Goal: Task Accomplishment & Management: Manage account settings

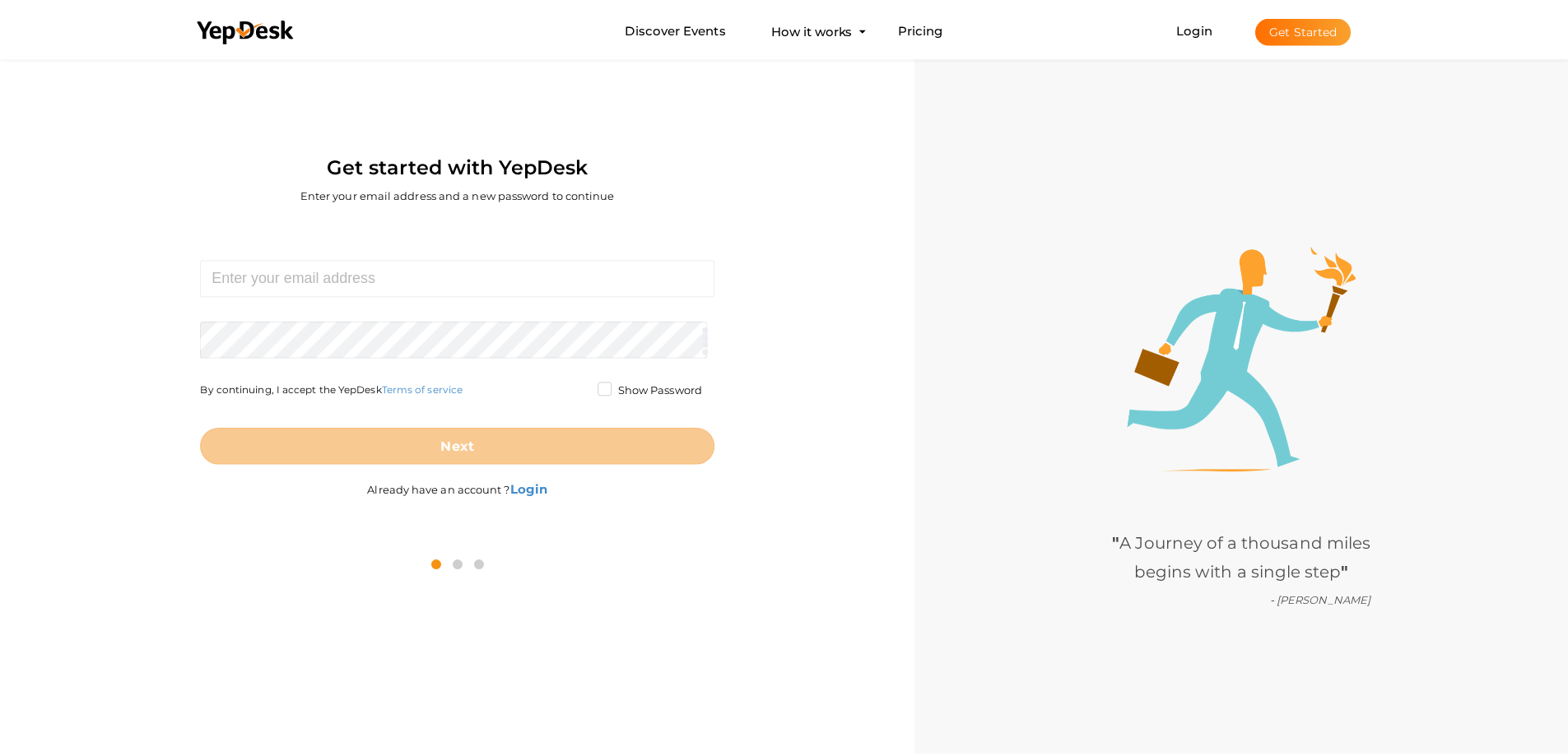
scroll to position [53, 0]
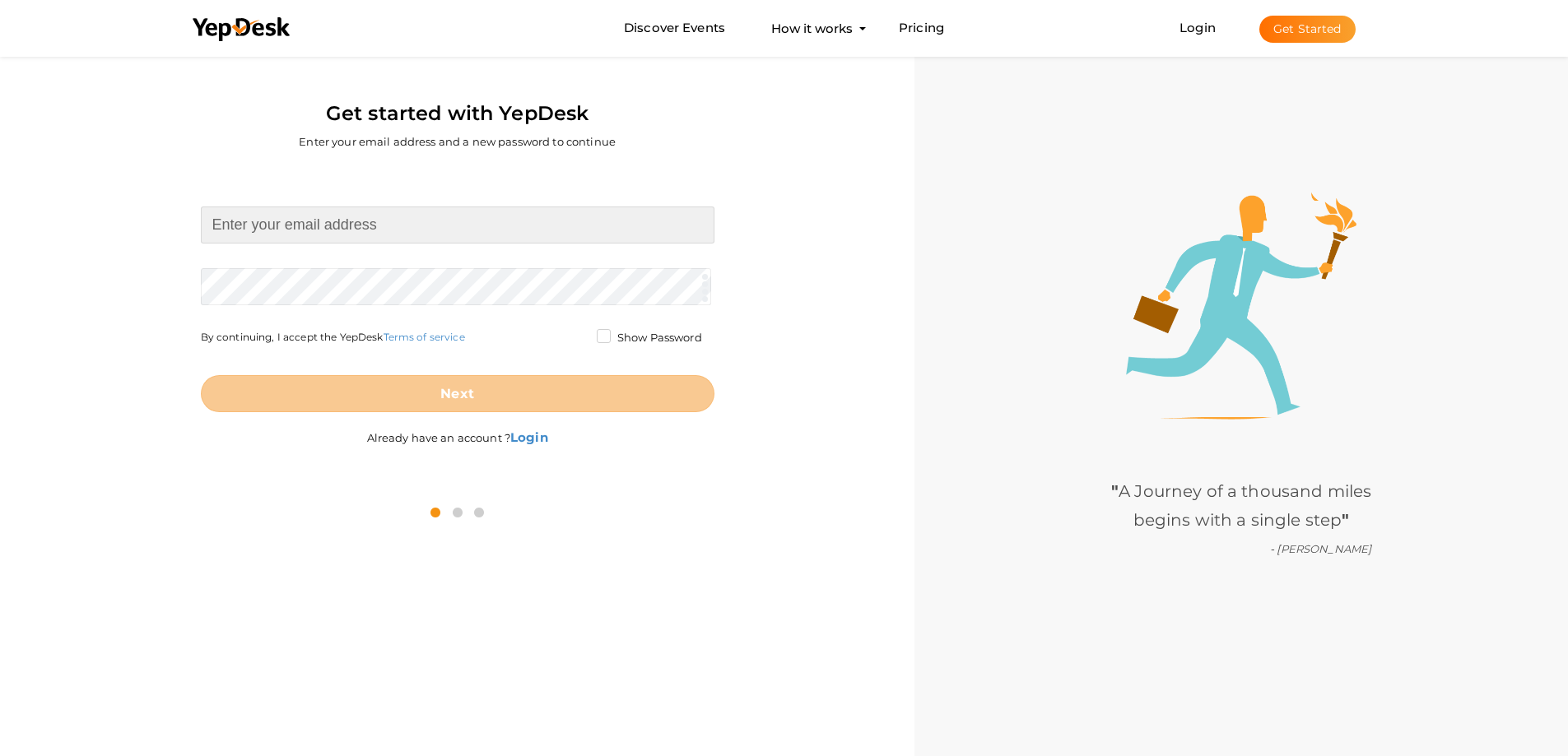
drag, startPoint x: 302, startPoint y: 222, endPoint x: 306, endPoint y: 229, distance: 8.1
click at [302, 222] on input at bounding box center [458, 225] width 514 height 37
click at [1331, 16] on button "Get Started" at bounding box center [1307, 29] width 96 height 27
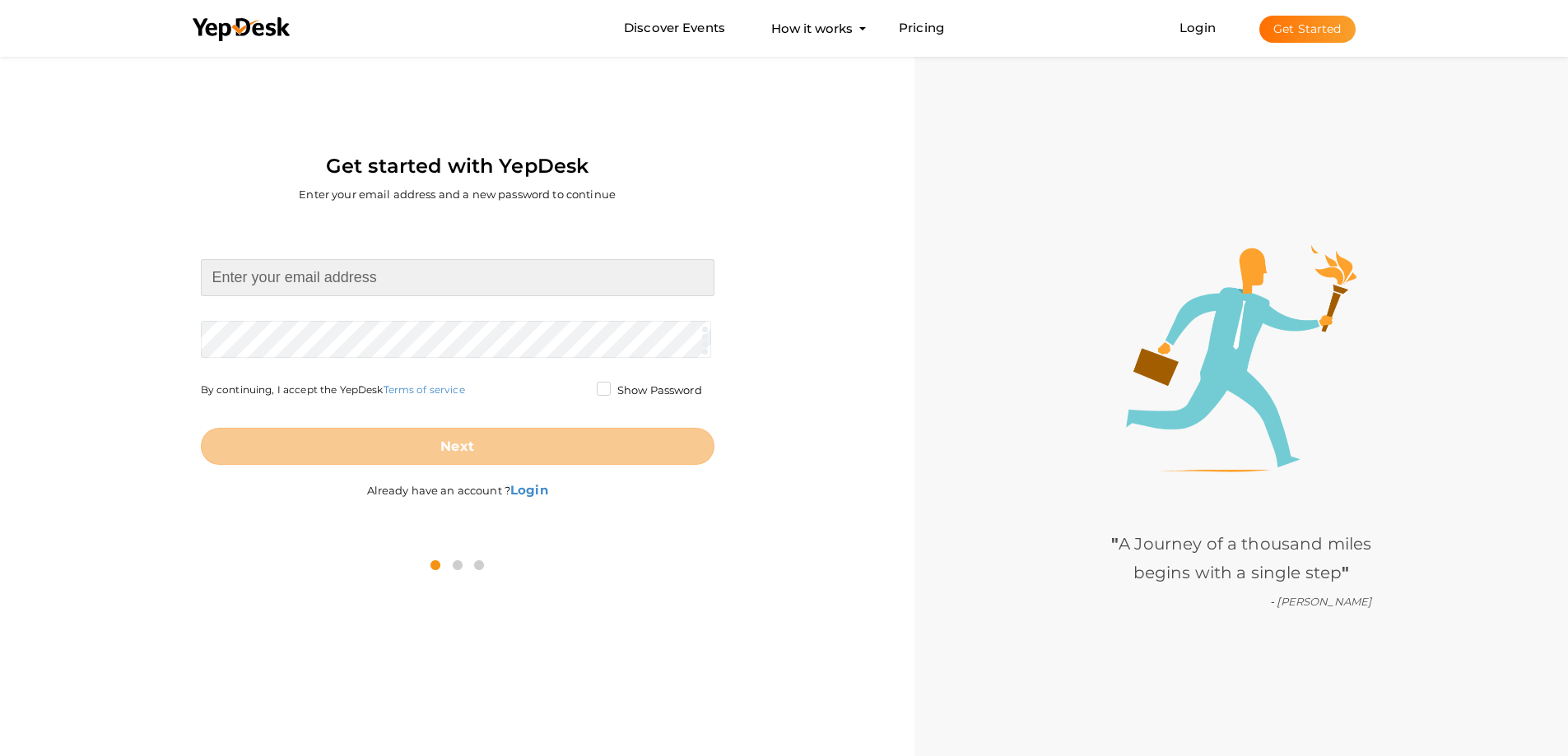
click at [349, 272] on input at bounding box center [458, 278] width 514 height 37
click at [359, 276] on input at bounding box center [458, 278] width 514 height 37
type input "[EMAIL_ADDRESS][DOMAIN_NAME]"
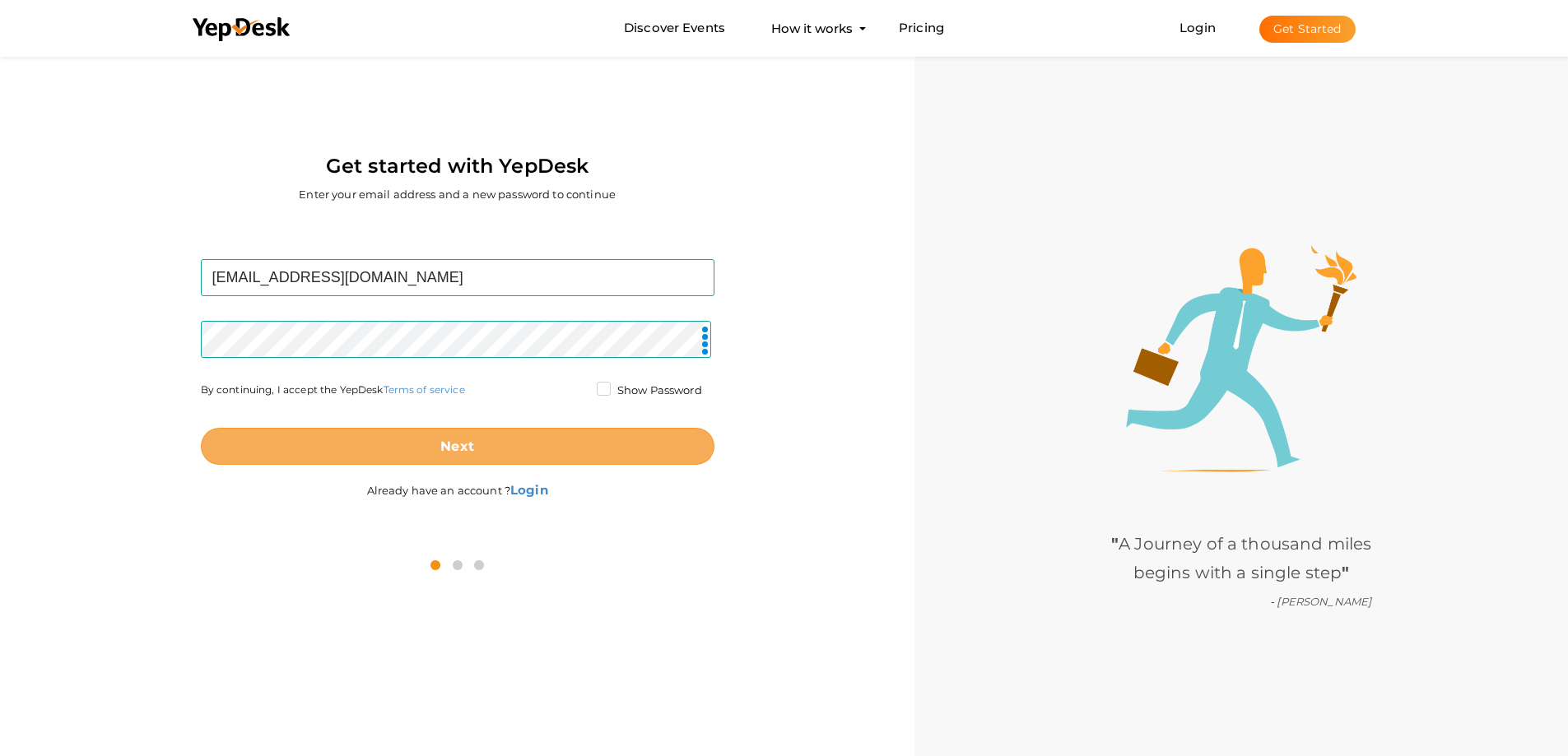
click at [419, 447] on button "Next" at bounding box center [458, 446] width 514 height 37
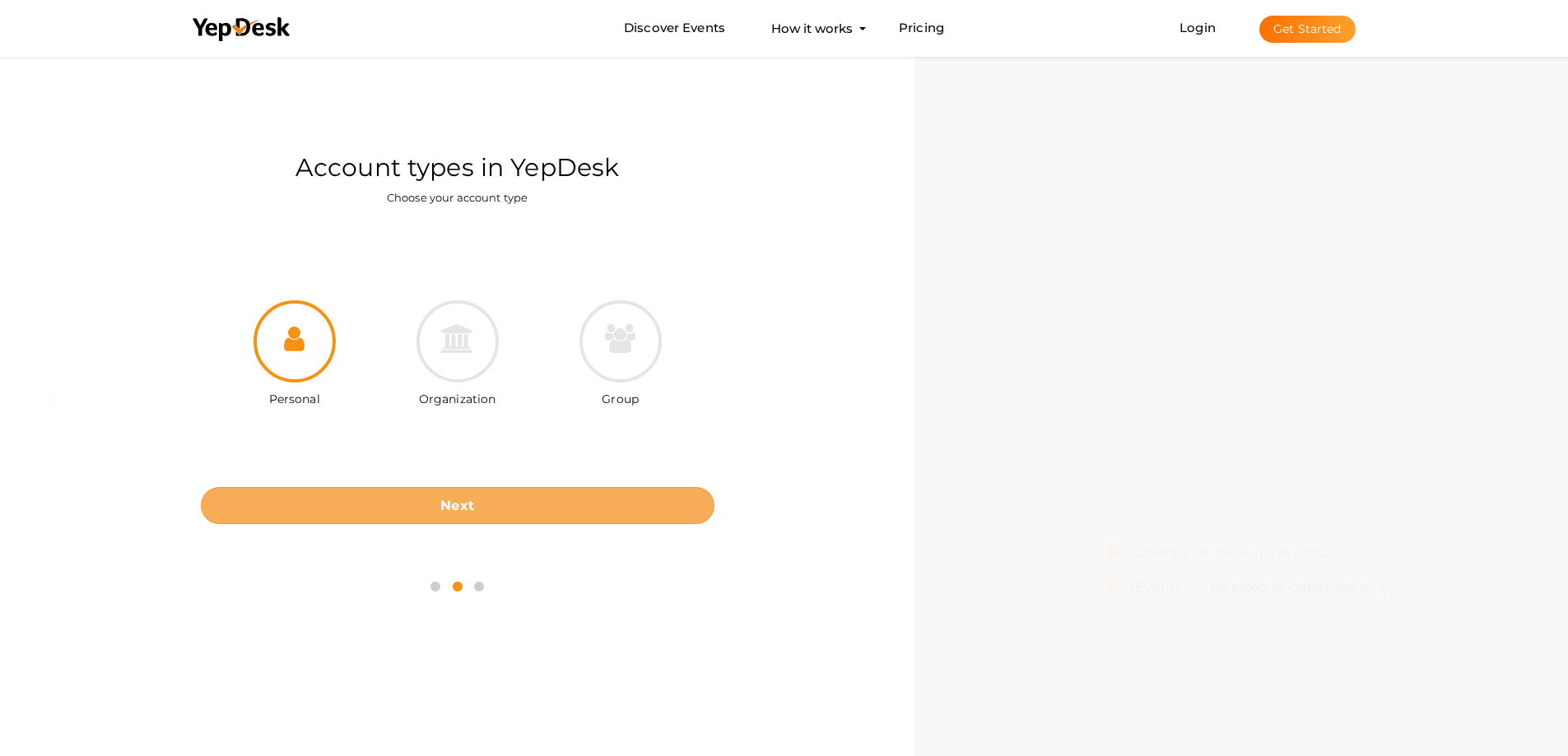
click at [418, 495] on button "Next" at bounding box center [458, 505] width 514 height 37
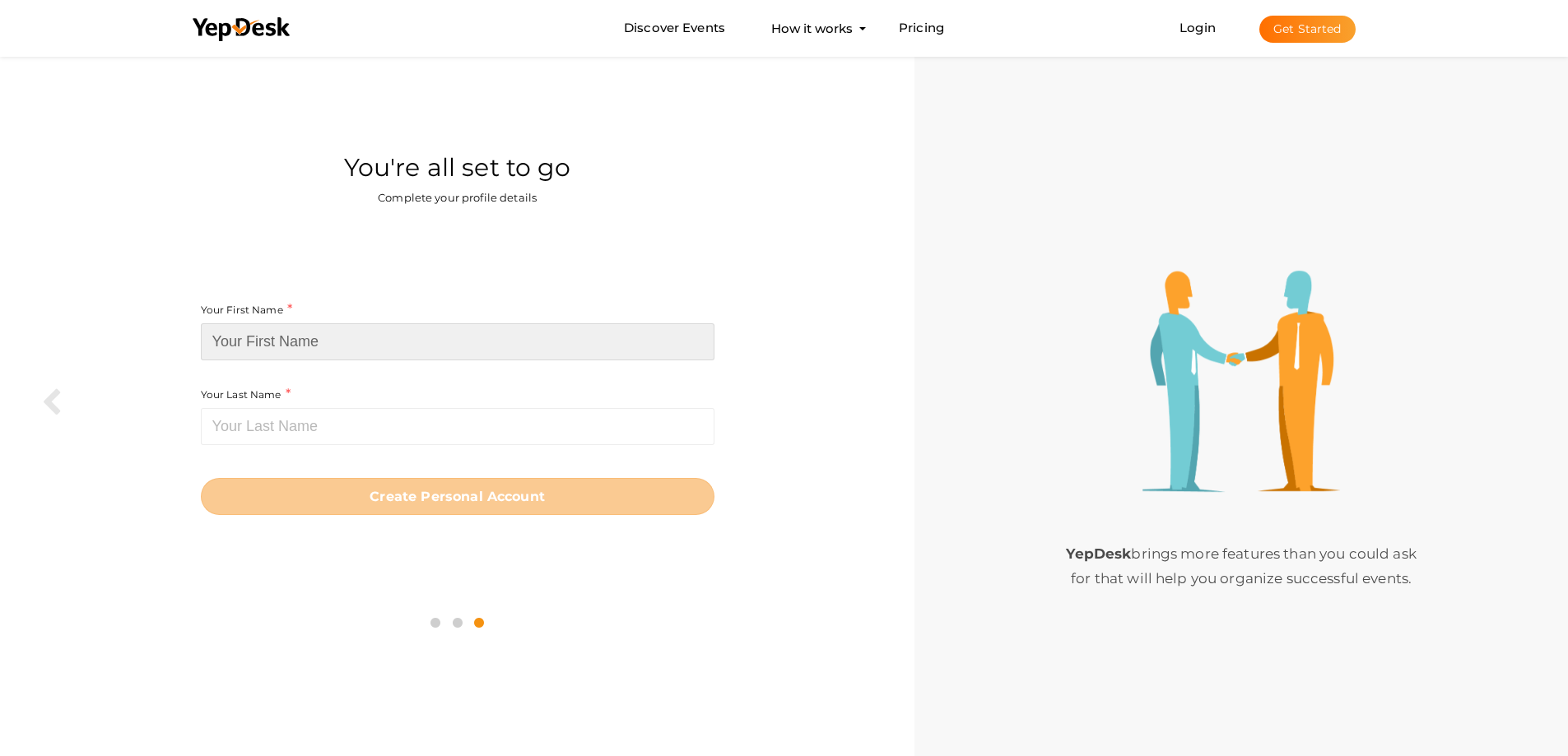
click at [329, 345] on input at bounding box center [458, 342] width 514 height 37
paste input "Techfolio Services Inc."
type input "Techfolio Services"
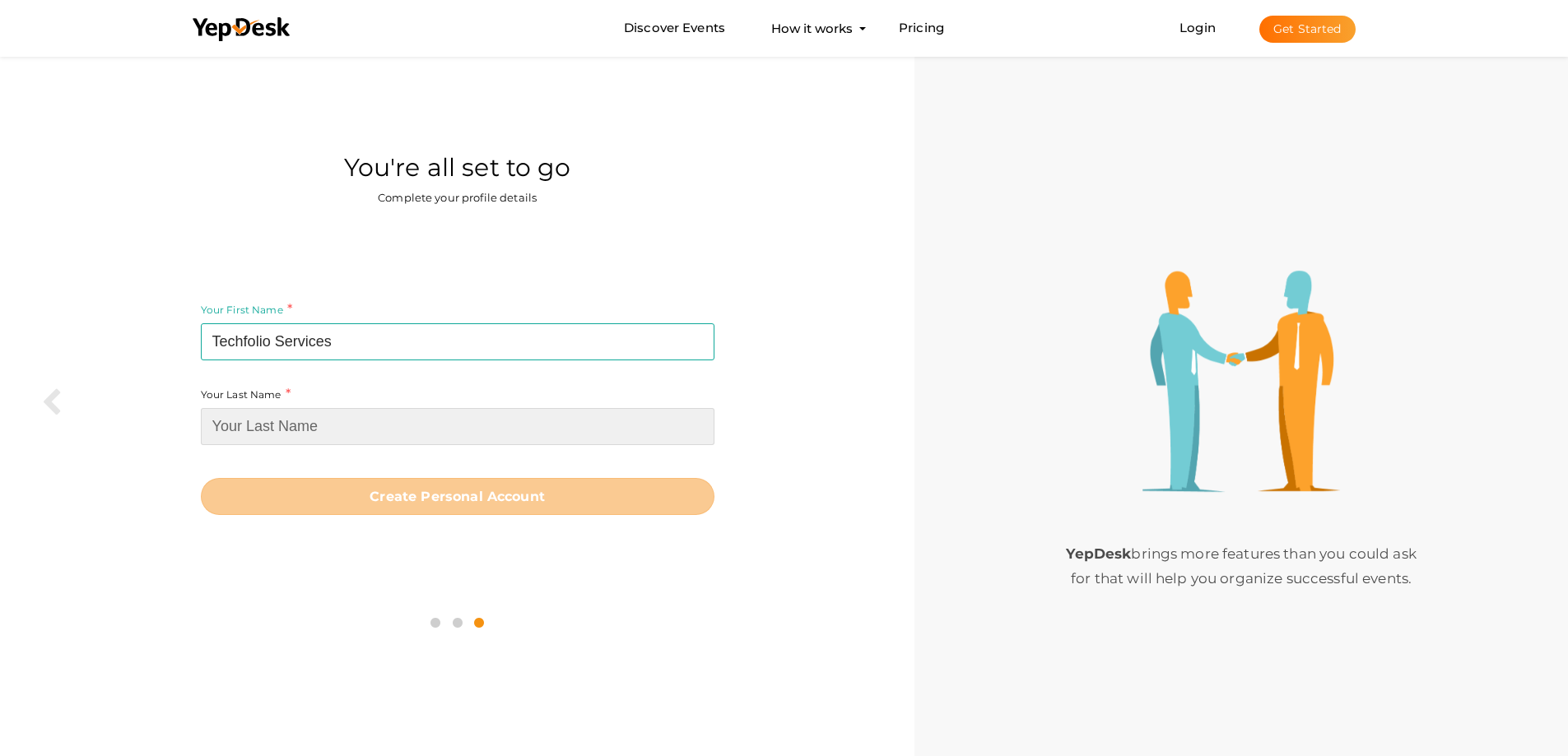
paste input "Inc."
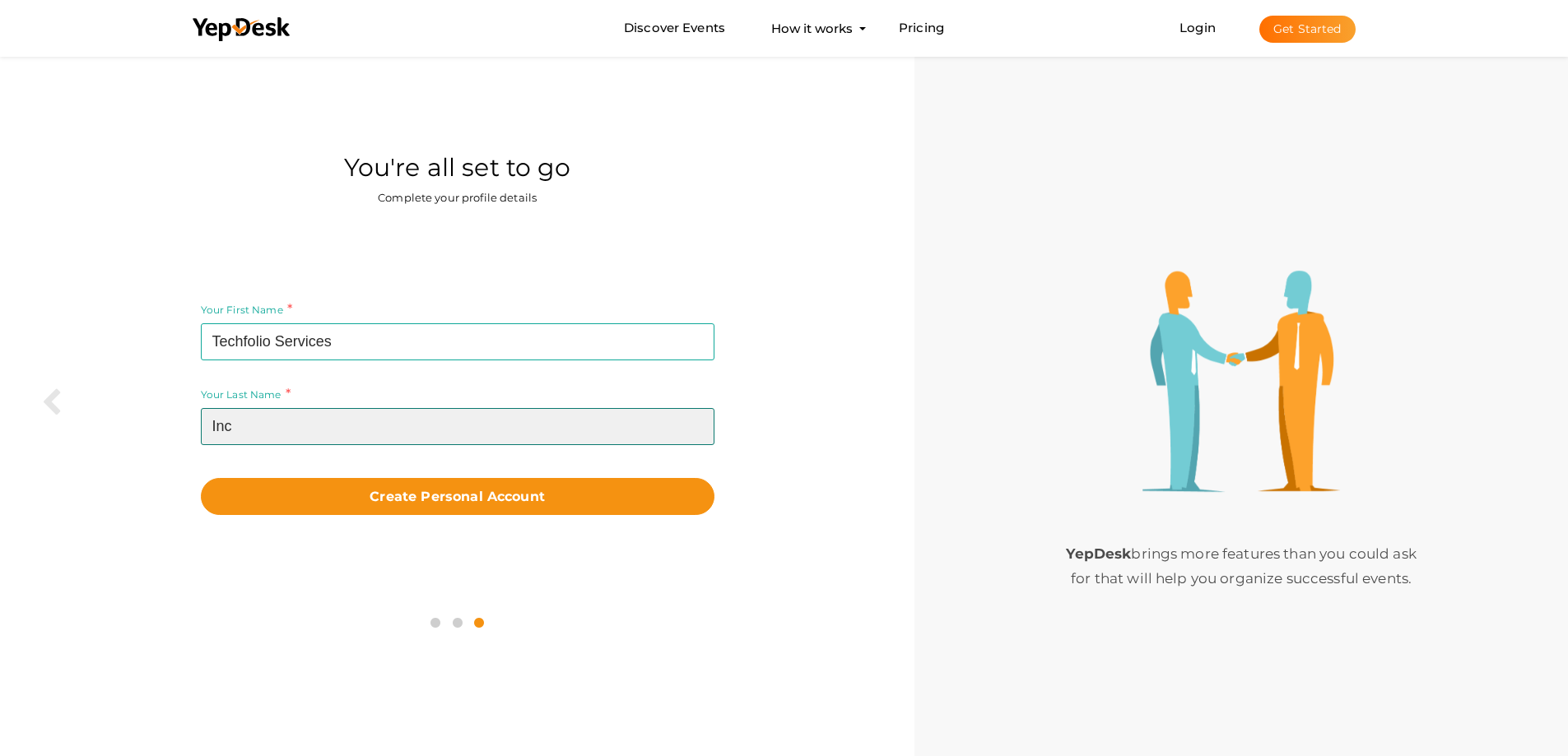
type input "Inc"
click at [394, 522] on div "Your First Name Techfolio Services Required. Must contain letters only. Must be…" at bounding box center [457, 407] width 890 height 365
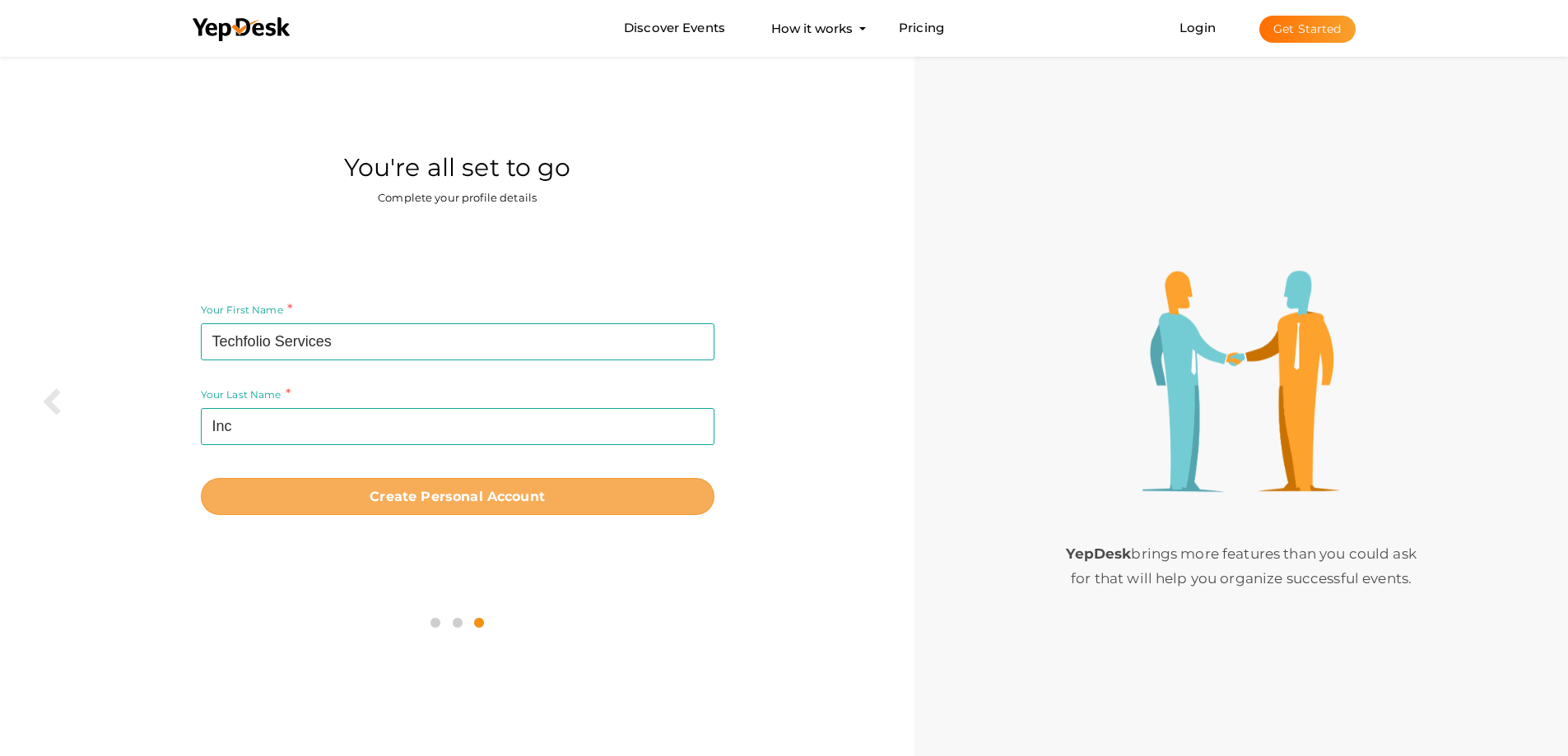
click at [392, 499] on b "Create Personal Account" at bounding box center [458, 496] width 175 height 16
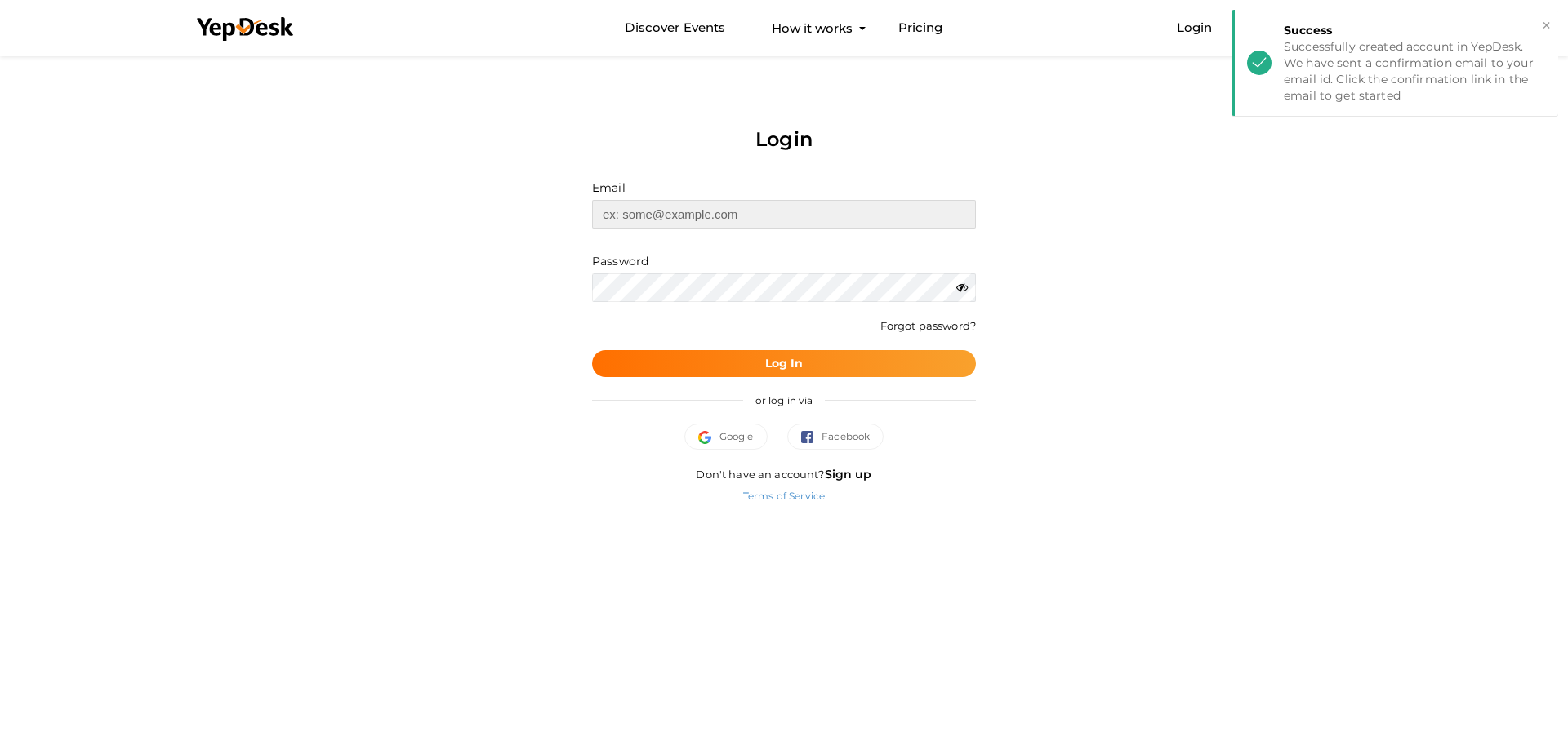
type input "[EMAIL_ADDRESS][DOMAIN_NAME]"
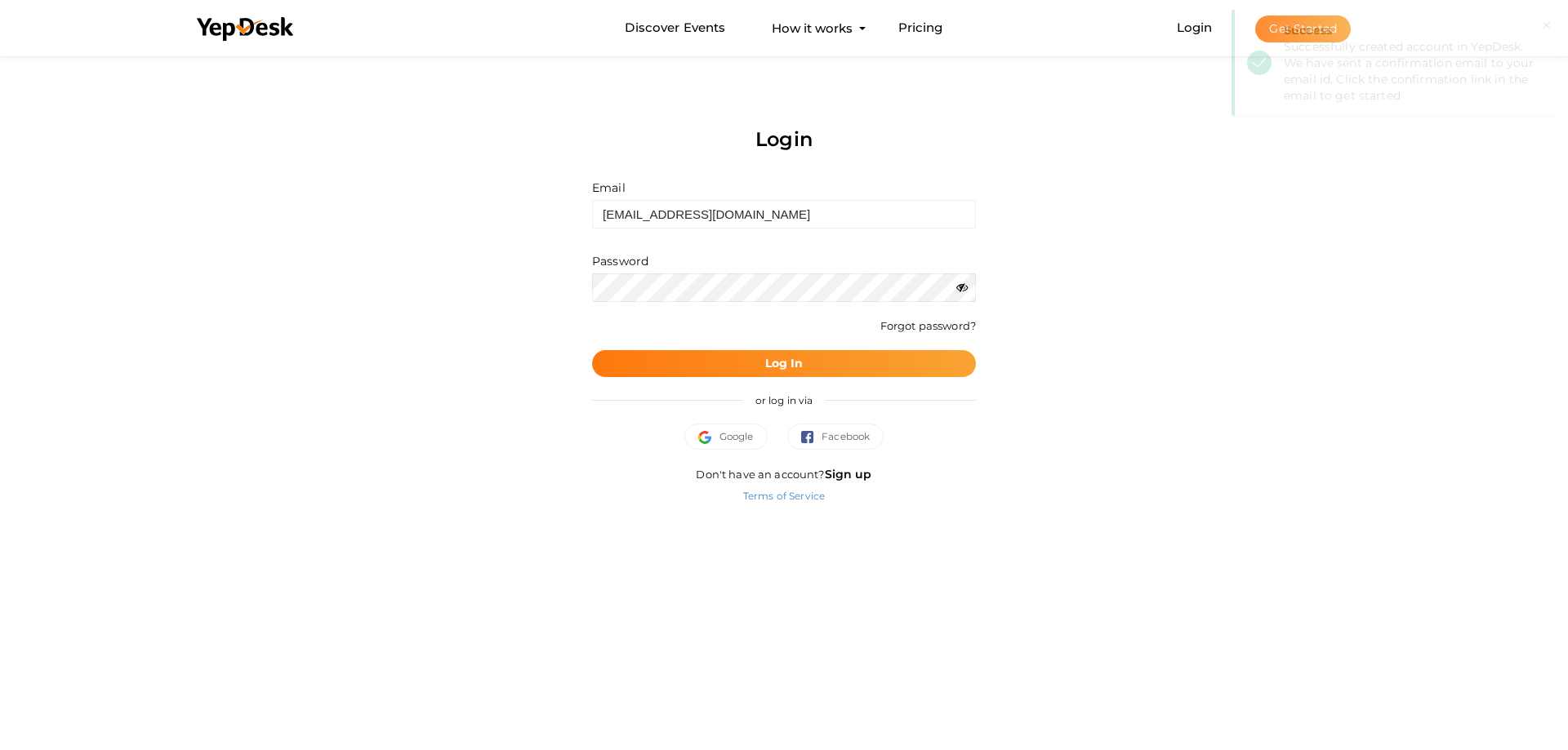
click at [700, 376] on button "Log In" at bounding box center [784, 363] width 384 height 27
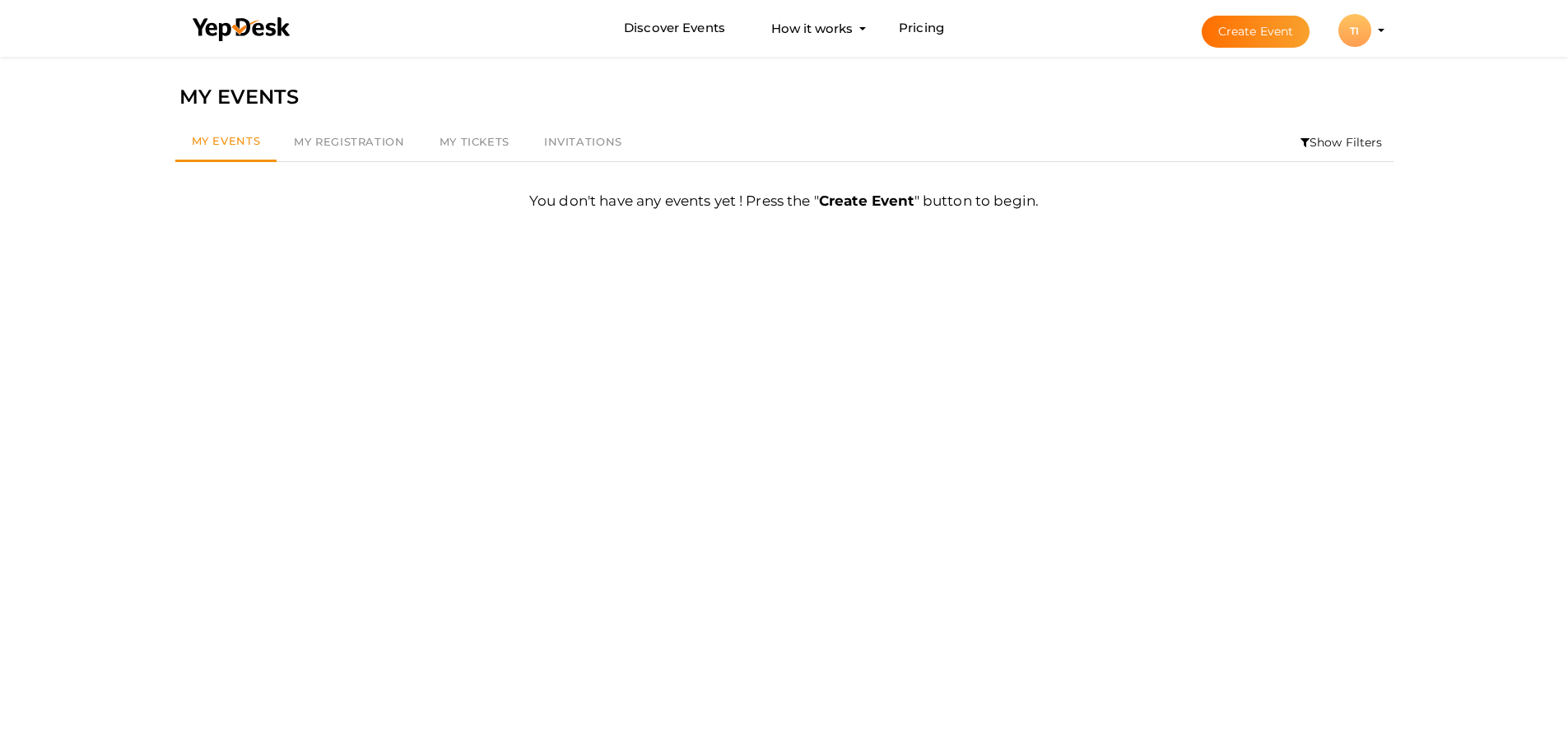
click at [1347, 31] on div "TI" at bounding box center [1354, 30] width 33 height 33
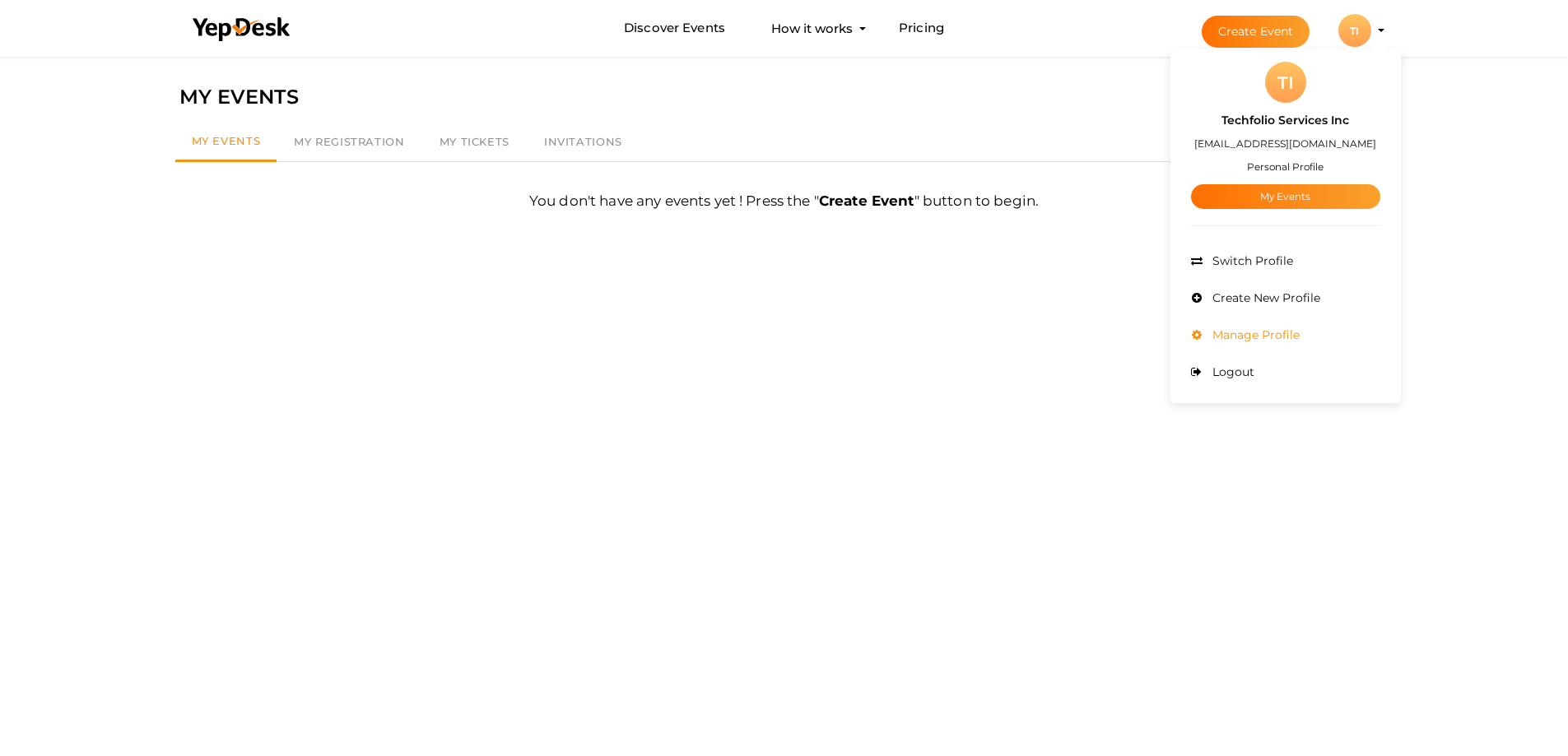
click at [1259, 333] on span "Manage Profile" at bounding box center [1254, 334] width 91 height 15
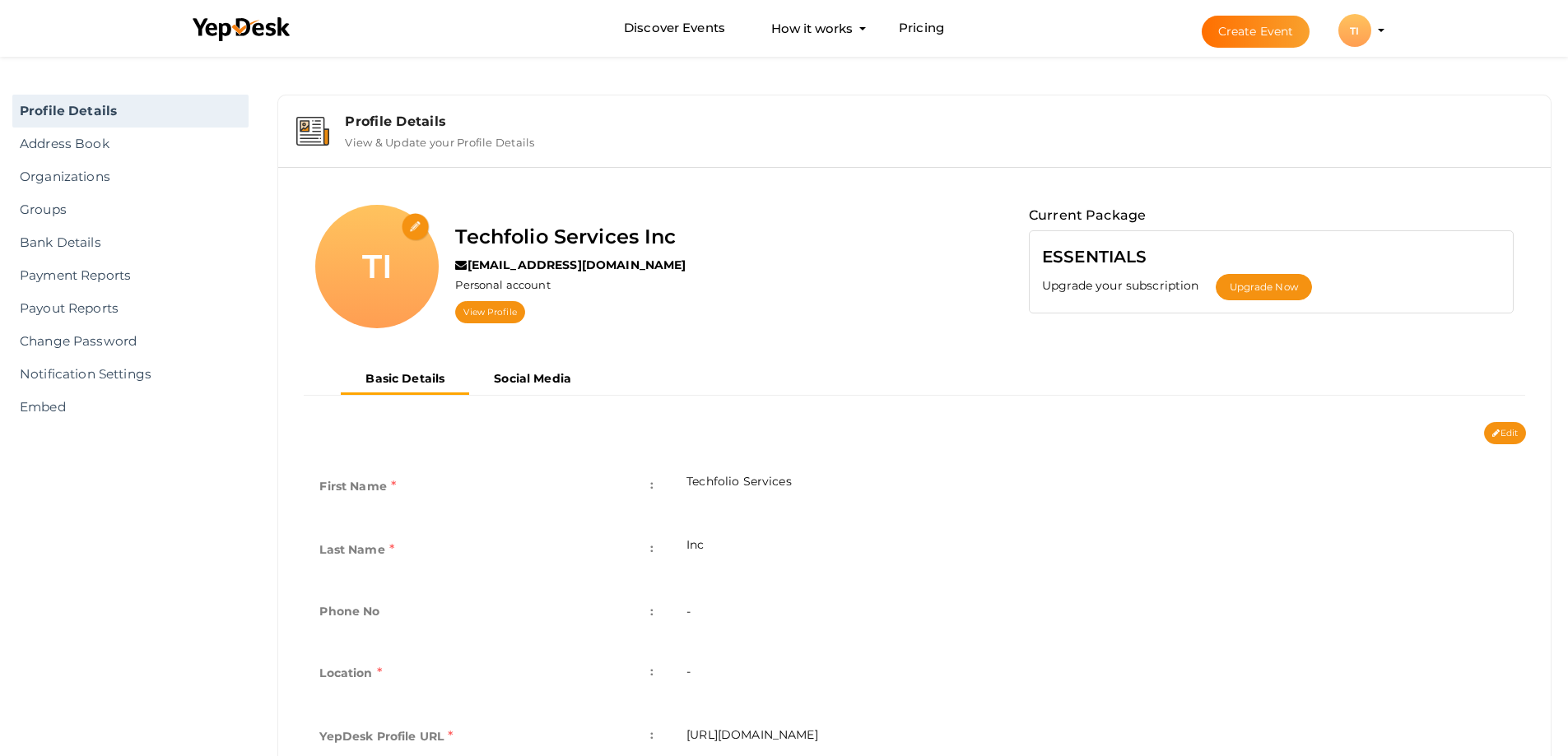
click at [418, 227] on input "file" at bounding box center [416, 227] width 29 height 29
type input "C:\fakepath\400 400.png"
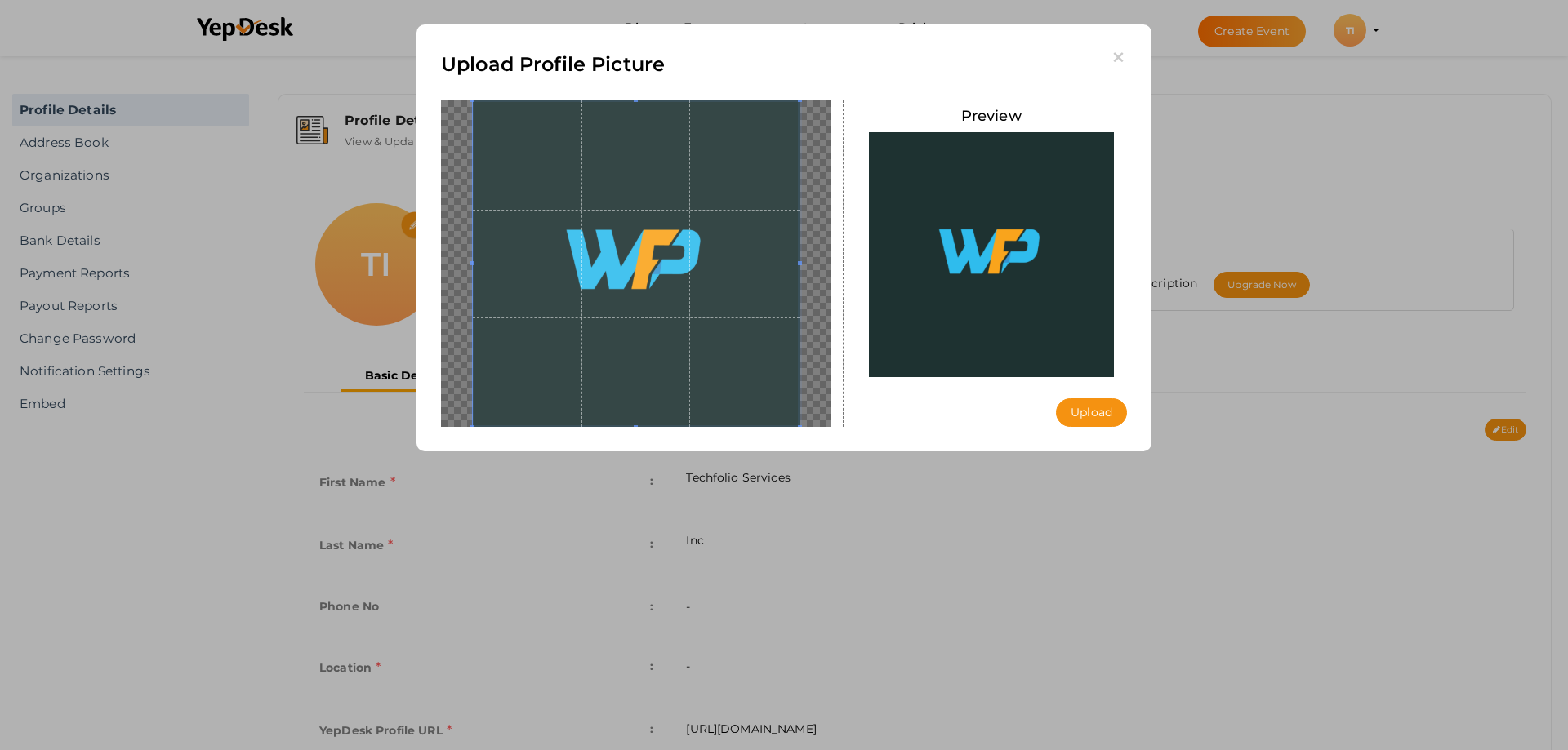
click at [1104, 397] on div "Preview Upload" at bounding box center [992, 263] width 272 height 326
click at [1104, 403] on button "Upload" at bounding box center [1092, 412] width 71 height 28
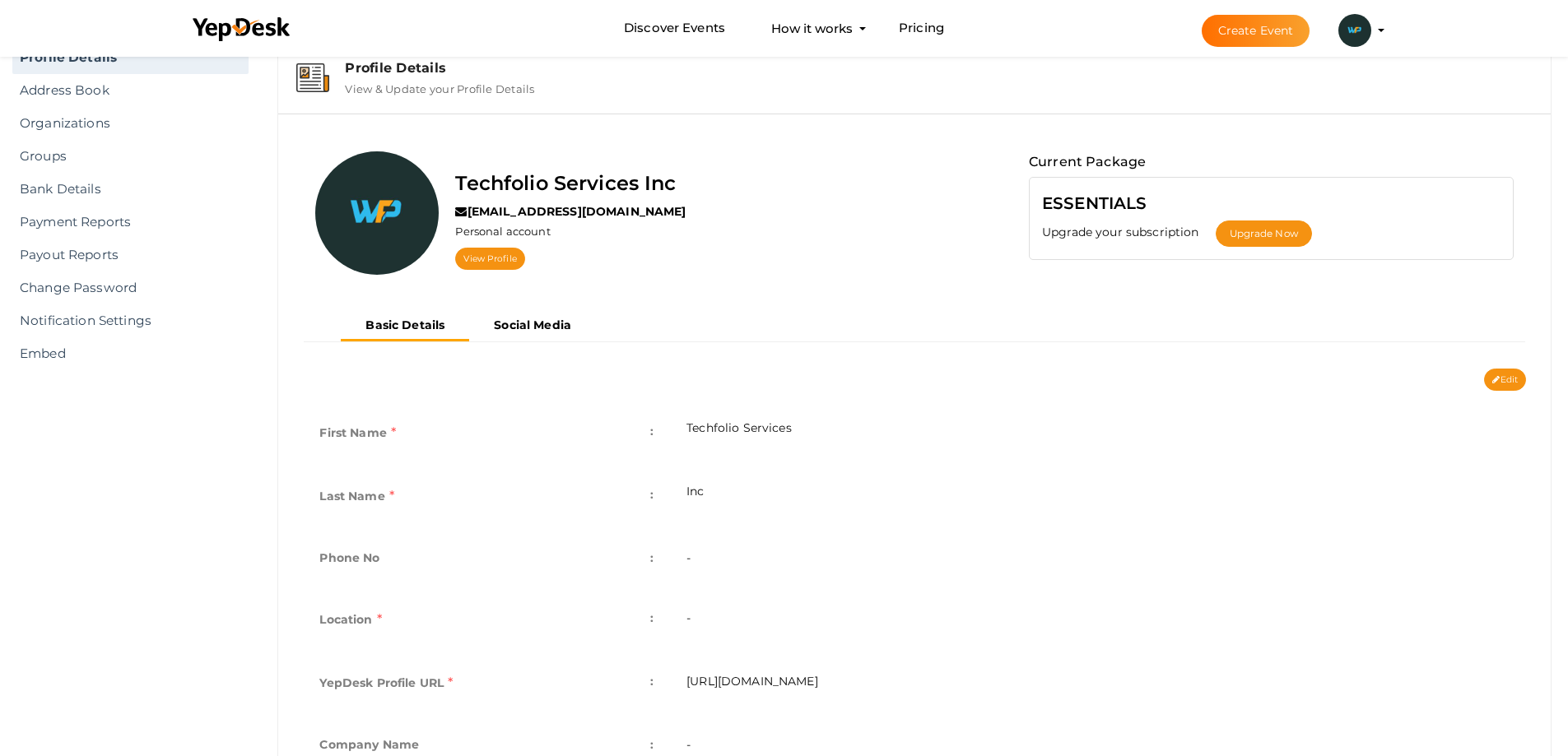
scroll to position [82, 0]
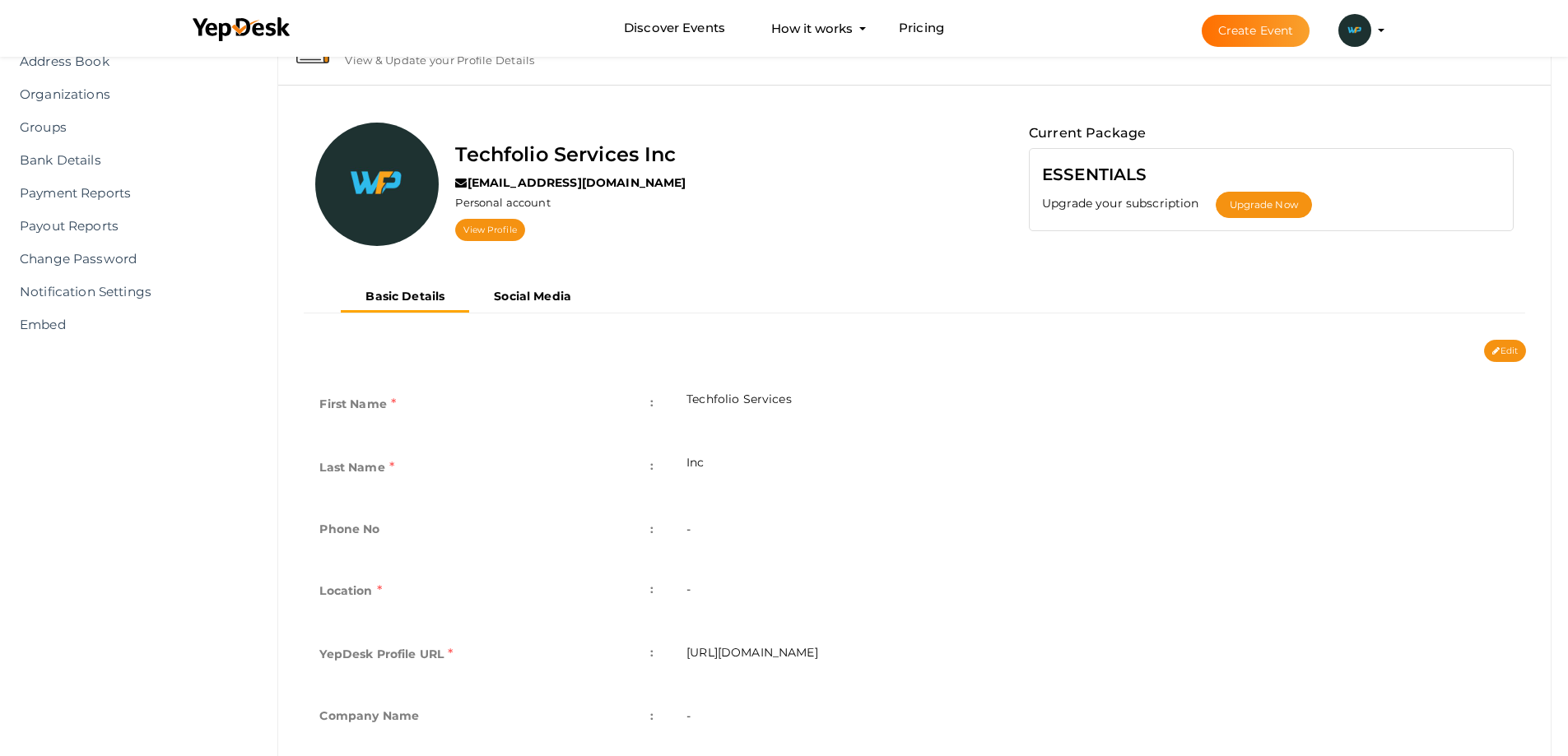
click at [557, 403] on td "First Name :" at bounding box center [486, 405] width 367 height 63
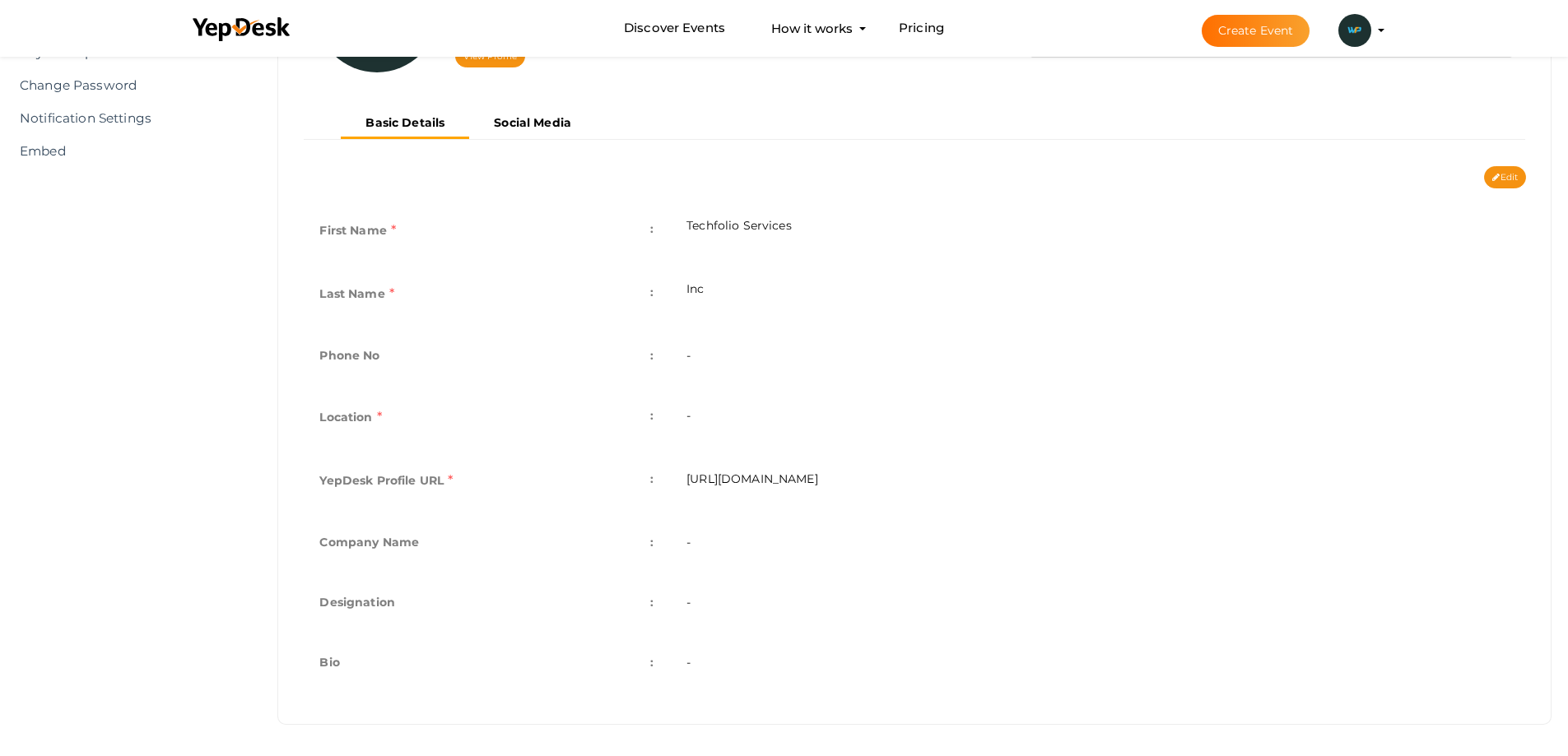
scroll to position [258, 0]
click at [726, 428] on td "-" at bounding box center [1098, 417] width 856 height 63
click at [727, 415] on td "-" at bounding box center [1098, 417] width 856 height 63
click at [720, 469] on td "https://www.yepdesk.com/profile/techfolio-services-inc" at bounding box center [1098, 481] width 856 height 63
click at [879, 474] on td "https://www.yepdesk.com/profile/techfolio-services-inc" at bounding box center [1098, 481] width 856 height 63
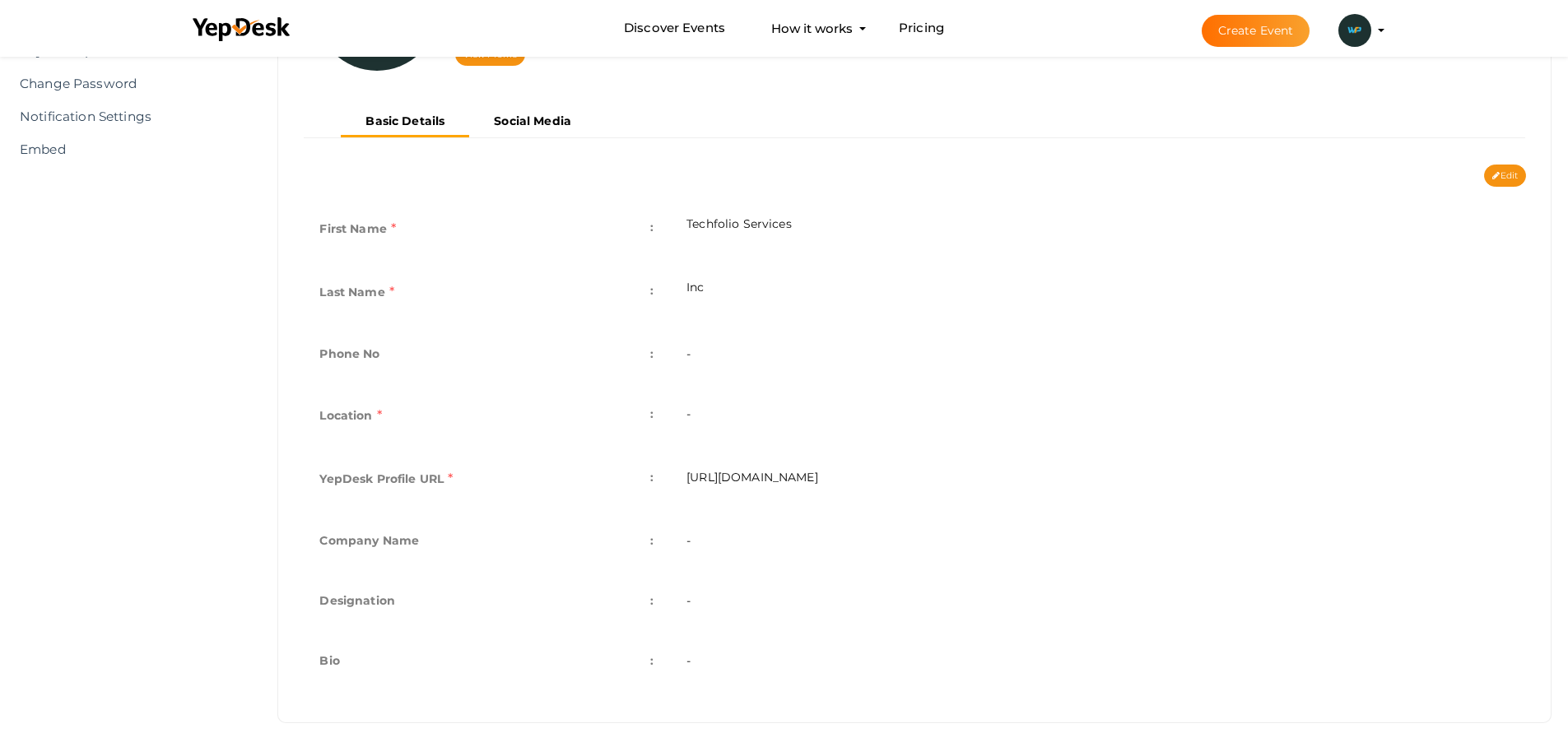
click at [879, 474] on td "https://www.yepdesk.com/profile/techfolio-services-inc" at bounding box center [1098, 481] width 856 height 63
click at [746, 557] on td "-" at bounding box center [1098, 542] width 856 height 60
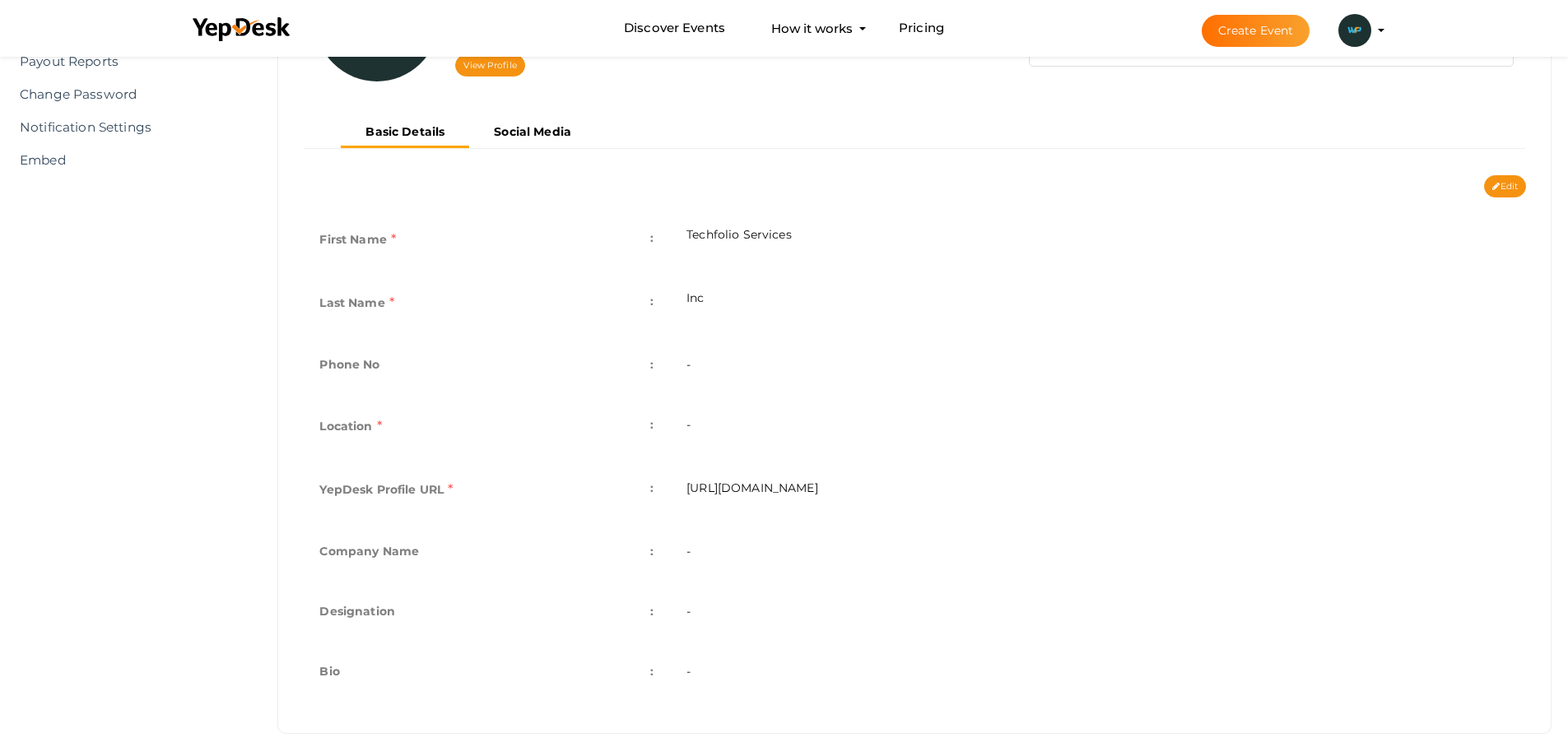
scroll to position [175, 0]
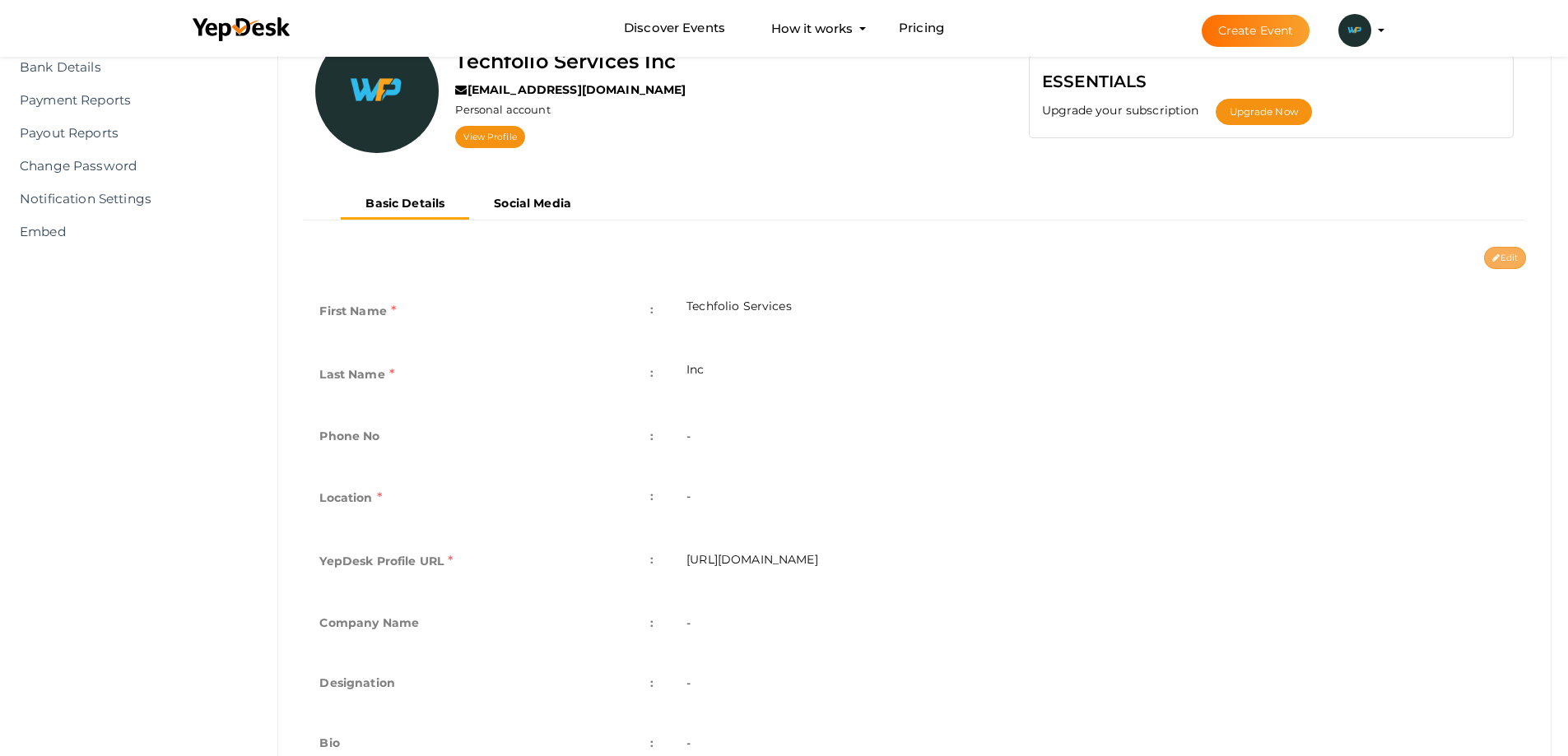
click at [1498, 252] on button "Edit" at bounding box center [1505, 258] width 42 height 23
type input "Techfolio Services"
type input "Inc"
type input "techfolio-services-inc"
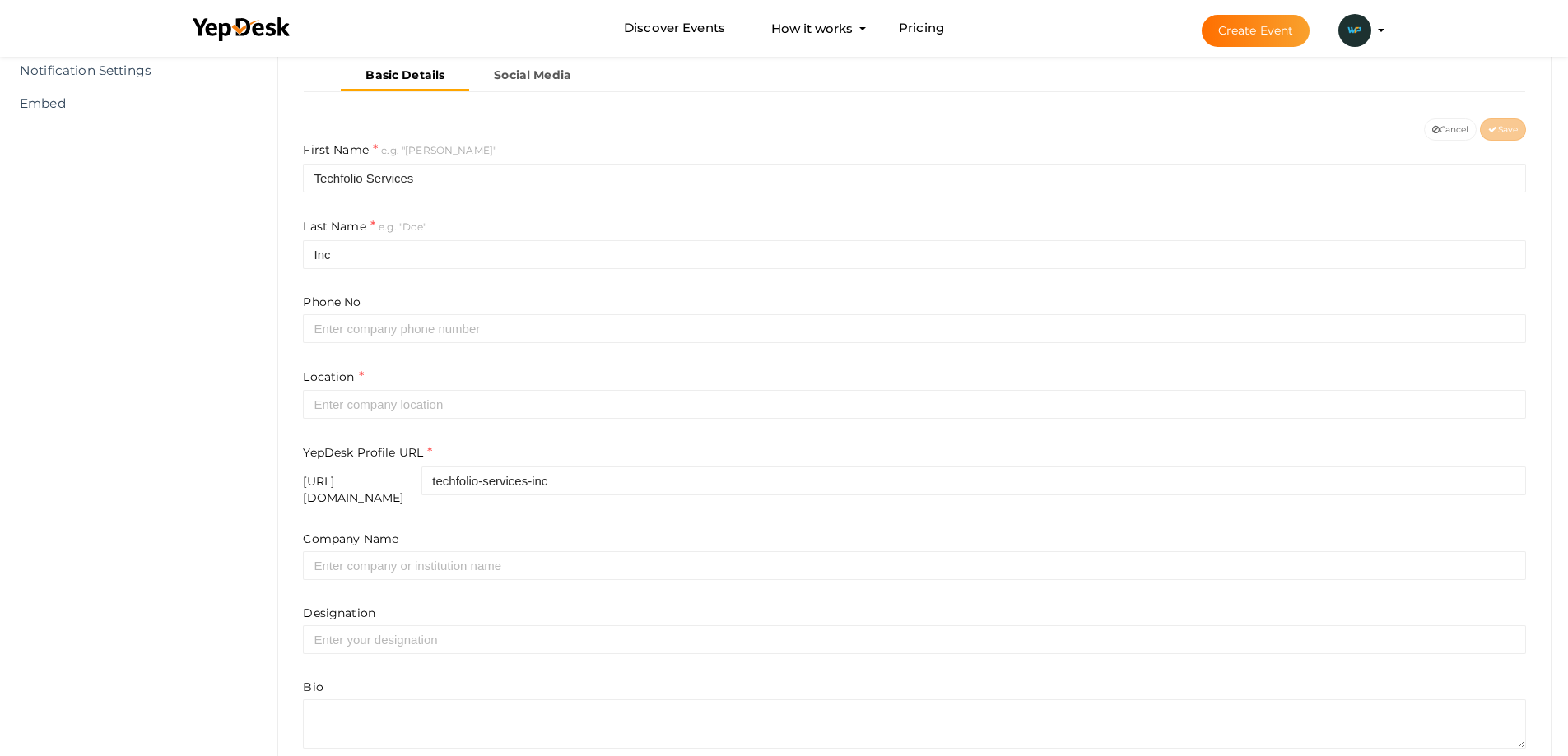
scroll to position [378, 0]
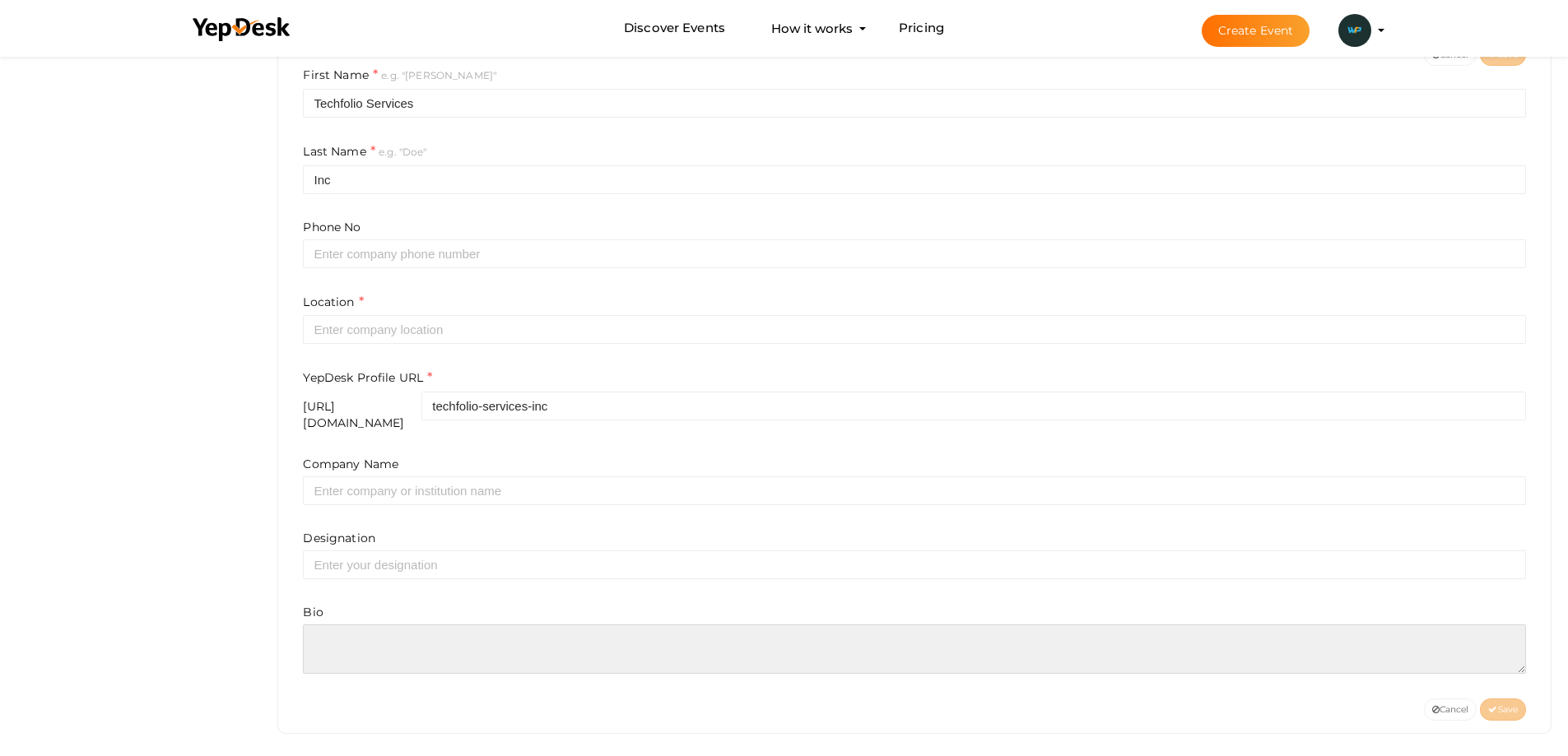
click at [379, 625] on textarea at bounding box center [914, 649] width 1223 height 49
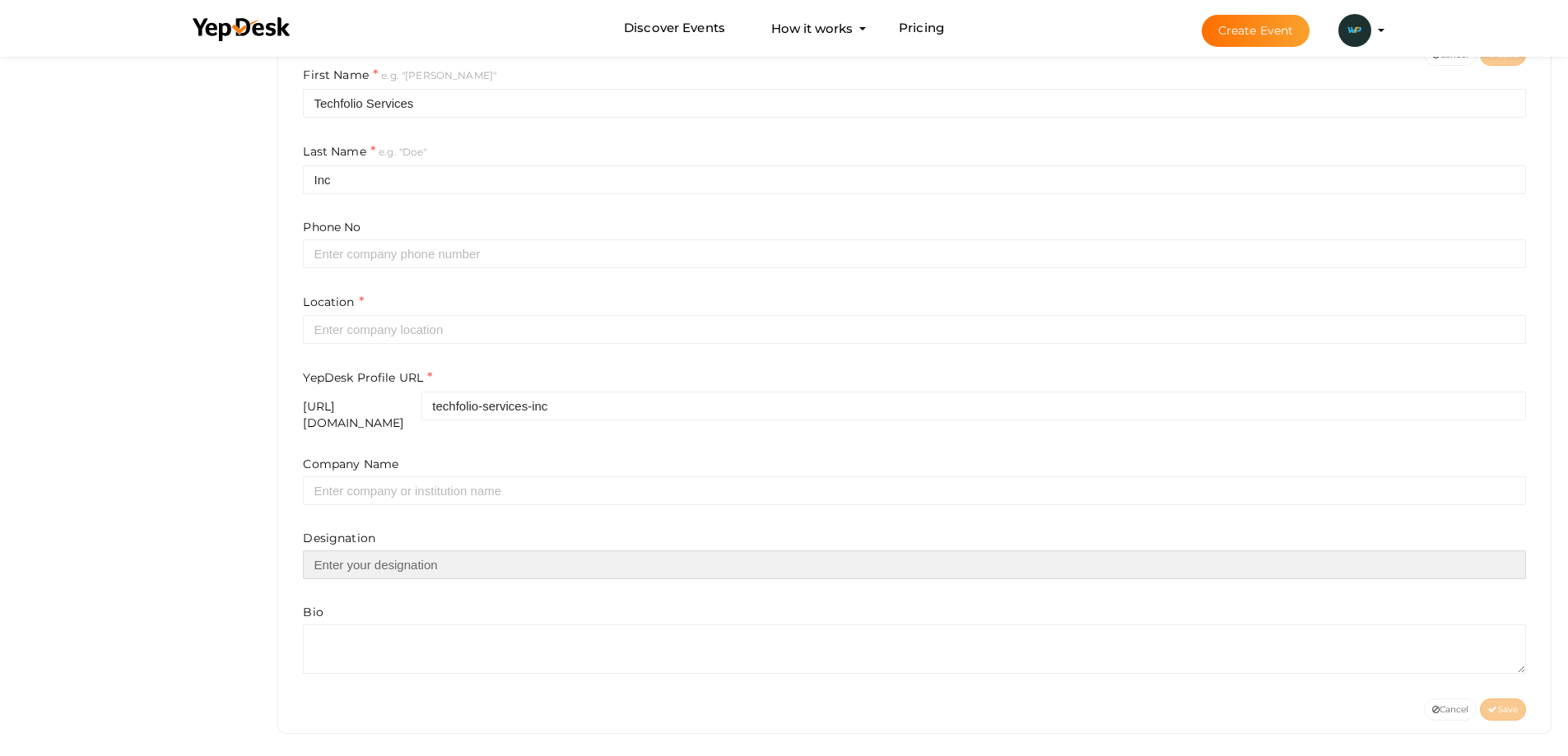
click at [383, 555] on input "text" at bounding box center [914, 564] width 1223 height 29
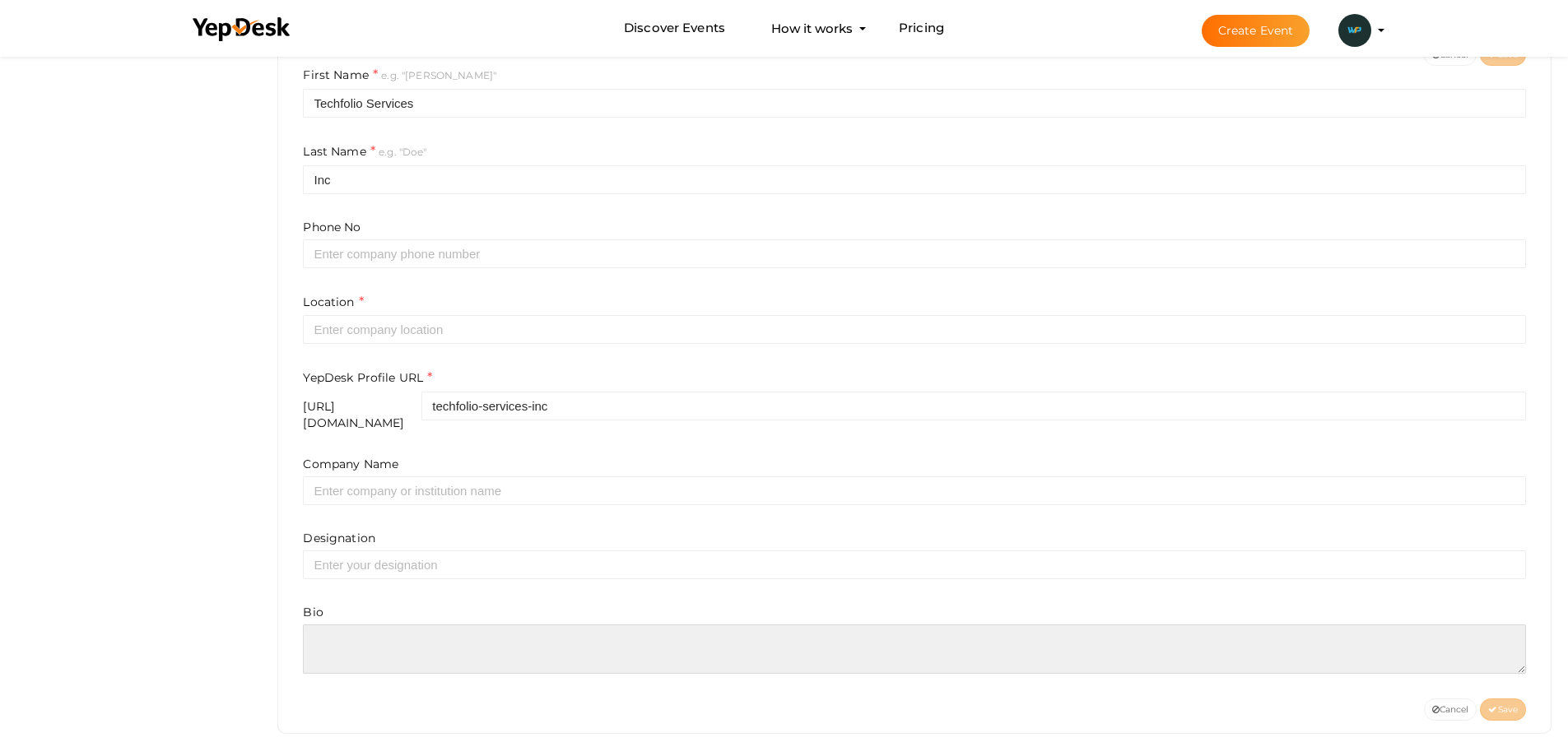
click at [371, 631] on textarea at bounding box center [914, 649] width 1223 height 49
paste textarea "Drive growth through WP Business Development California solutions that match yo…"
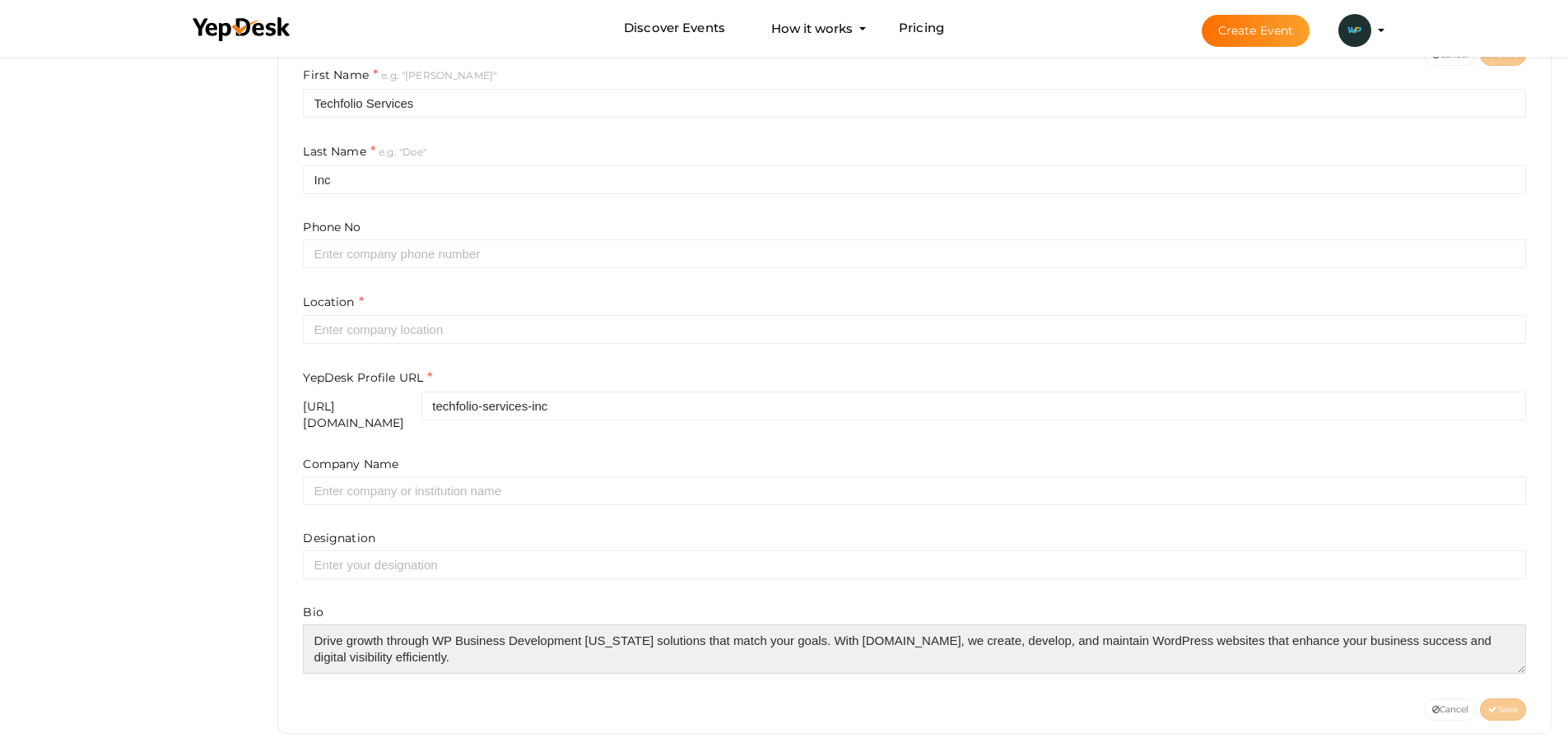
scroll to position [24, 0]
paste textarea "https://wordpressfolio.com/wordpress-development/"
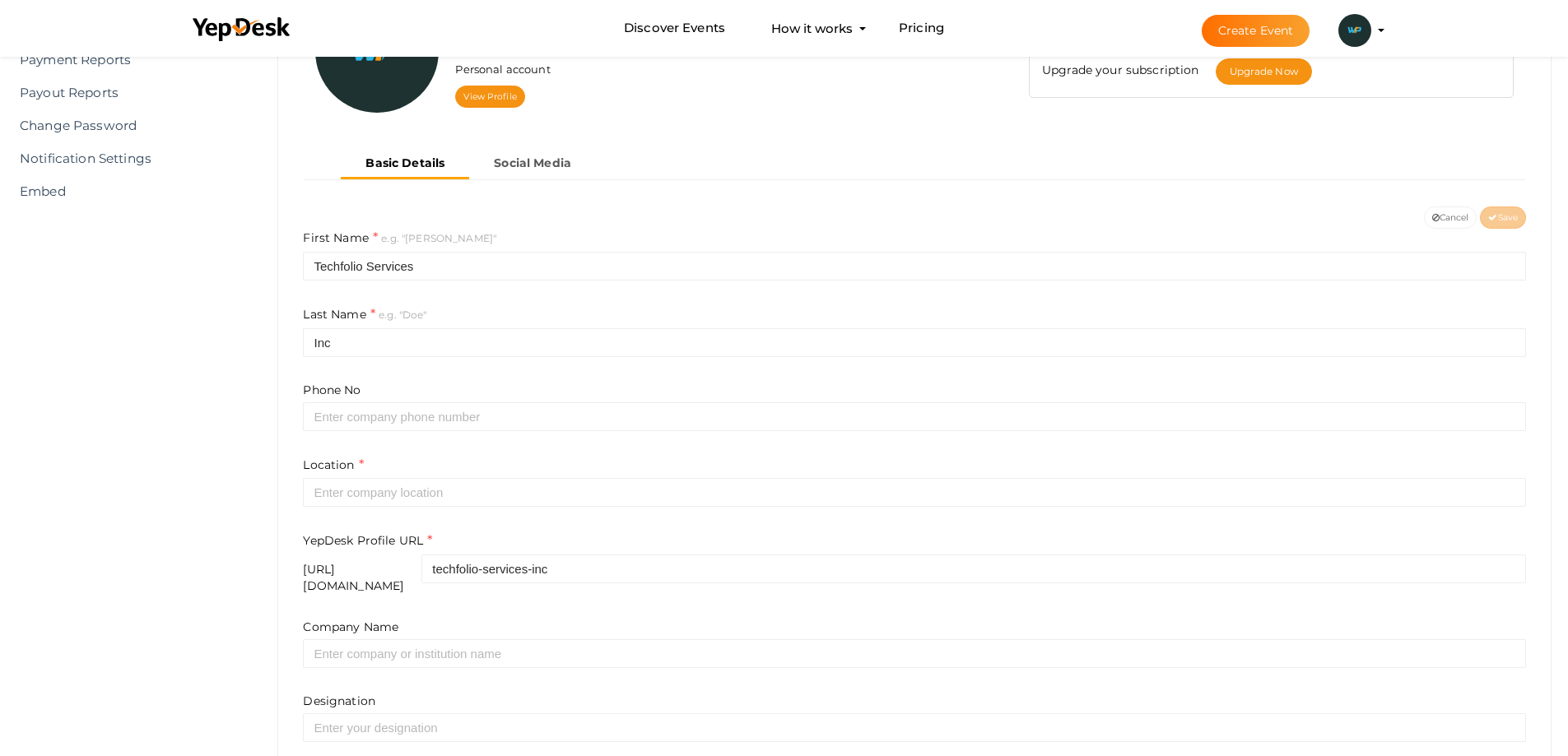
scroll to position [378, 0]
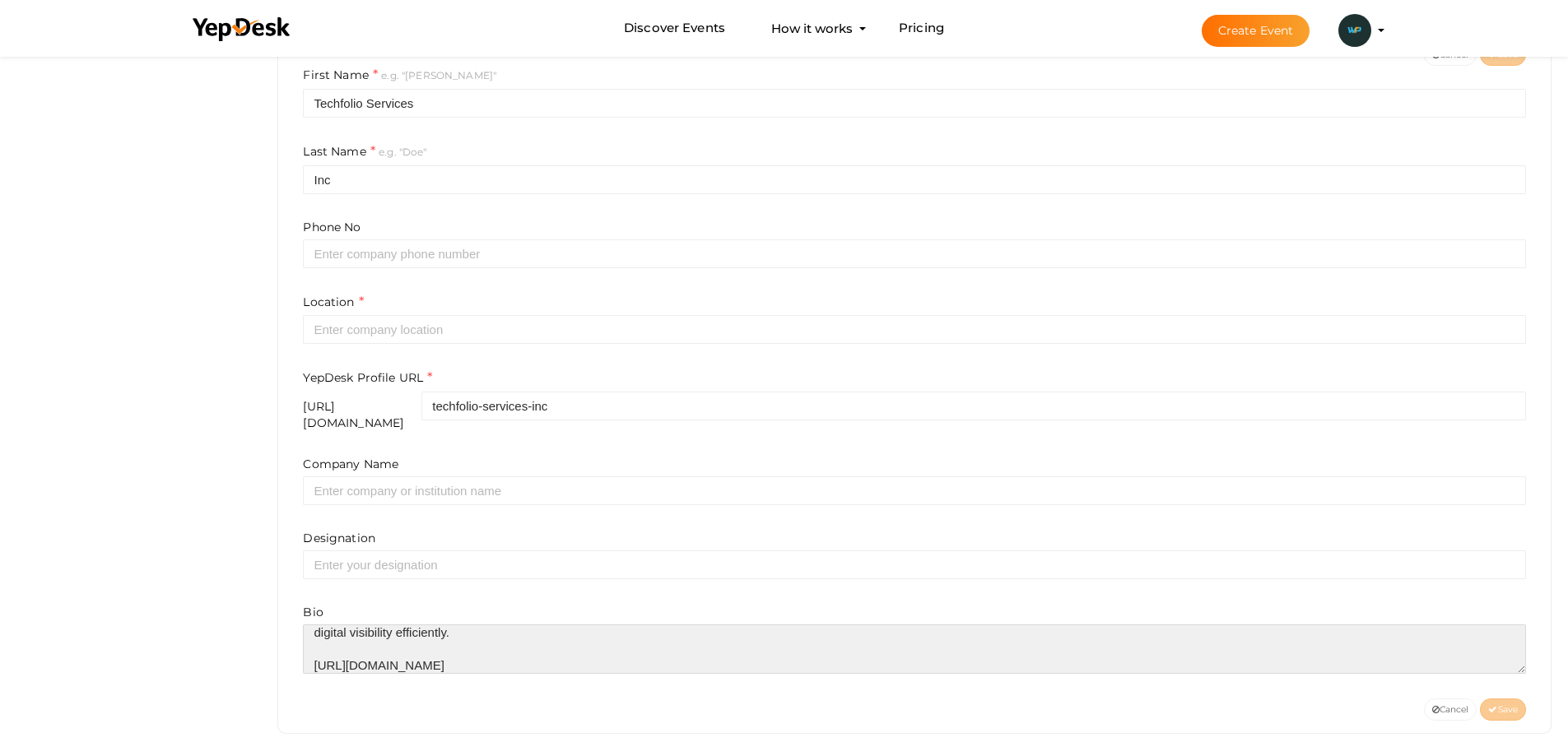
drag, startPoint x: 609, startPoint y: 643, endPoint x: 234, endPoint y: 644, distance: 375.0
click at [234, 378] on html "Discover Events How it works Powerful Registration / Ticketing Start selling yo…" at bounding box center [784, -1] width 1568 height 756
click at [474, 643] on textarea at bounding box center [914, 649] width 1223 height 49
click at [500, 654] on textarea at bounding box center [914, 649] width 1223 height 49
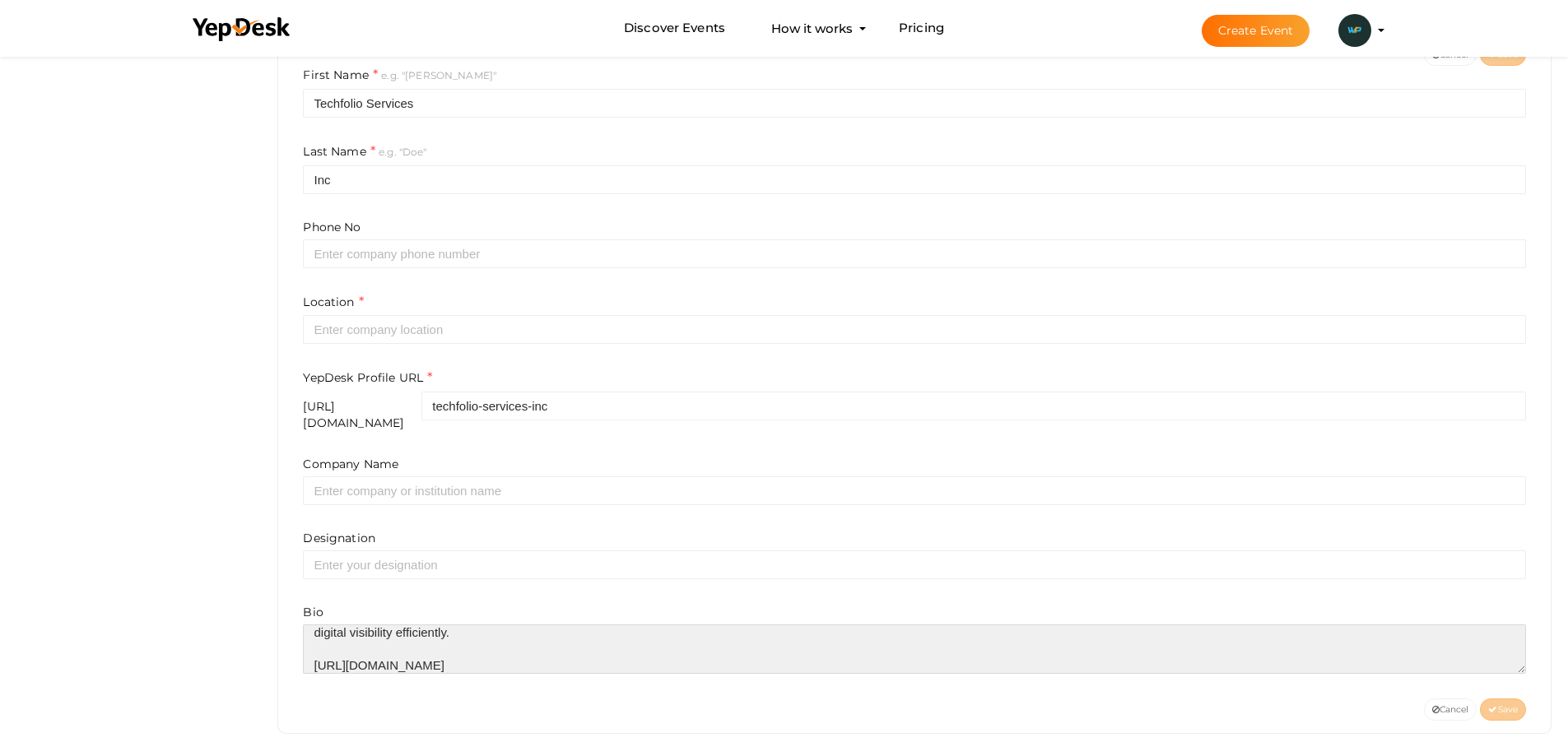
click at [500, 654] on textarea at bounding box center [914, 649] width 1223 height 49
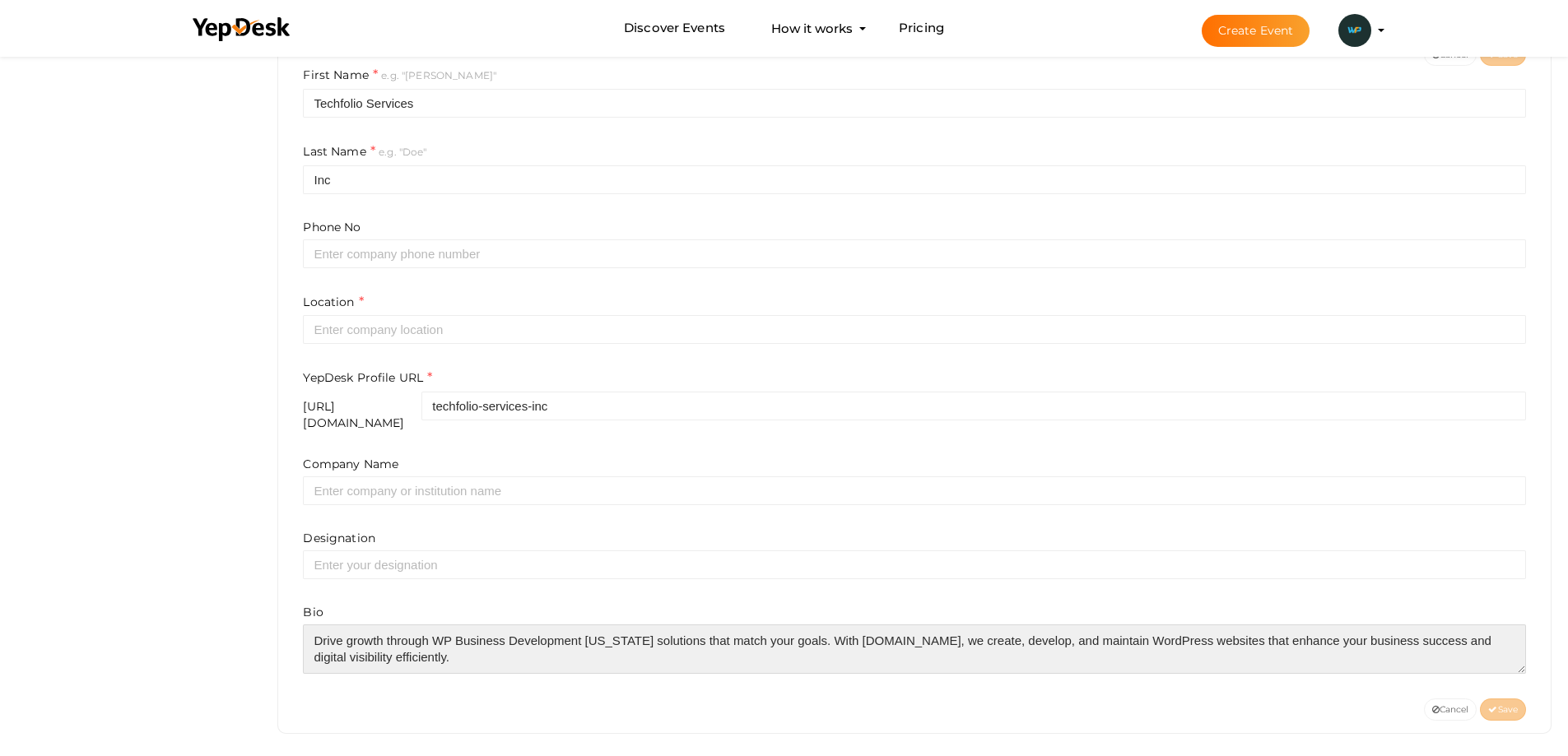
scroll to position [0, 0]
drag, startPoint x: 465, startPoint y: 636, endPoint x: 1068, endPoint y: 615, distance: 603.4
click at [1066, 625] on textarea at bounding box center [914, 649] width 1223 height 49
type textarea "Drive growth through WP Business Development California solutions that match yo…"
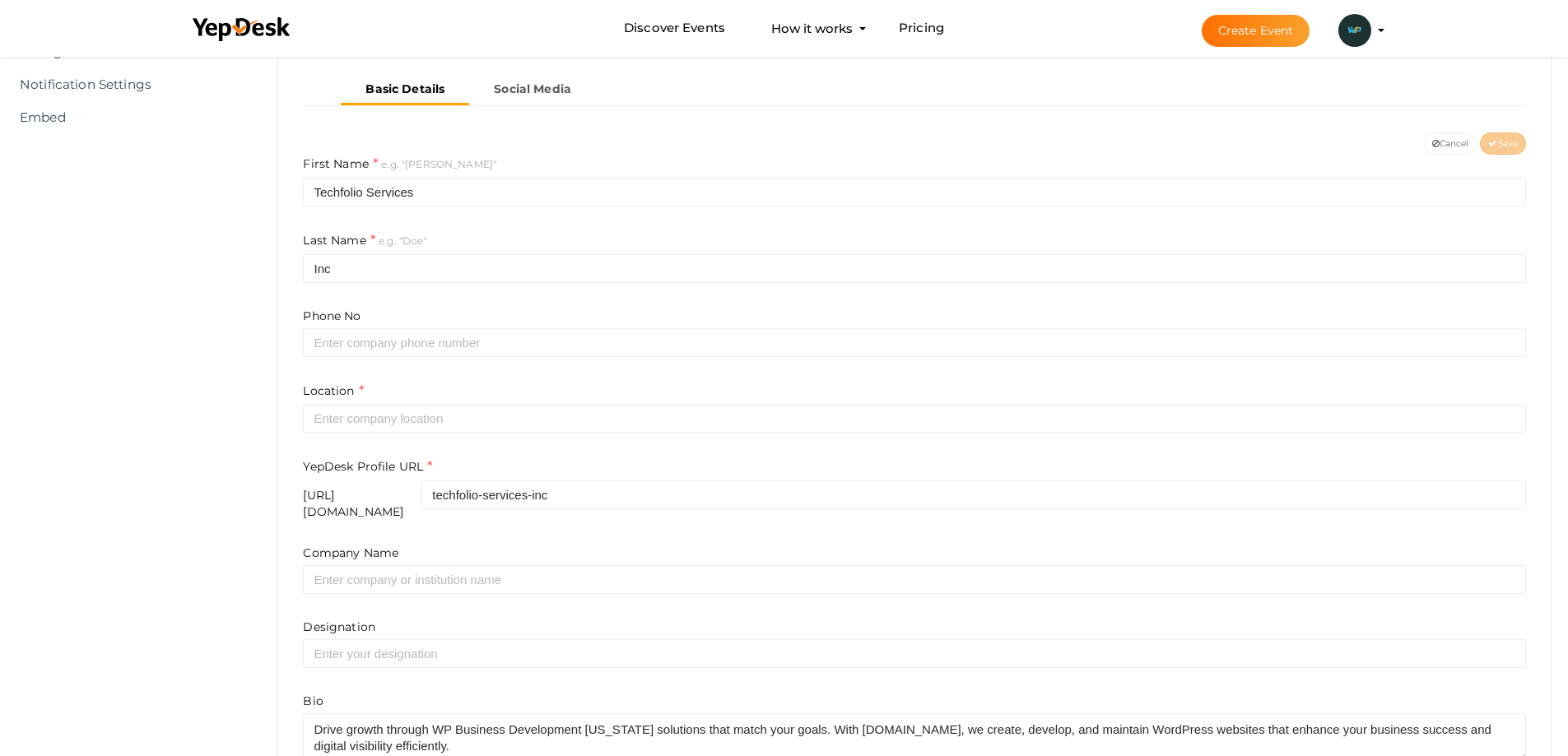
scroll to position [378, 0]
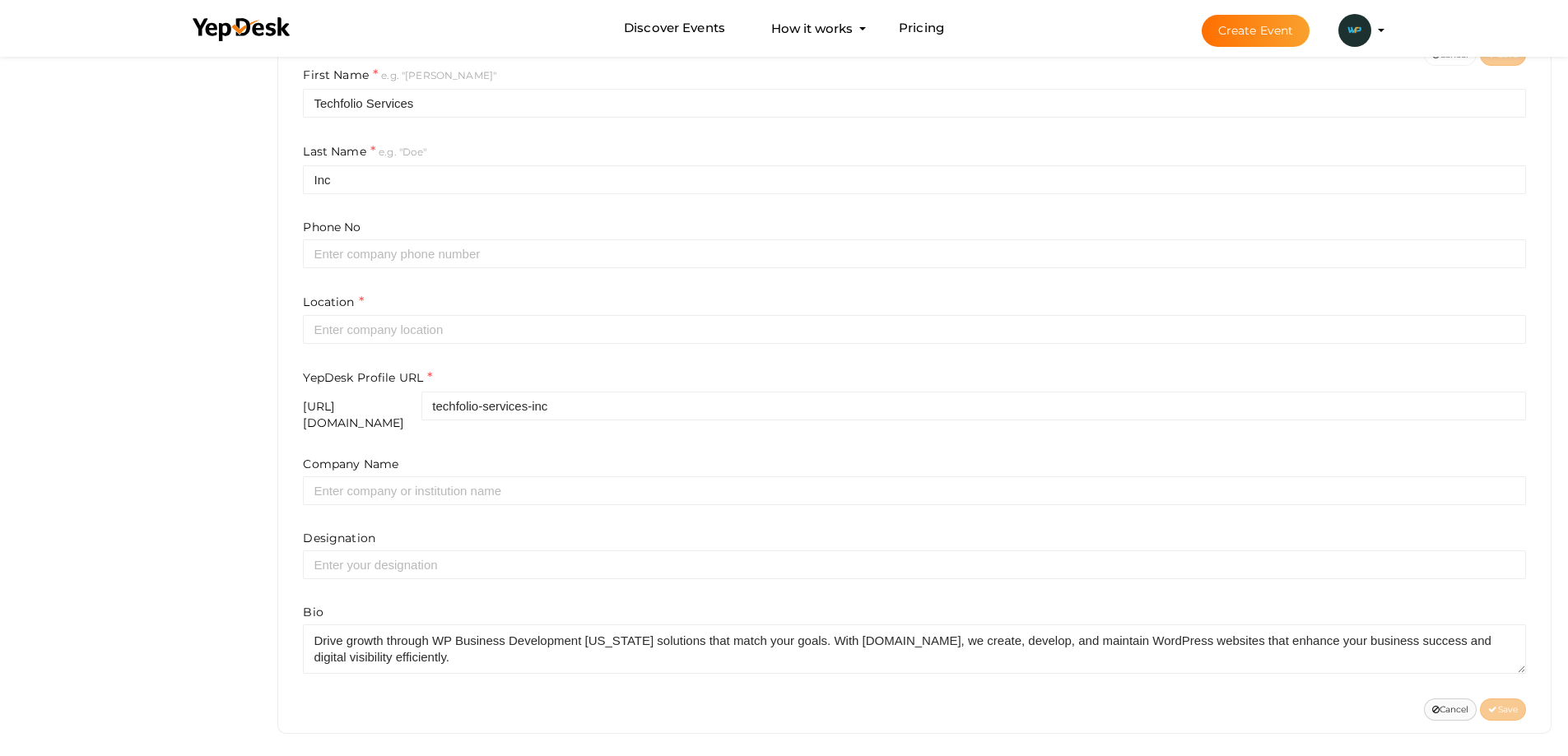
click at [1453, 699] on button "Cancel" at bounding box center [1451, 710] width 54 height 23
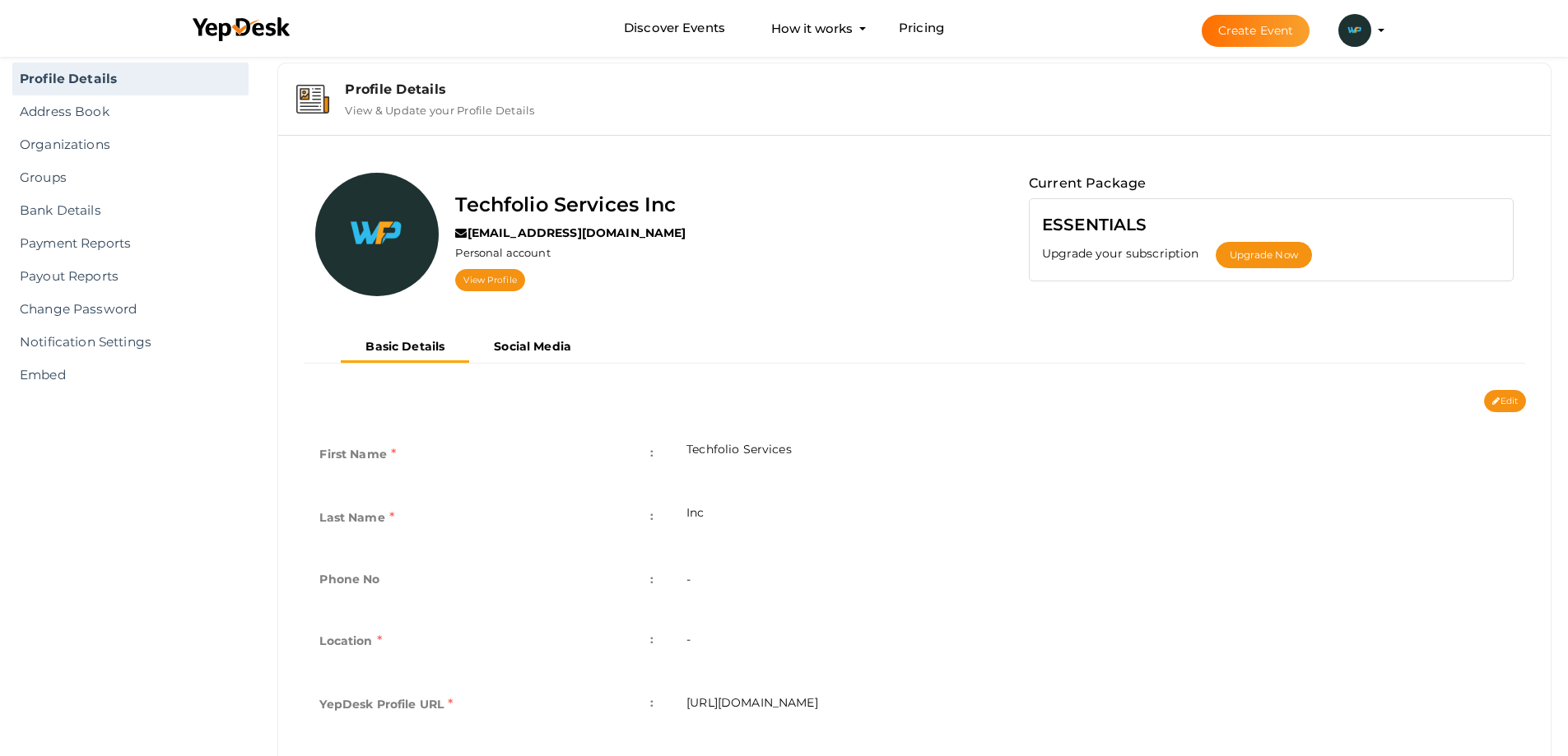
scroll to position [10, 0]
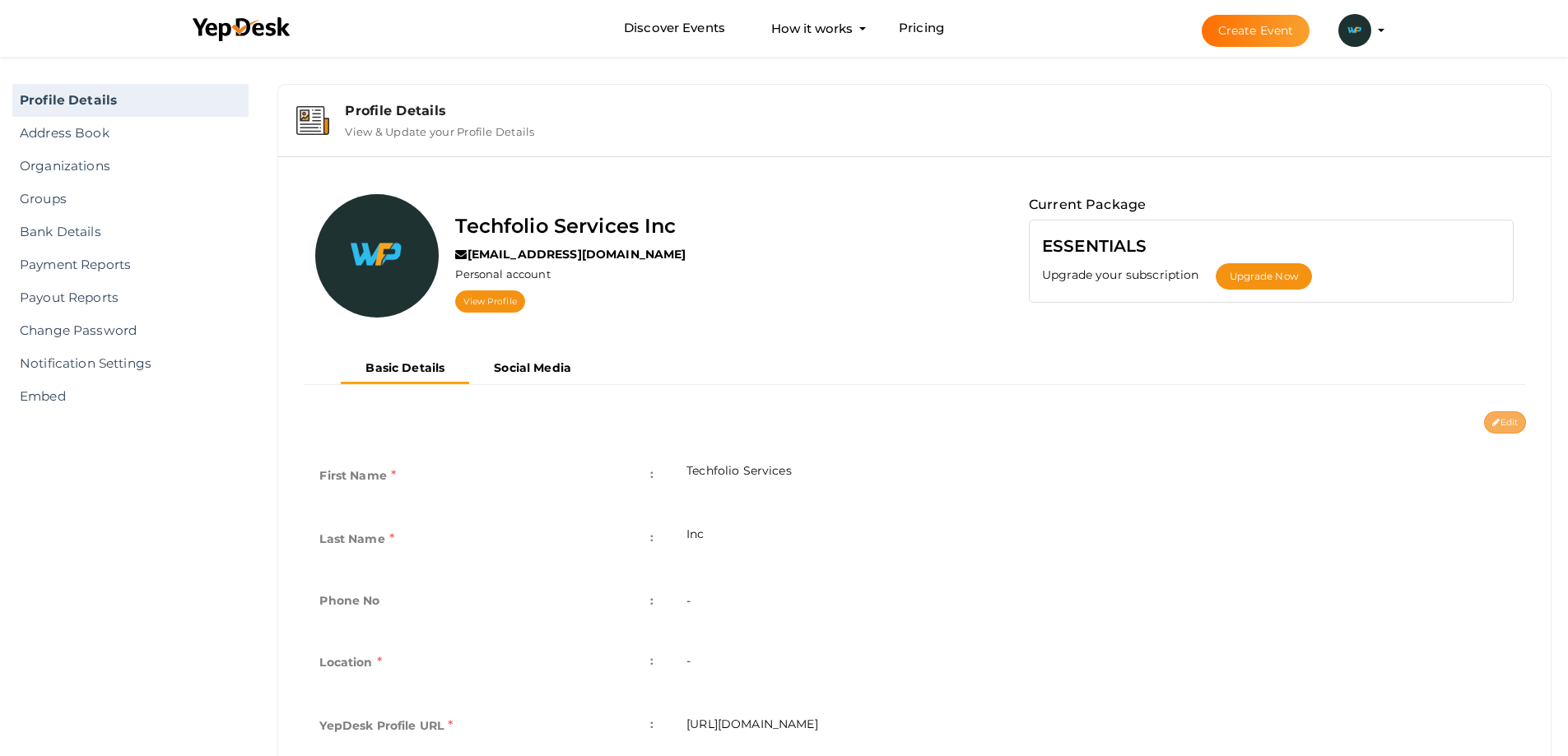
click at [1502, 419] on button "Edit" at bounding box center [1505, 423] width 42 height 23
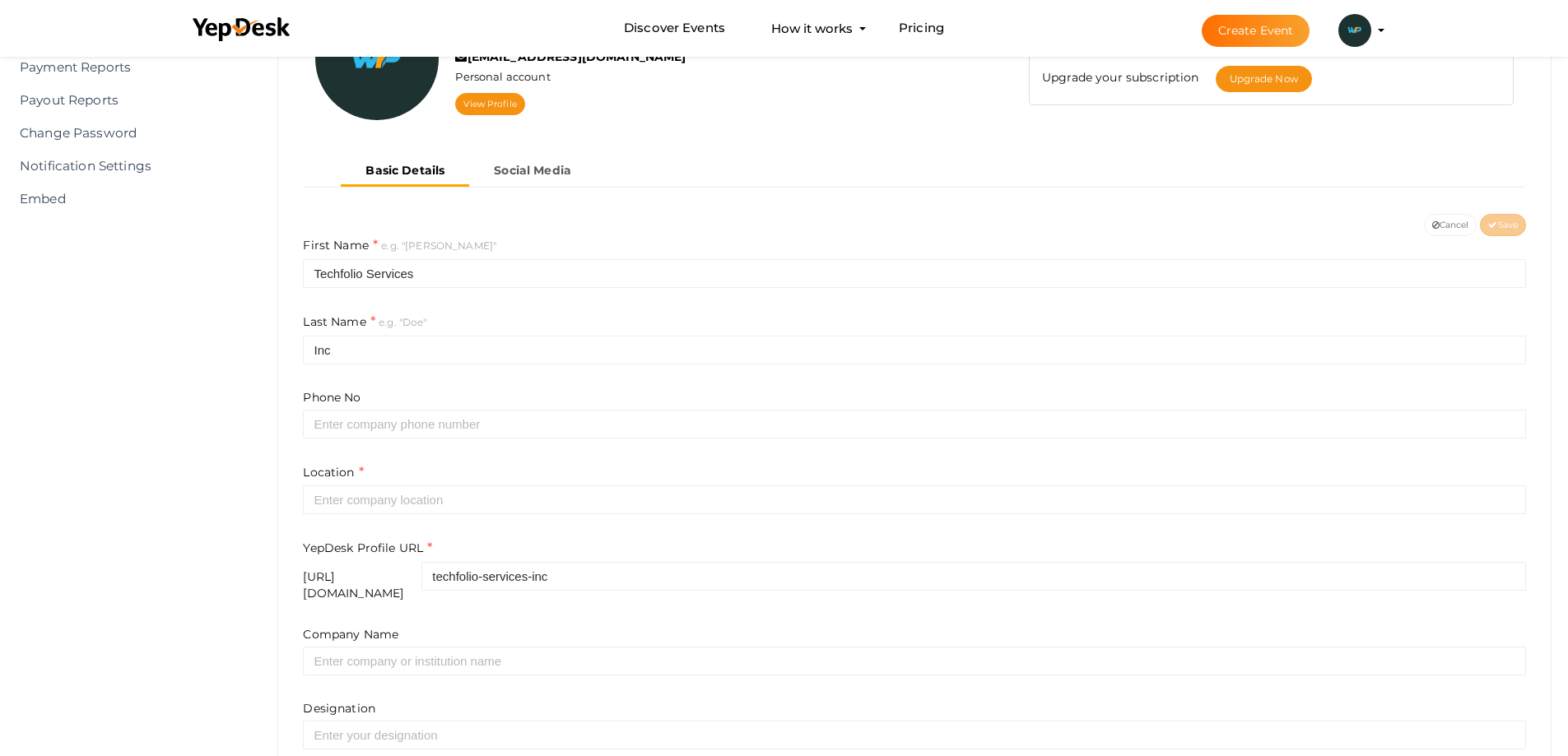
scroll to position [378, 0]
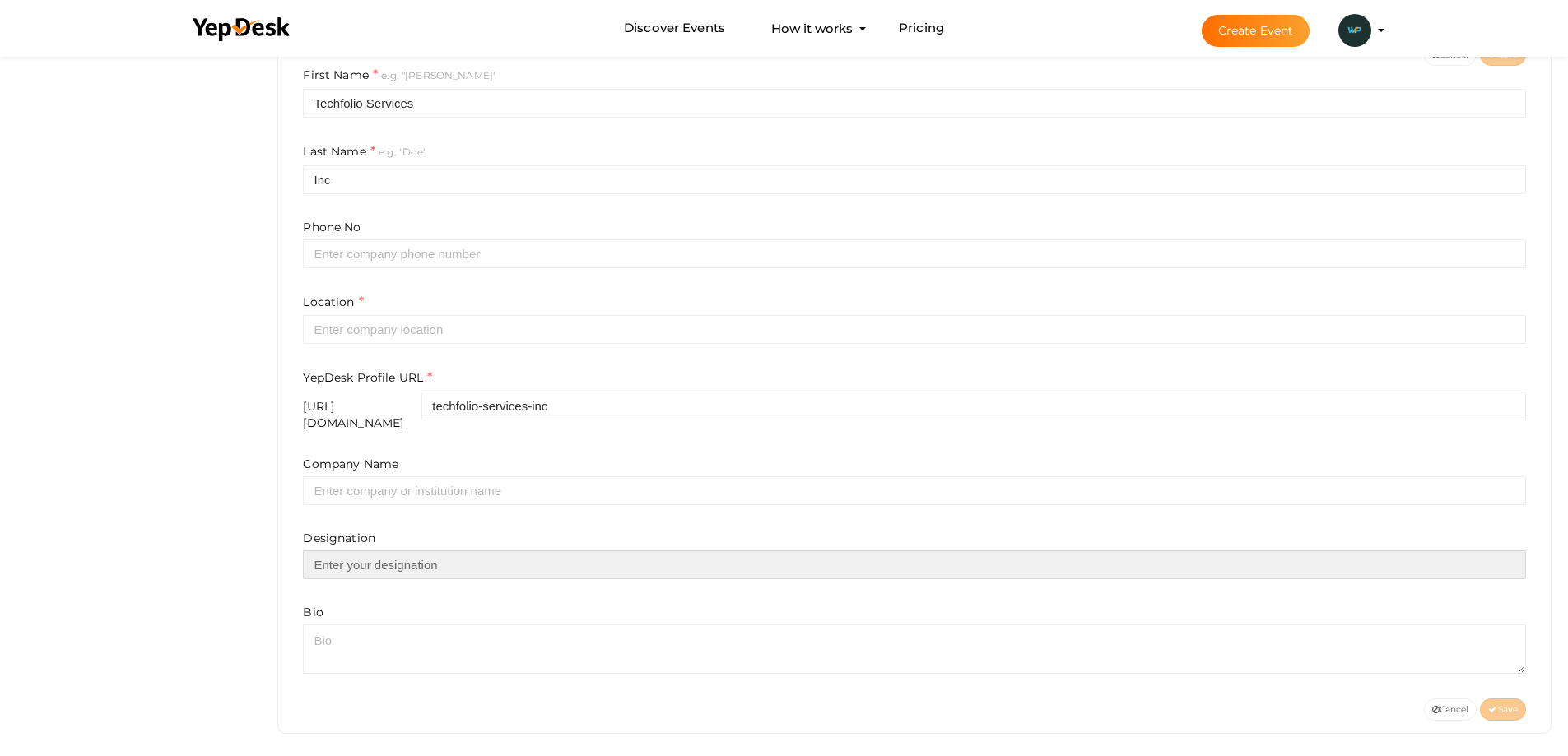
click at [351, 554] on input "text" at bounding box center [914, 564] width 1223 height 29
paste input "https://wordpressfolio.com/wordpress-development/"
type input "https://wordpressfolio.com/wordpress-development/"
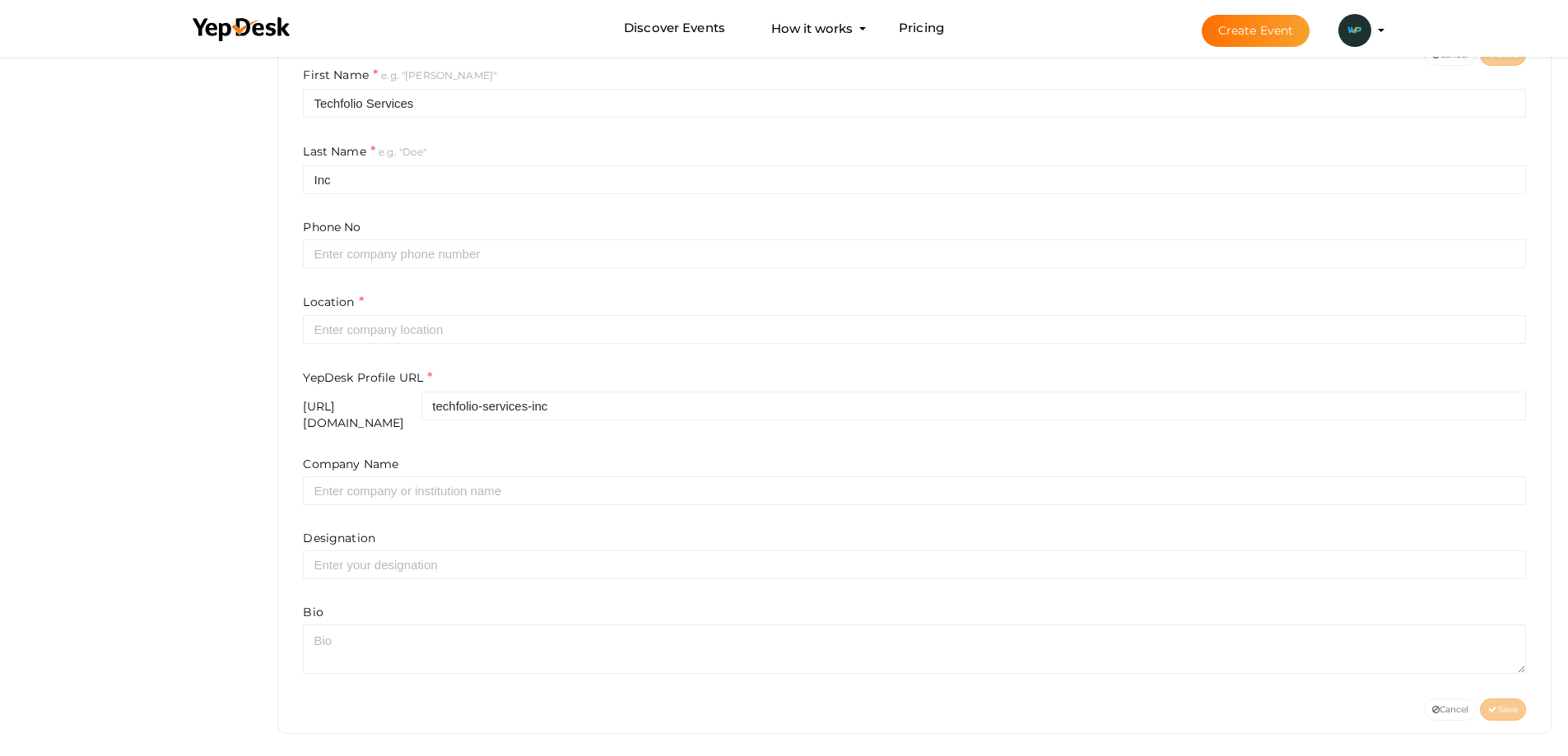
click at [560, 592] on div "Company Name Designation Bio" at bounding box center [914, 564] width 1223 height 218
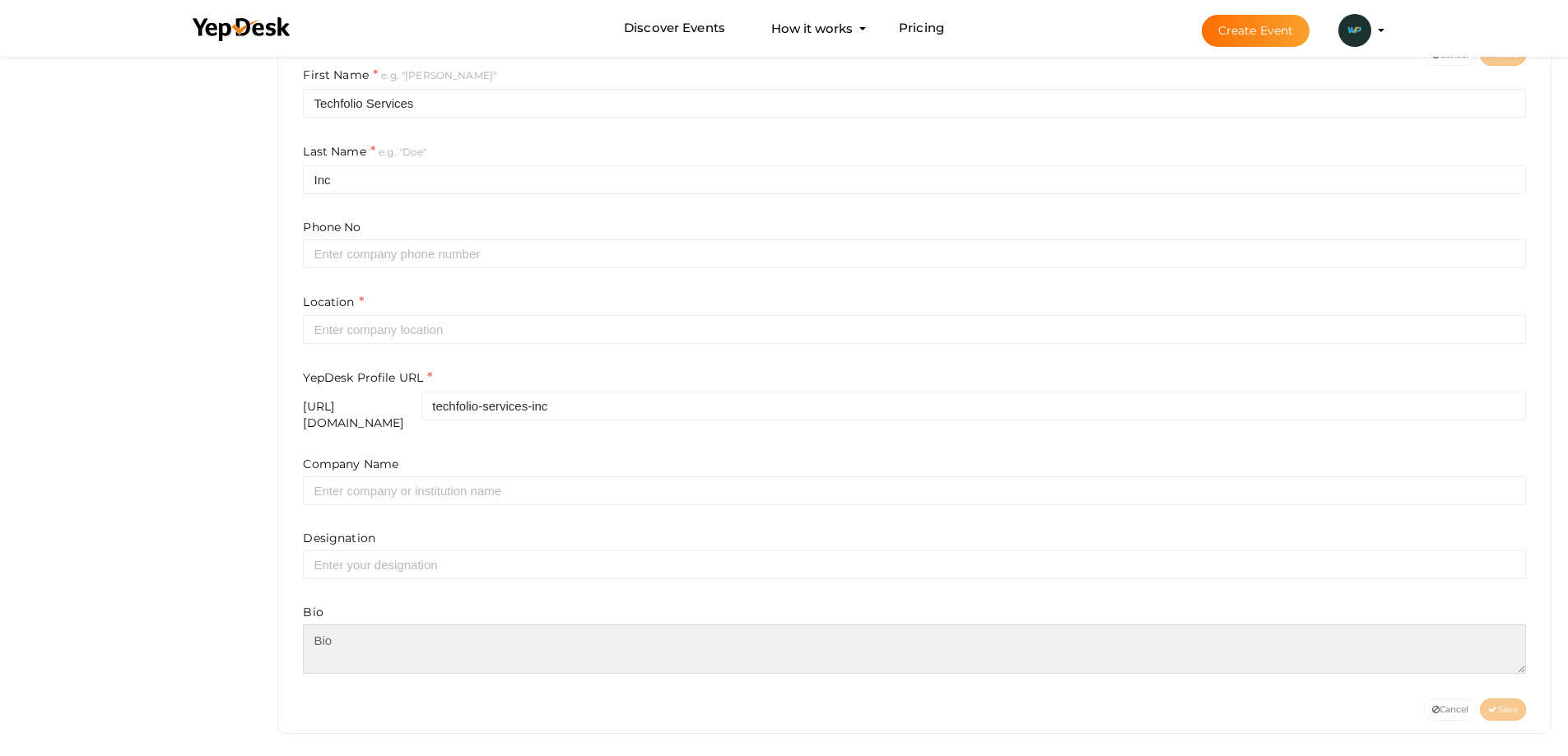
click at [509, 625] on textarea at bounding box center [914, 649] width 1223 height 49
paste textarea "https://wordpressfolio.com/wordpress-development/"
type textarea "https://wordpressfolio.com/wordpress-development/"
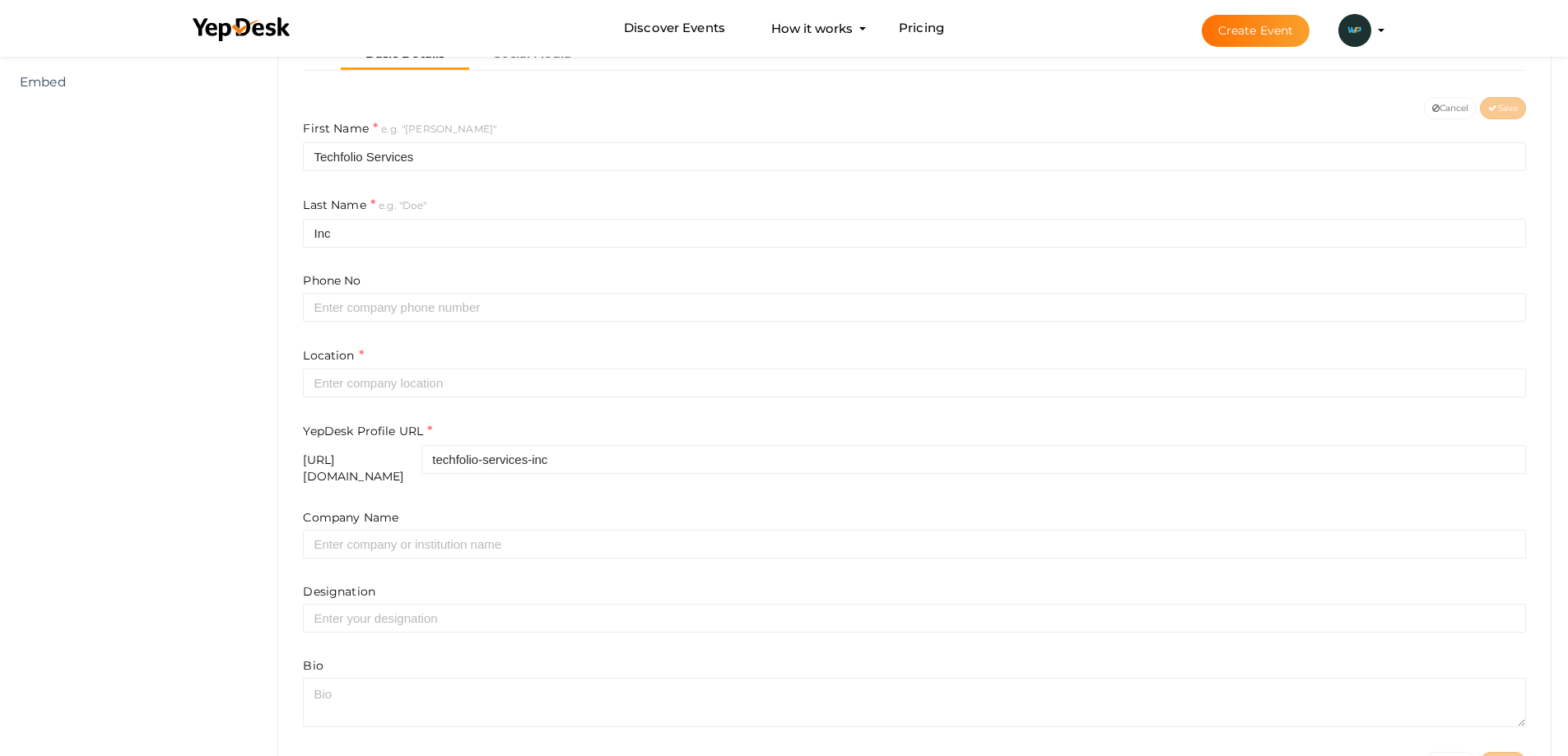
scroll to position [296, 0]
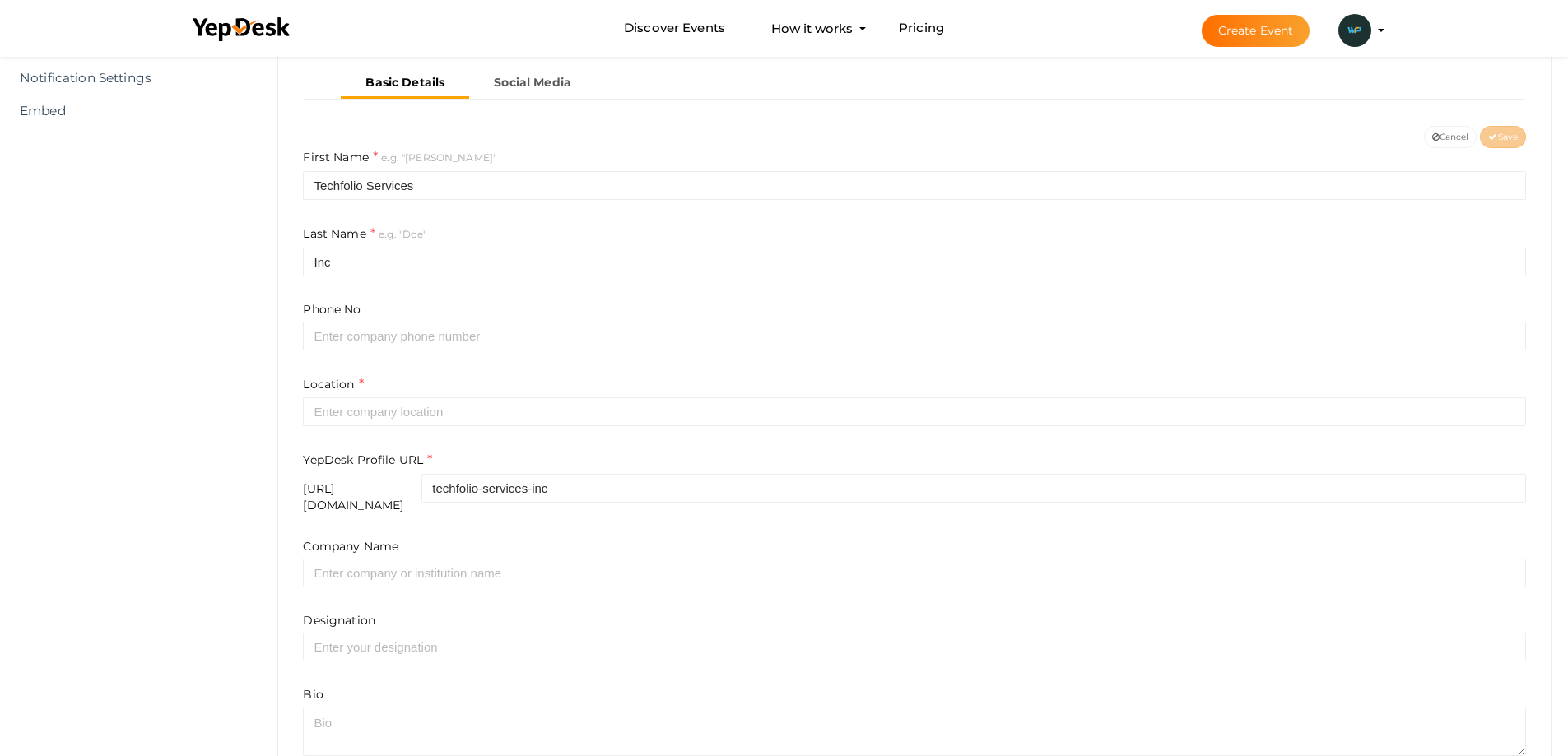
drag, startPoint x: 388, startPoint y: 429, endPoint x: 387, endPoint y: 417, distance: 12.0
click at [387, 423] on form "First Name e.g. "John" Techfolio Services Last Name e.g. "Doe" Inc Phone No Loc…" at bounding box center [914, 452] width 1223 height 608
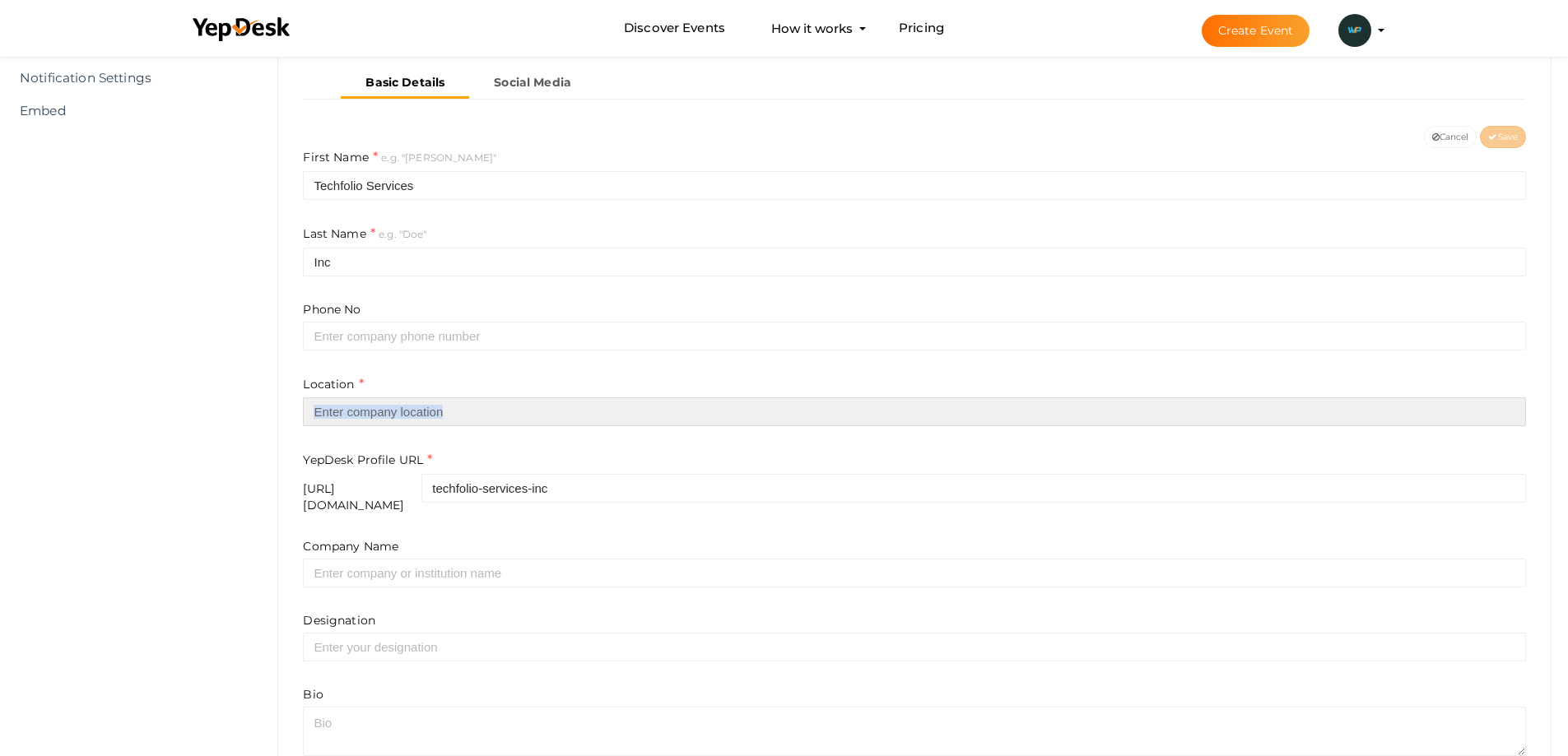
click at [386, 416] on input "text" at bounding box center [914, 411] width 1223 height 29
type input "[GEOGRAPHIC_DATA]"
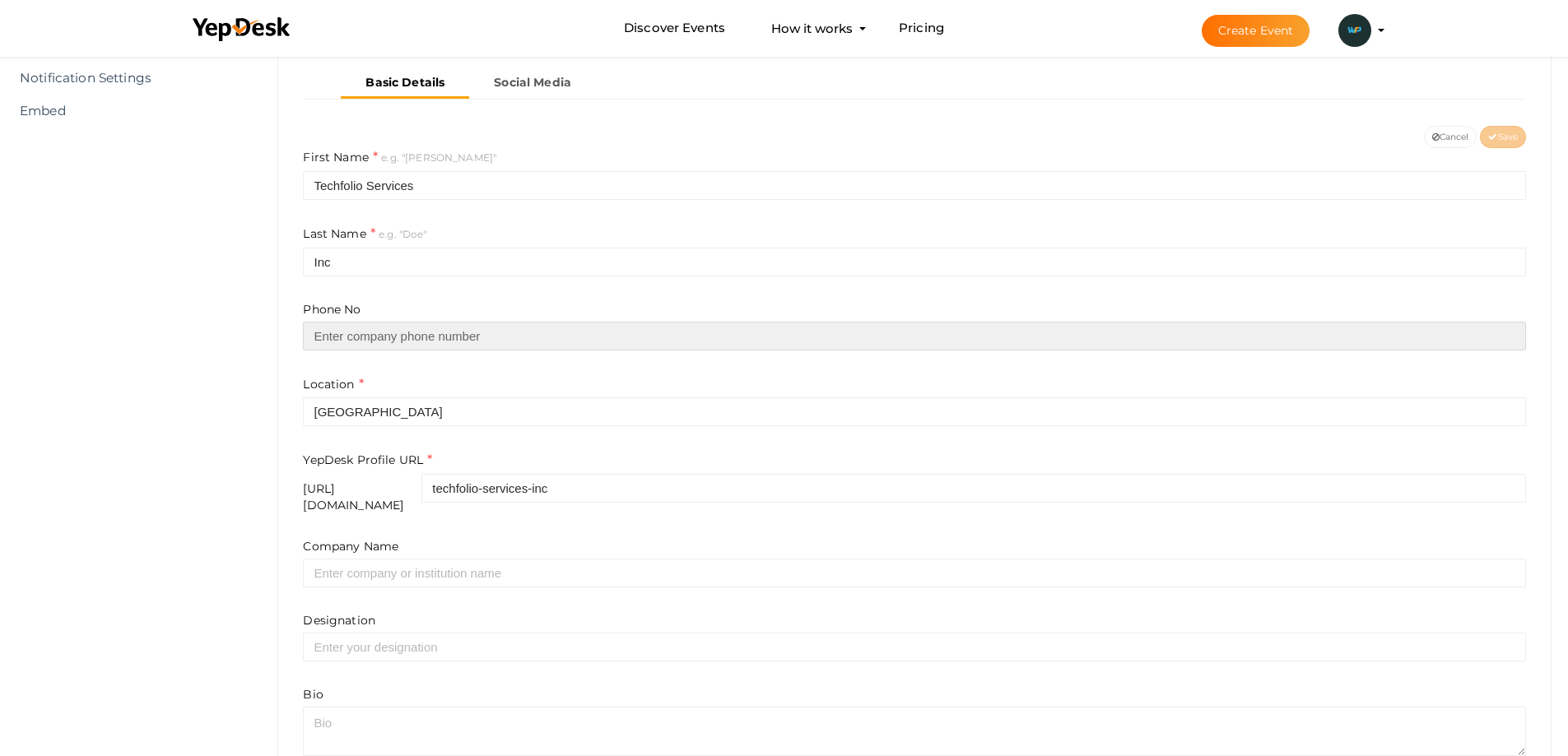
type input "6479948963"
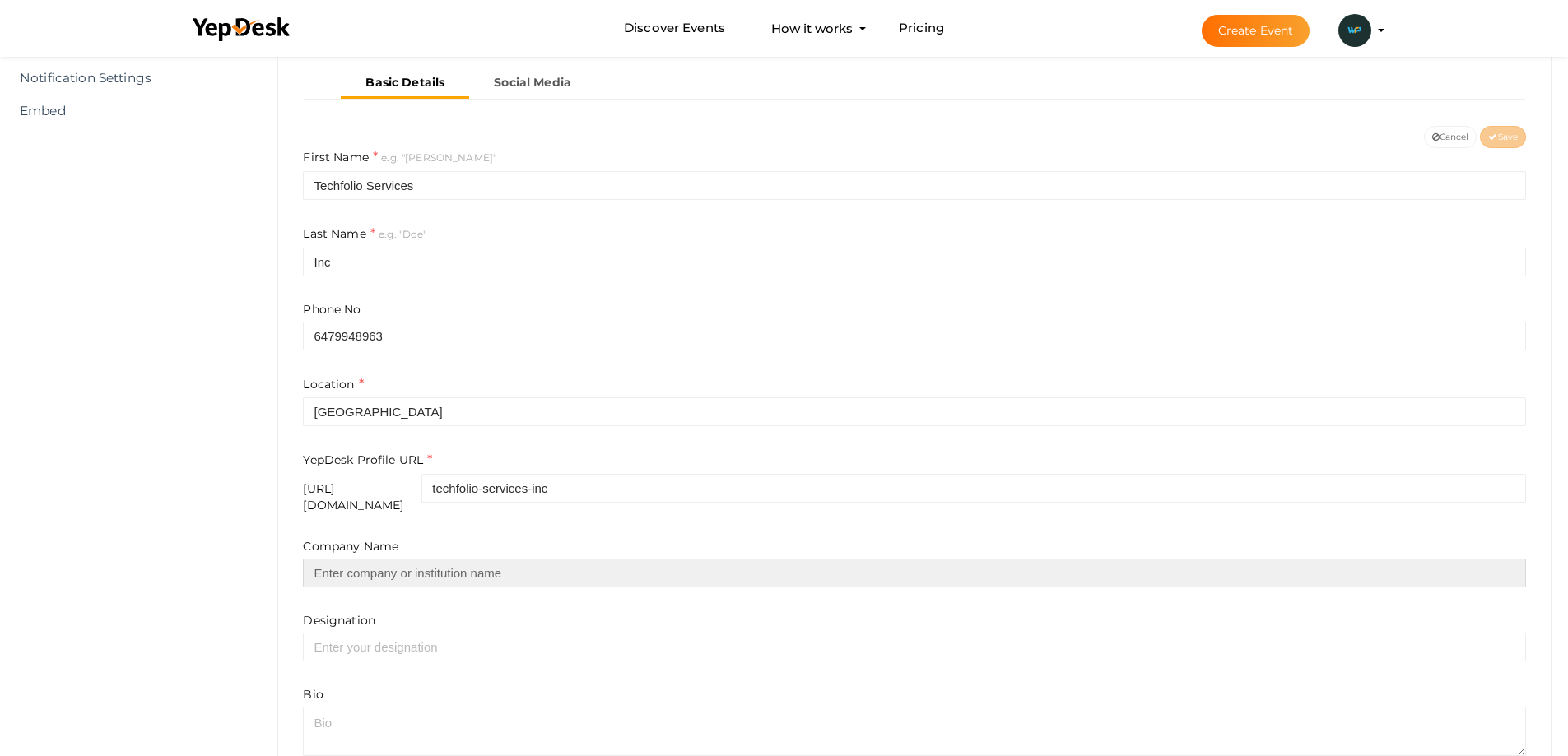
type input "Techfolio Services Inc"
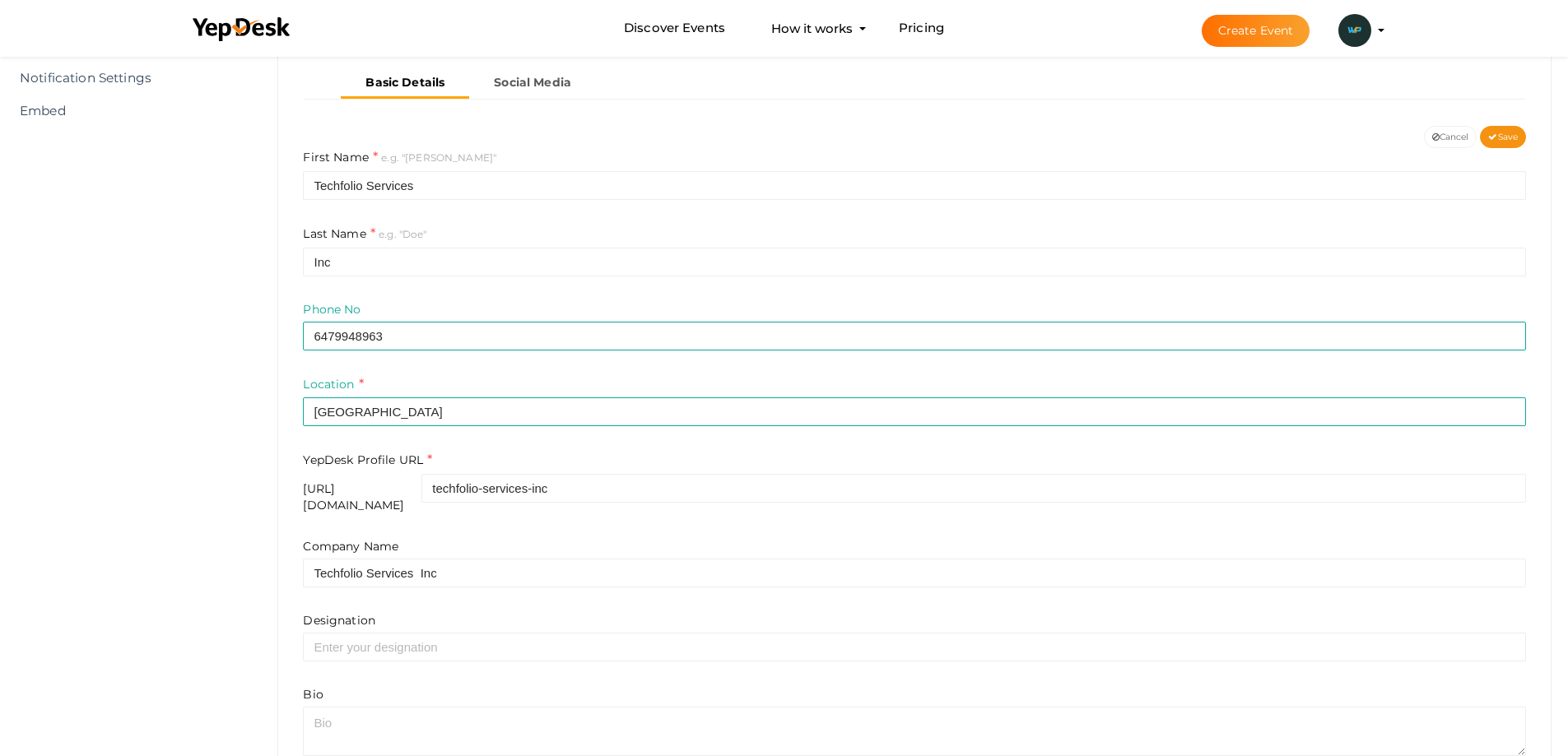
click at [175, 460] on html "Discover Events How it works Powerful Registration / Ticketing Start selling yo…" at bounding box center [784, 82] width 1568 height 756
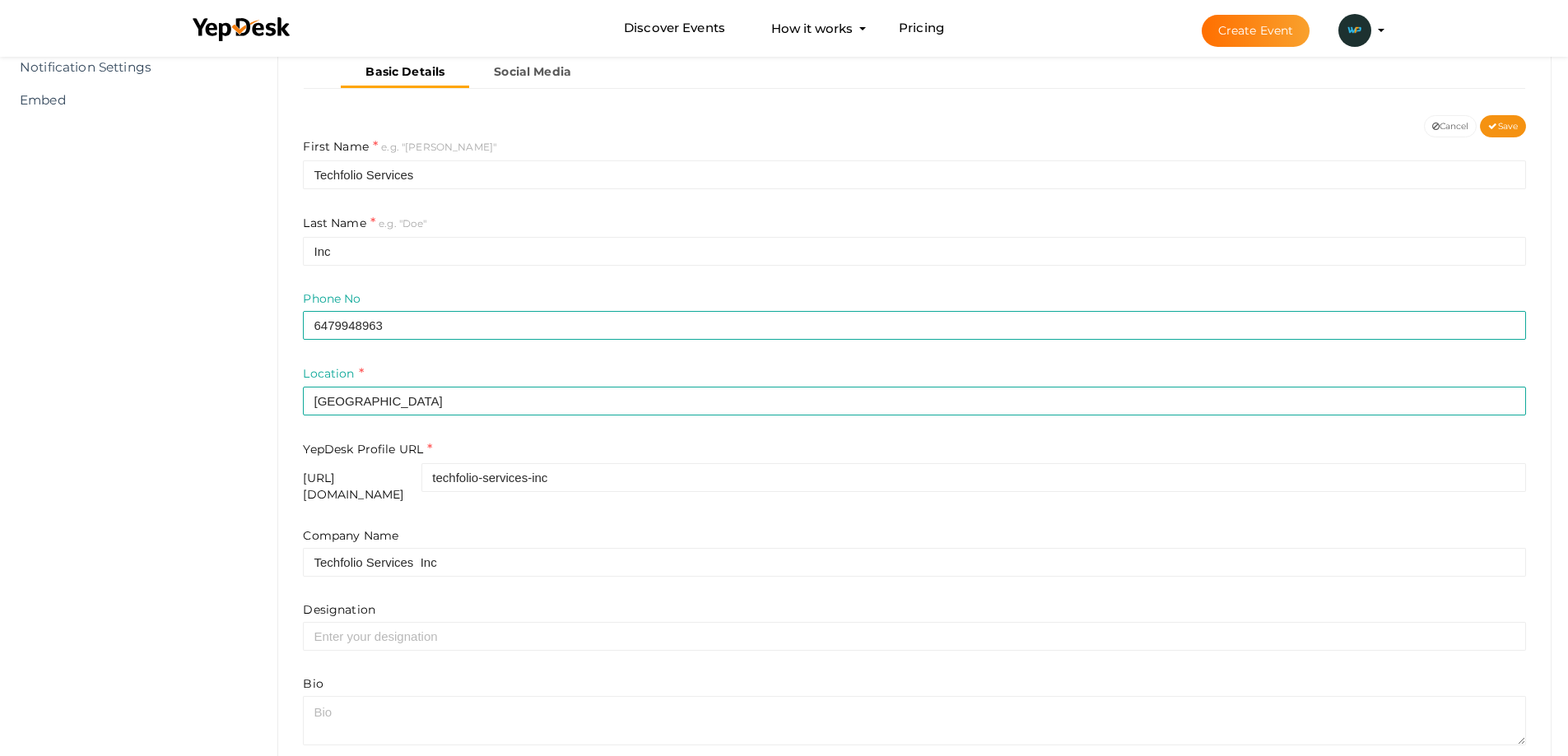
scroll to position [378, 0]
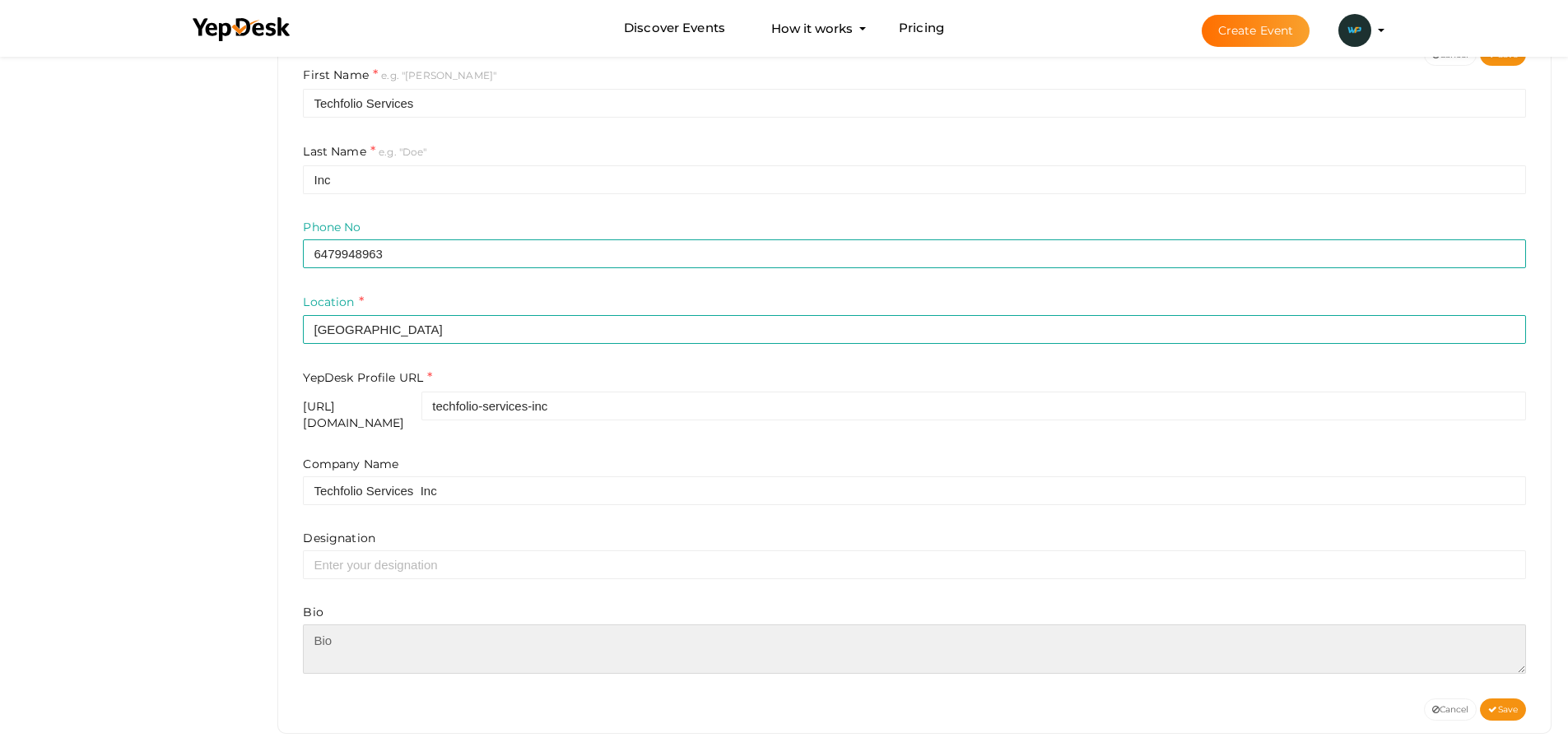
click at [359, 625] on textarea at bounding box center [914, 649] width 1223 height 49
paste textarea "Drive growth through WP Business Development California solutions that match yo…"
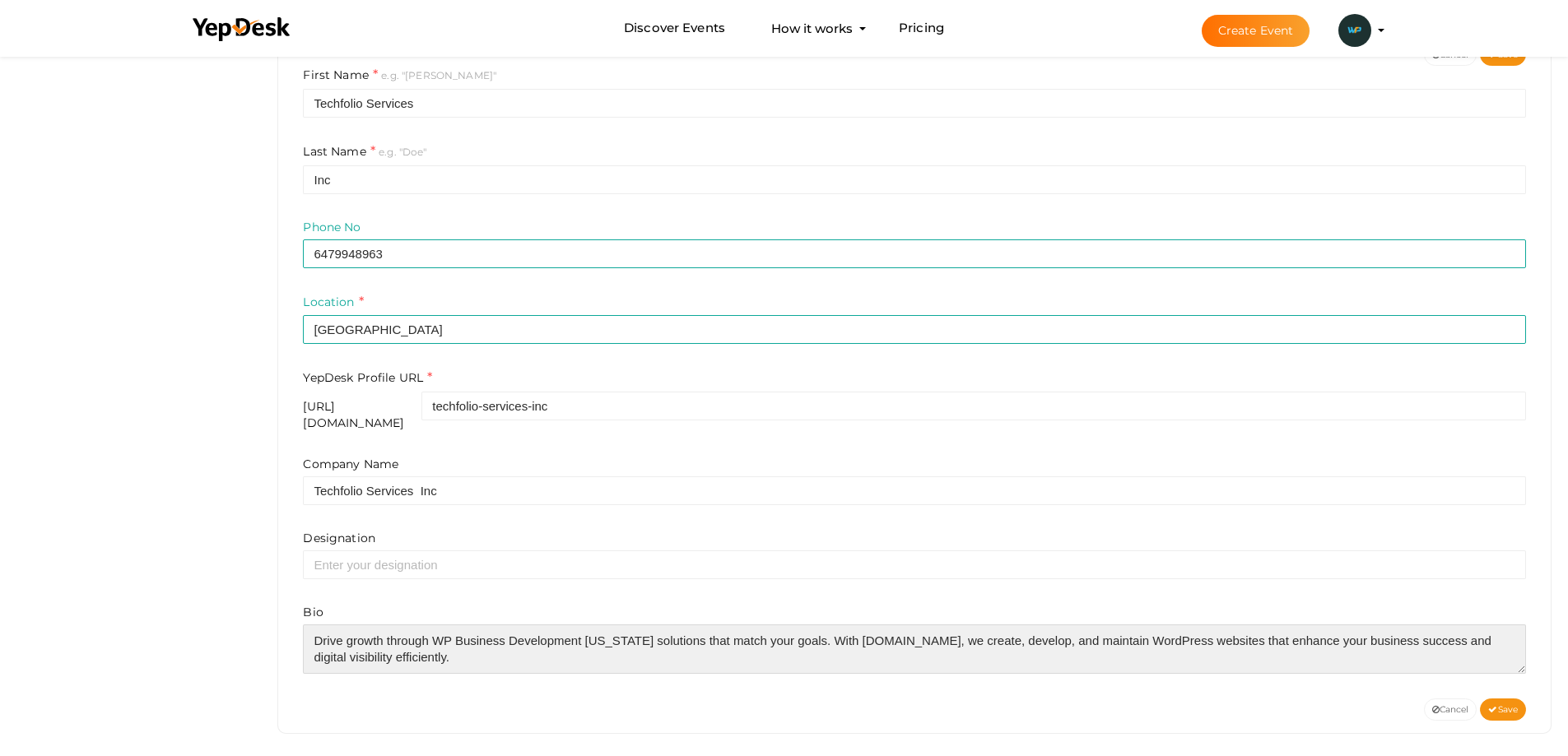
scroll to position [24, 0]
paste textarea "https://wordpressfolio.com/wordpress-development/"
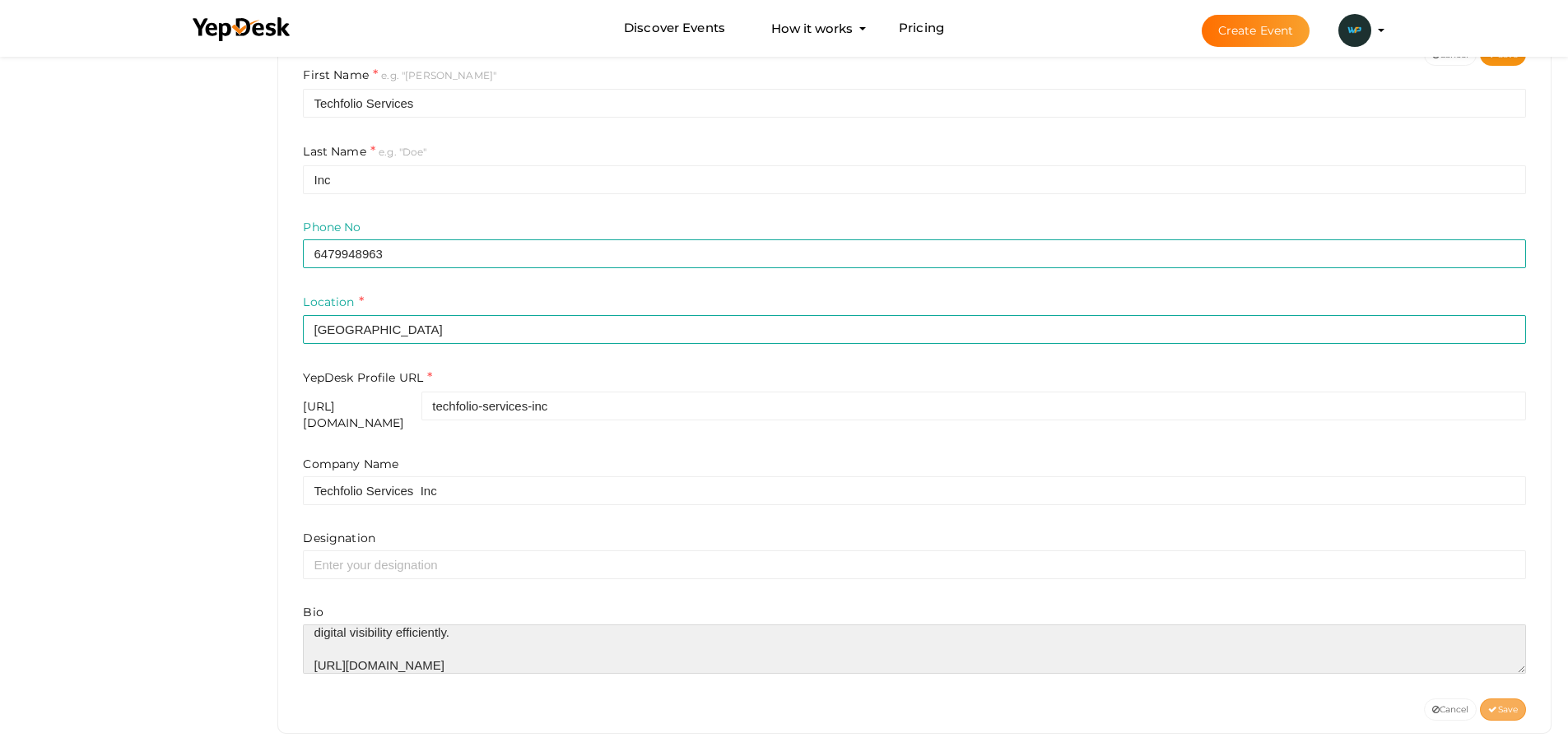
type textarea "Drive growth through WP Business Development [US_STATE] solutions that match yo…"
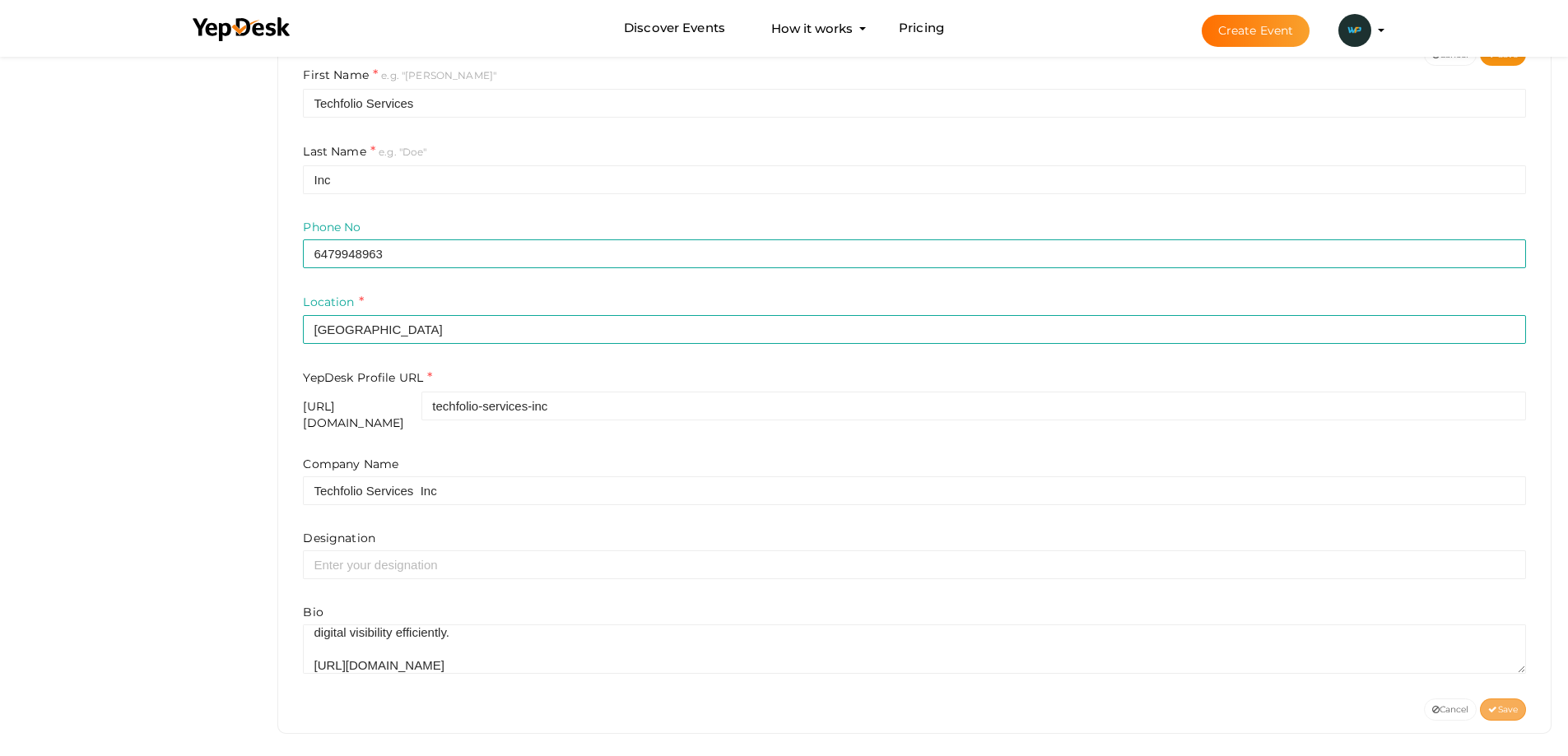
click at [1492, 706] on icon at bounding box center [1492, 710] width 9 height 9
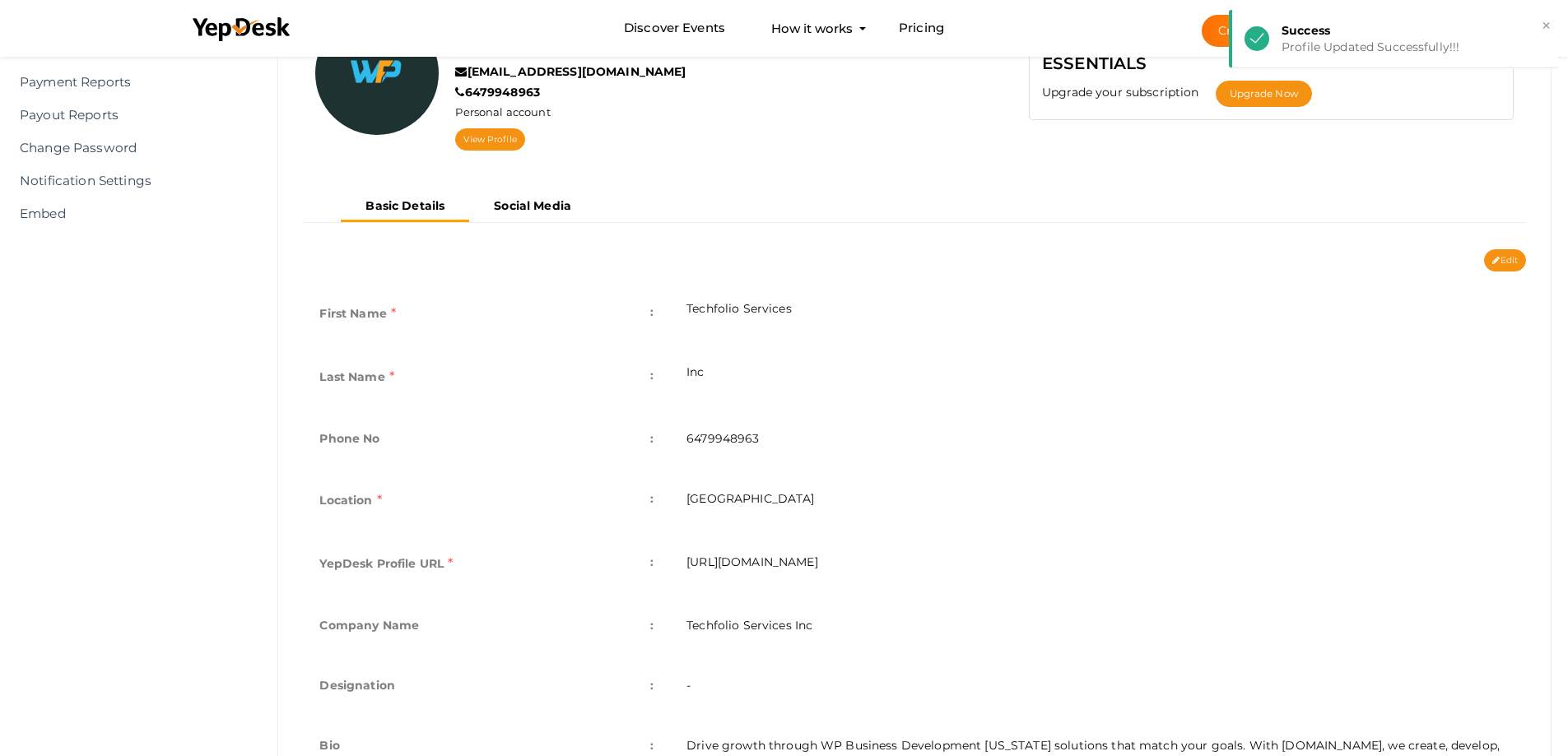
scroll to position [320, 0]
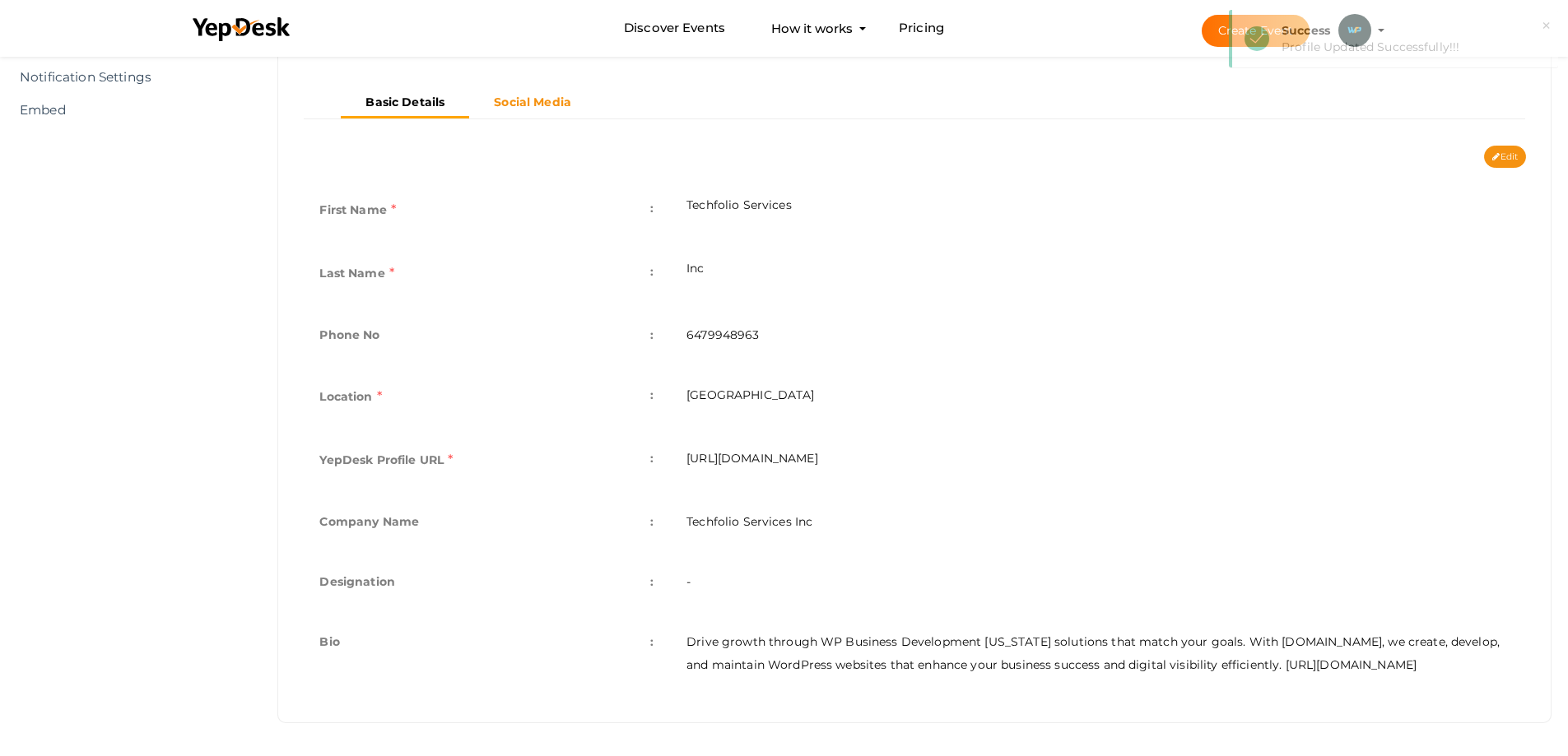
click at [500, 89] on button "Social Media" at bounding box center [532, 102] width 127 height 27
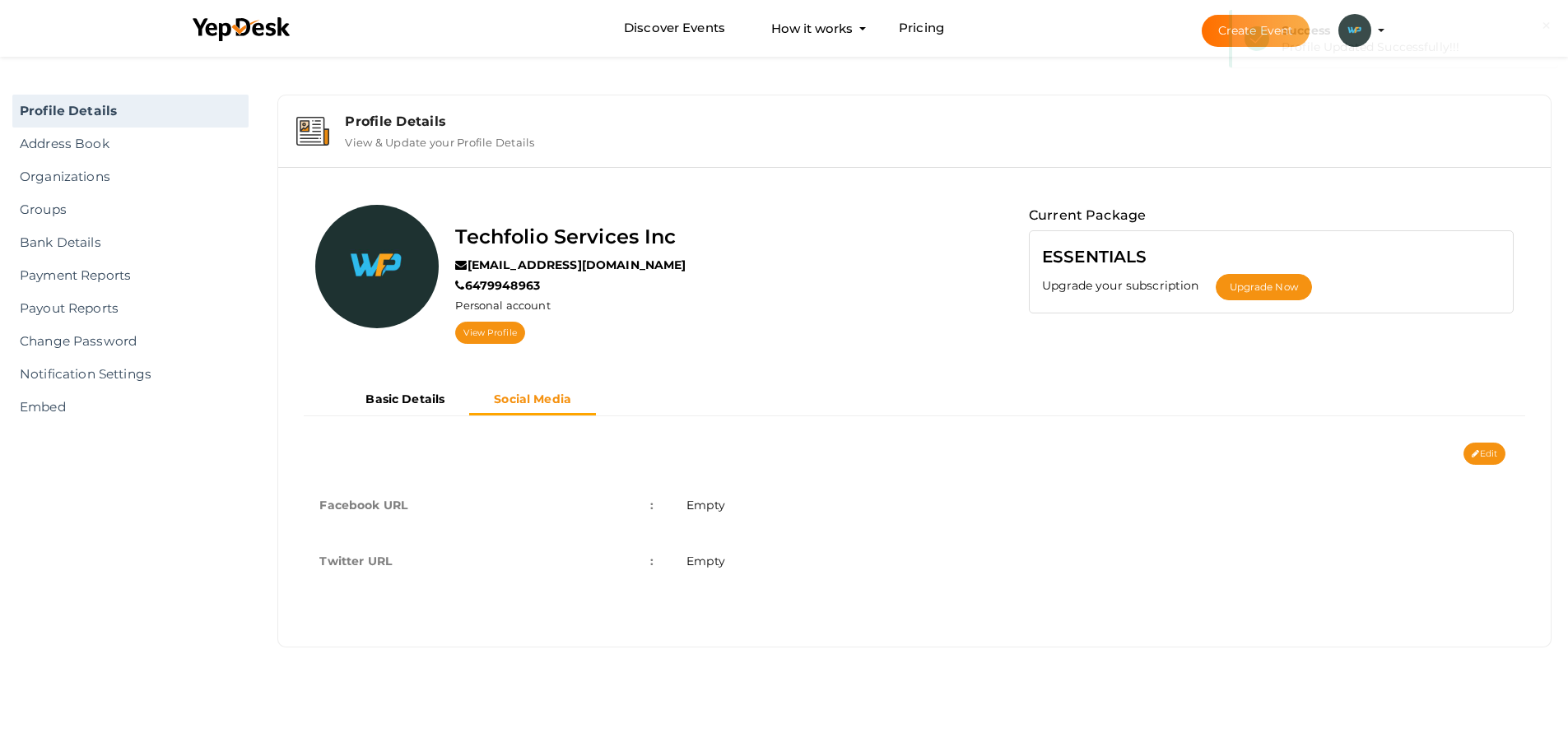
scroll to position [0, 0]
click at [423, 399] on b "Basic Details" at bounding box center [407, 398] width 79 height 15
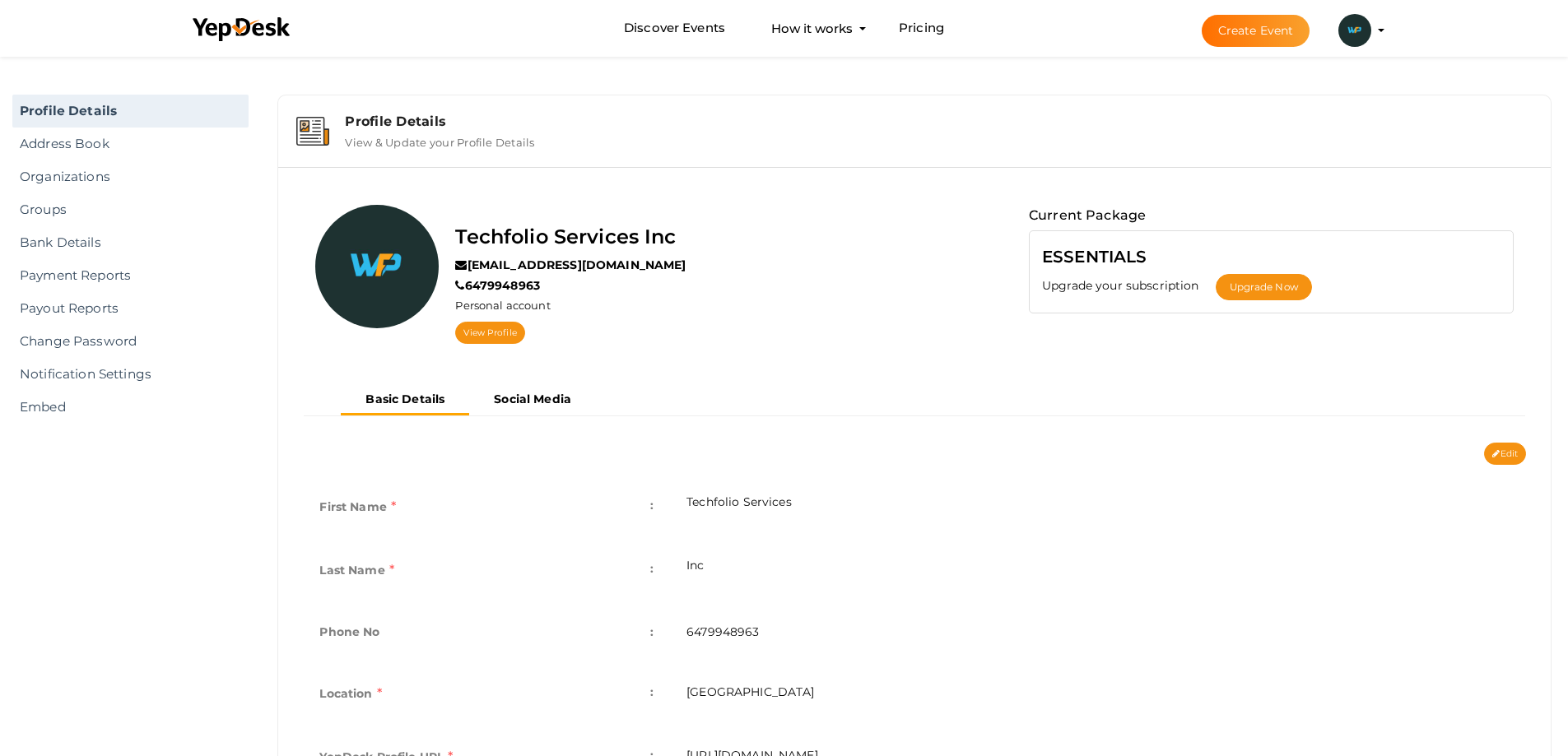
click at [1347, 25] on img at bounding box center [1354, 30] width 33 height 33
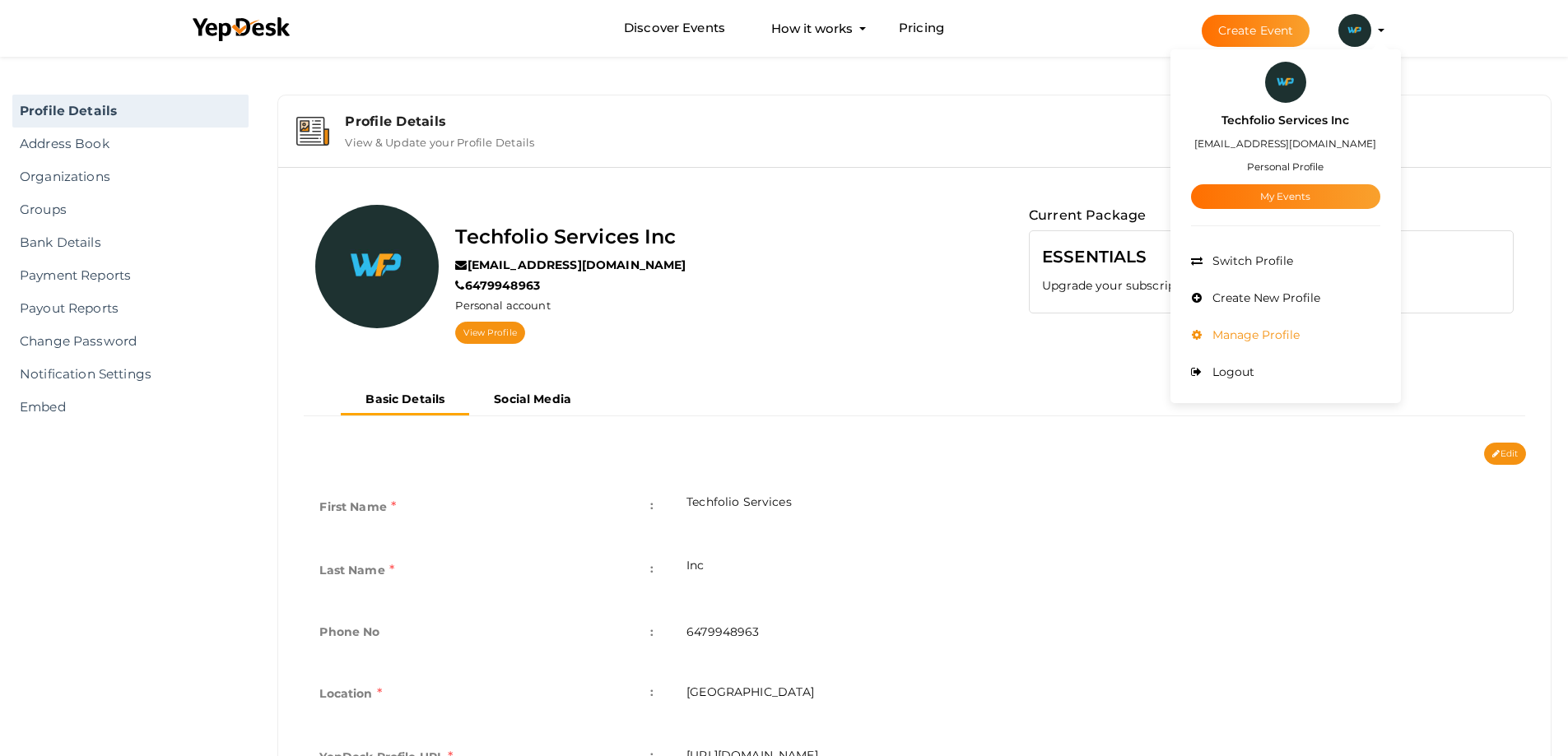
click at [1248, 334] on span "Manage Profile" at bounding box center [1254, 334] width 91 height 15
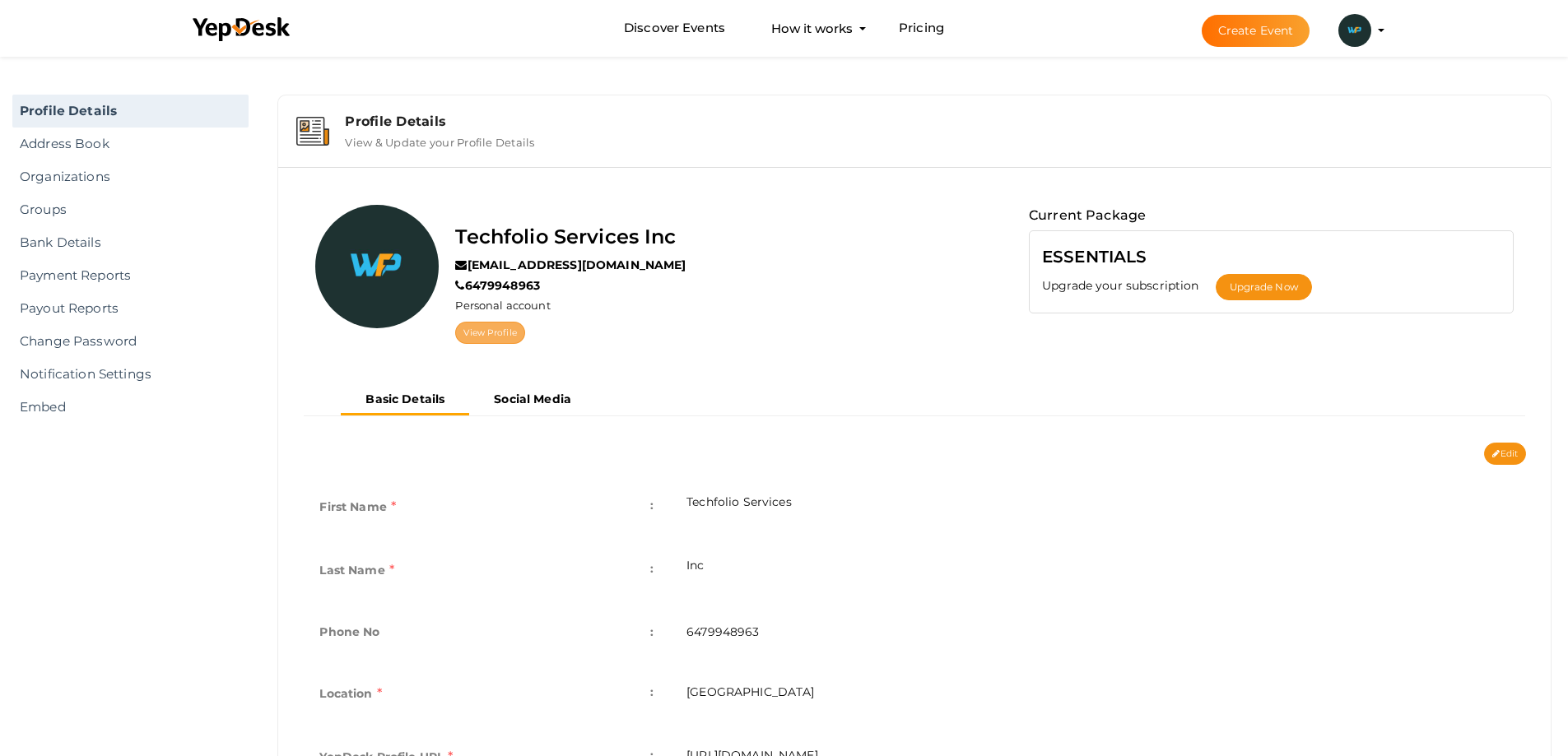
click at [487, 331] on link "View Profile" at bounding box center [490, 333] width 69 height 23
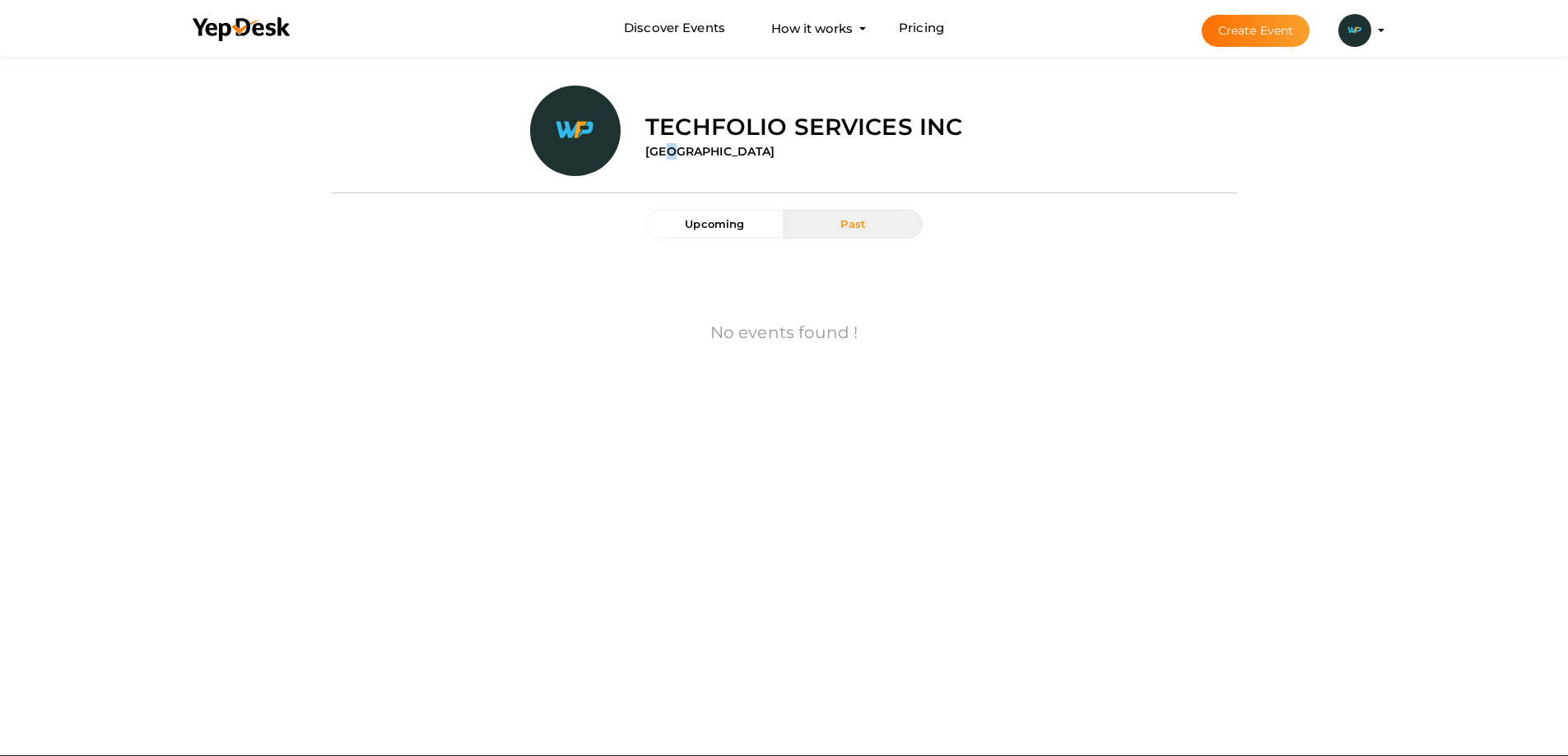
drag, startPoint x: 673, startPoint y: 150, endPoint x: 679, endPoint y: 143, distance: 9.2
click at [672, 150] on label "[GEOGRAPHIC_DATA]" at bounding box center [709, 151] width 129 height 16
click at [682, 133] on label "Techfolio Services Inc" at bounding box center [803, 127] width 317 height 33
click at [737, 224] on span "Upcoming" at bounding box center [715, 223] width 59 height 13
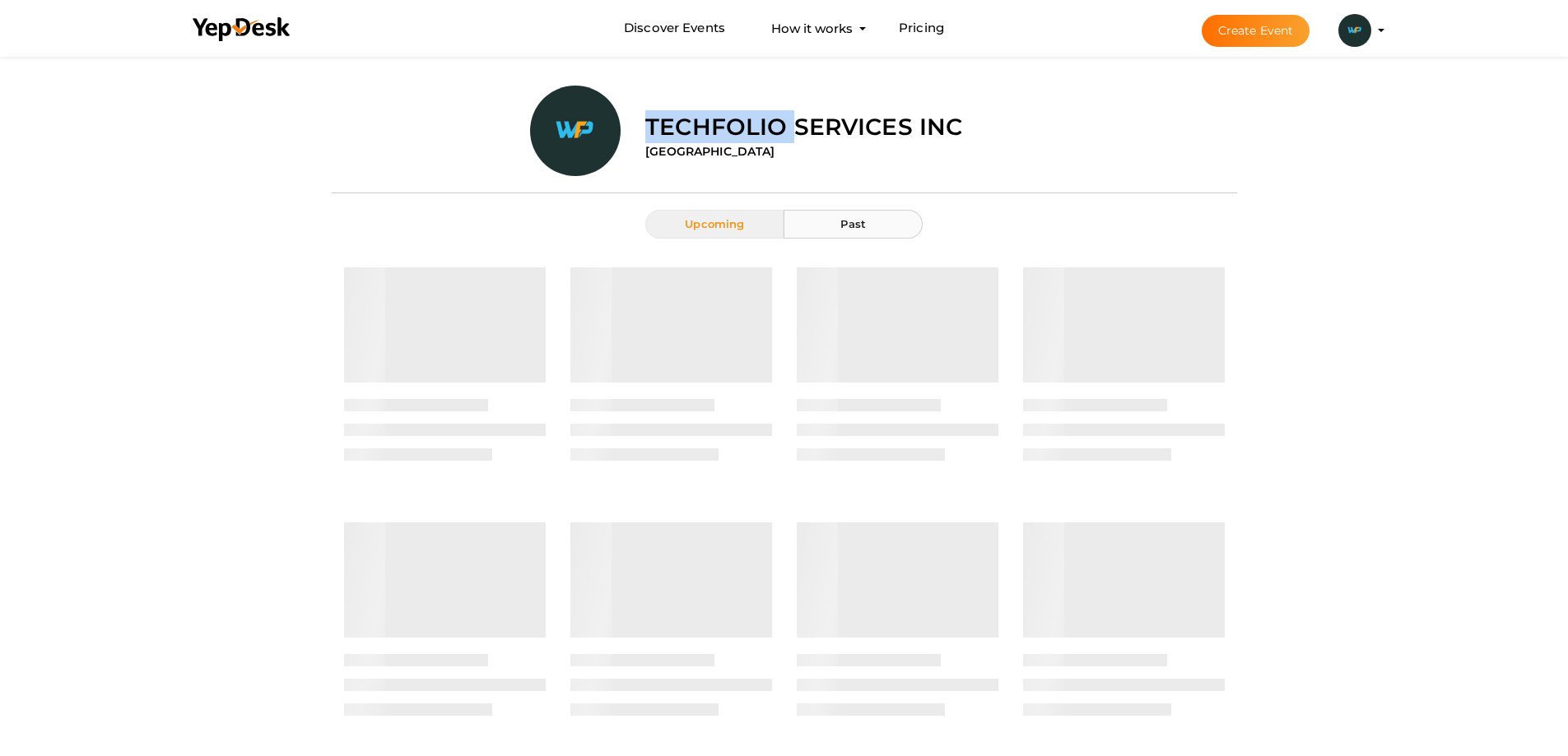
click at [806, 224] on button "Past" at bounding box center [853, 224] width 138 height 29
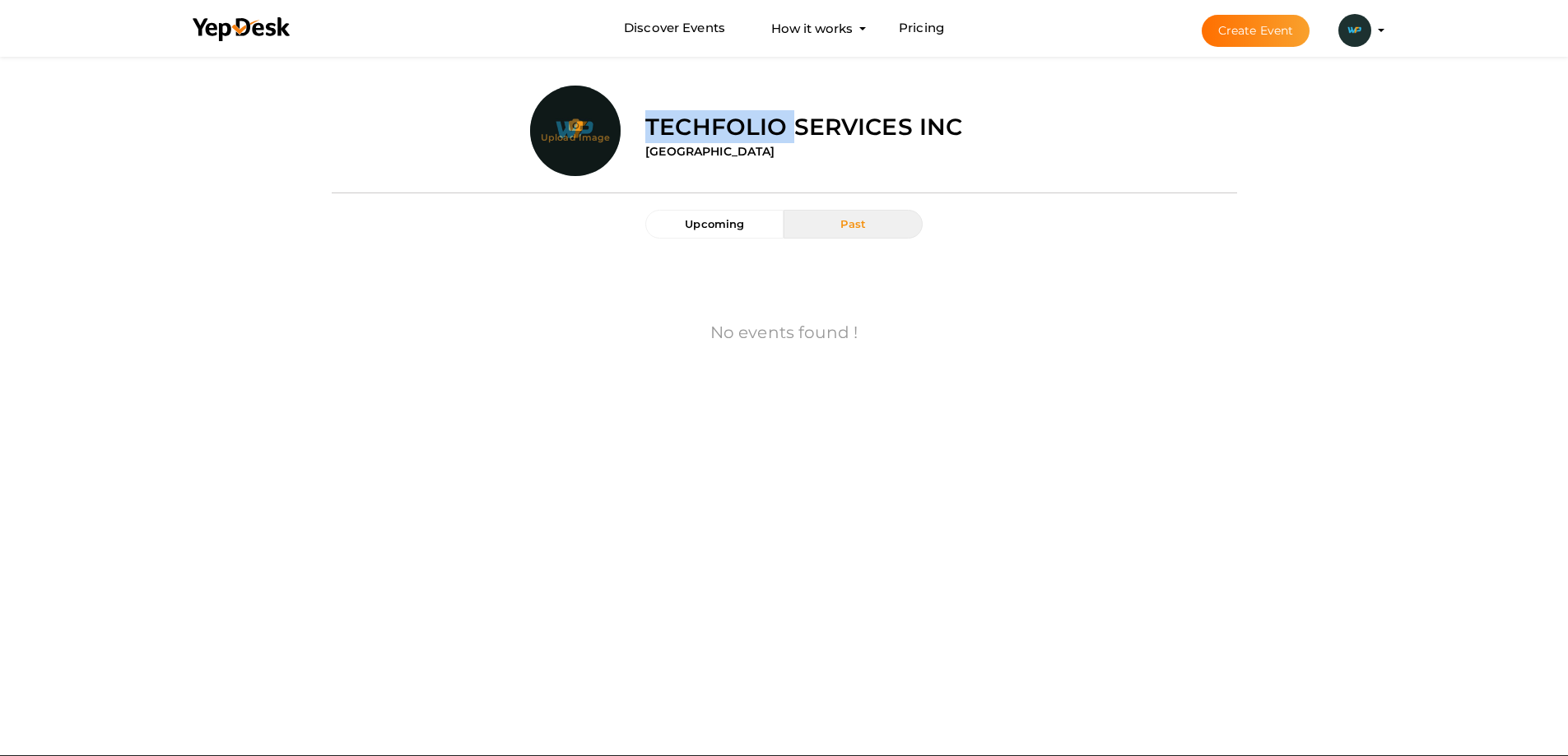
click at [598, 142] on input "file" at bounding box center [576, 164] width 90 height 90
click at [1374, 42] on button "Techfolio Services Inc wordpressfolio6@gmail.com Personal Profile My Events Adm…" at bounding box center [1354, 30] width 43 height 35
click at [1356, 32] on img at bounding box center [1354, 30] width 33 height 33
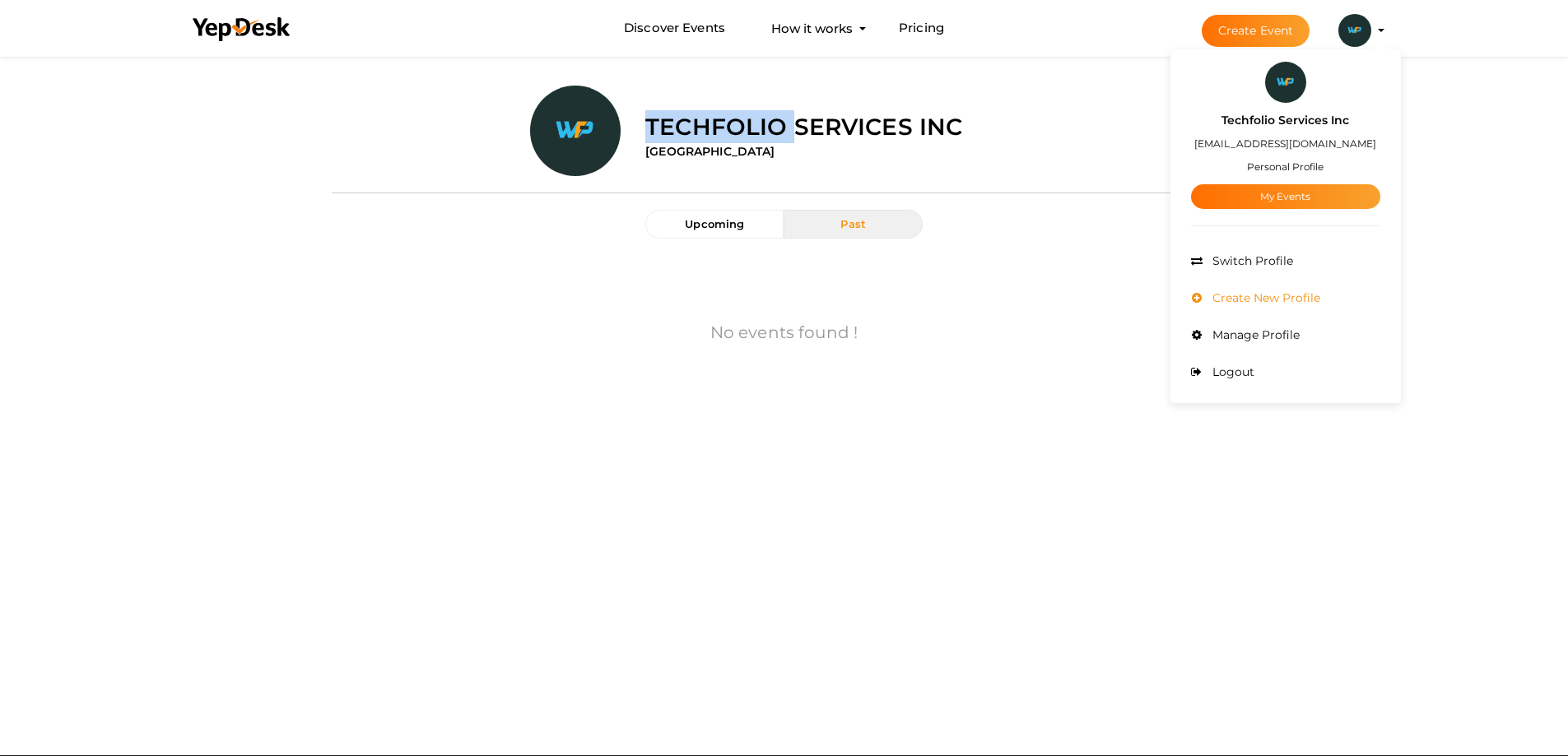
click at [1234, 299] on span "Create New Profile" at bounding box center [1264, 298] width 112 height 15
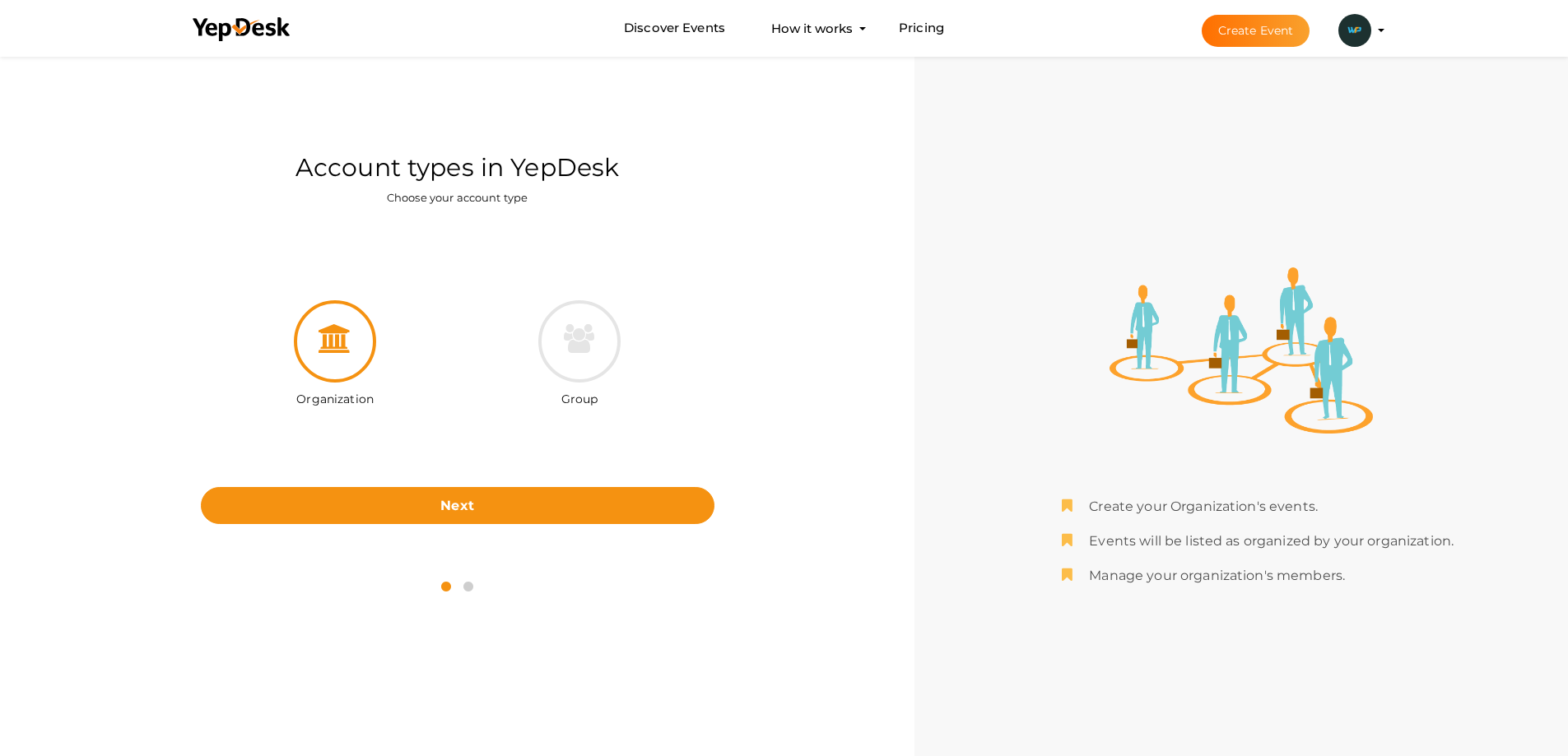
click at [440, 529] on div "Organization Group Next" at bounding box center [457, 393] width 890 height 338
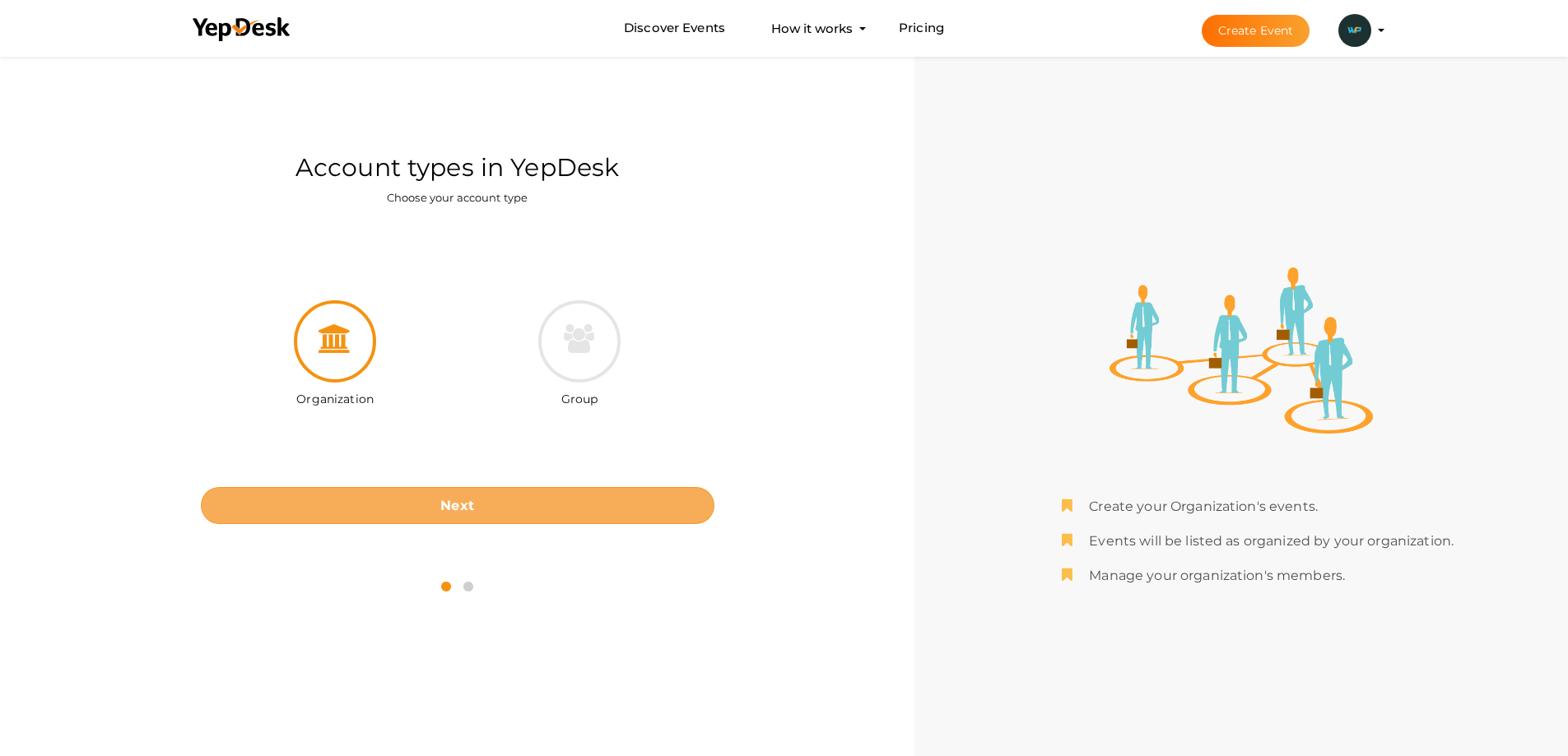
click at [442, 517] on button "Next" at bounding box center [458, 505] width 514 height 37
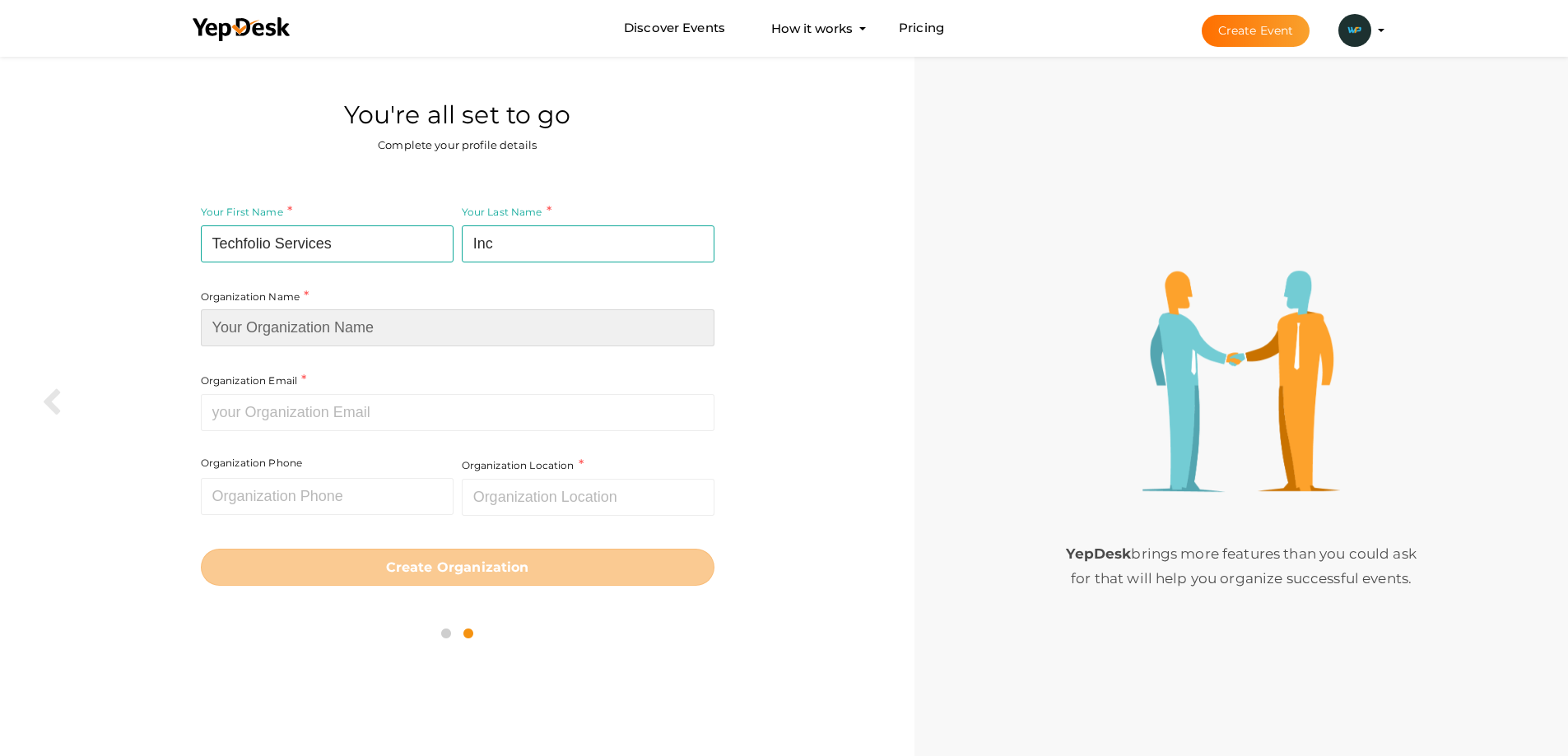
click at [323, 345] on input at bounding box center [458, 327] width 514 height 37
type input "Techfolio Services Inc"
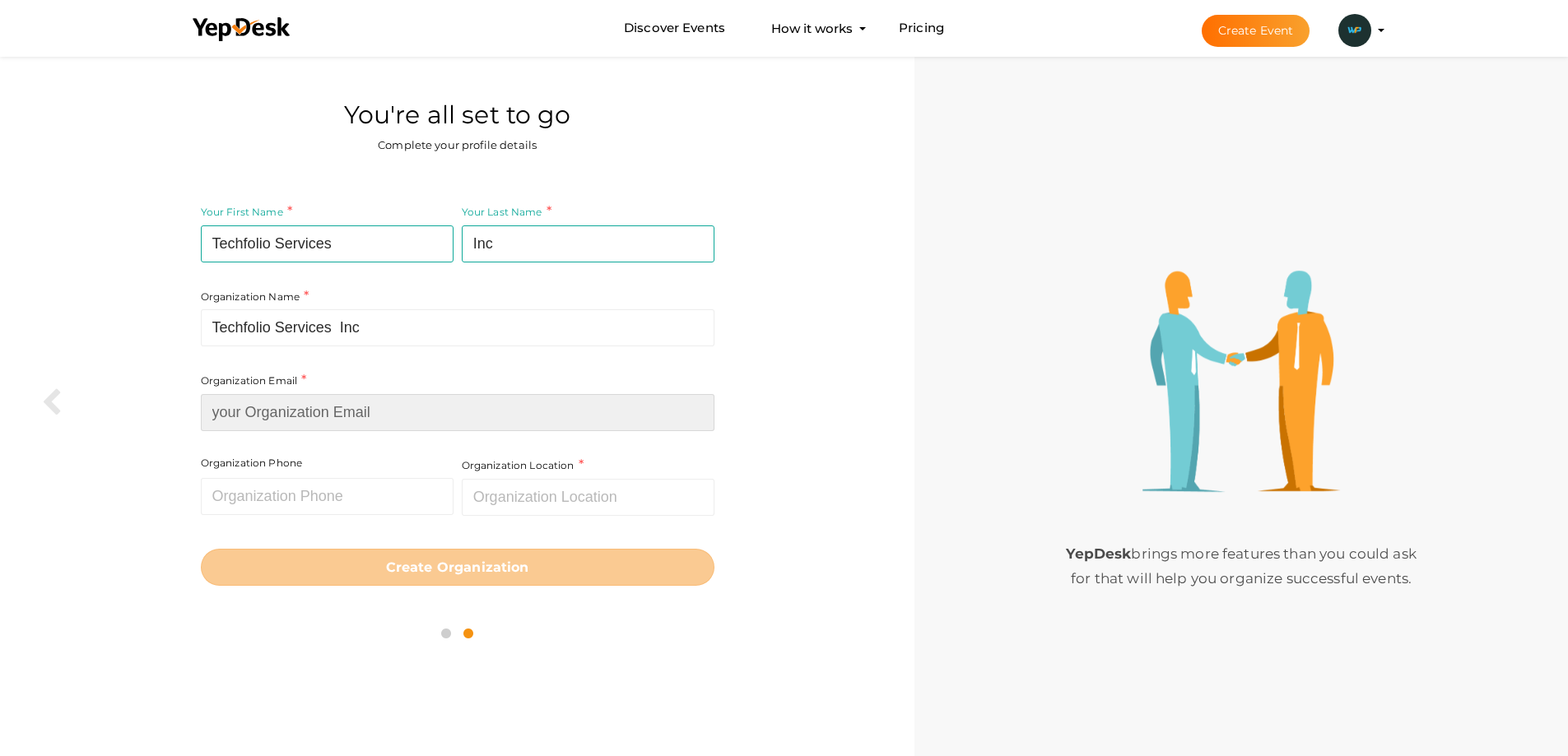
type input "[EMAIL_ADDRESS][DOMAIN_NAME]"
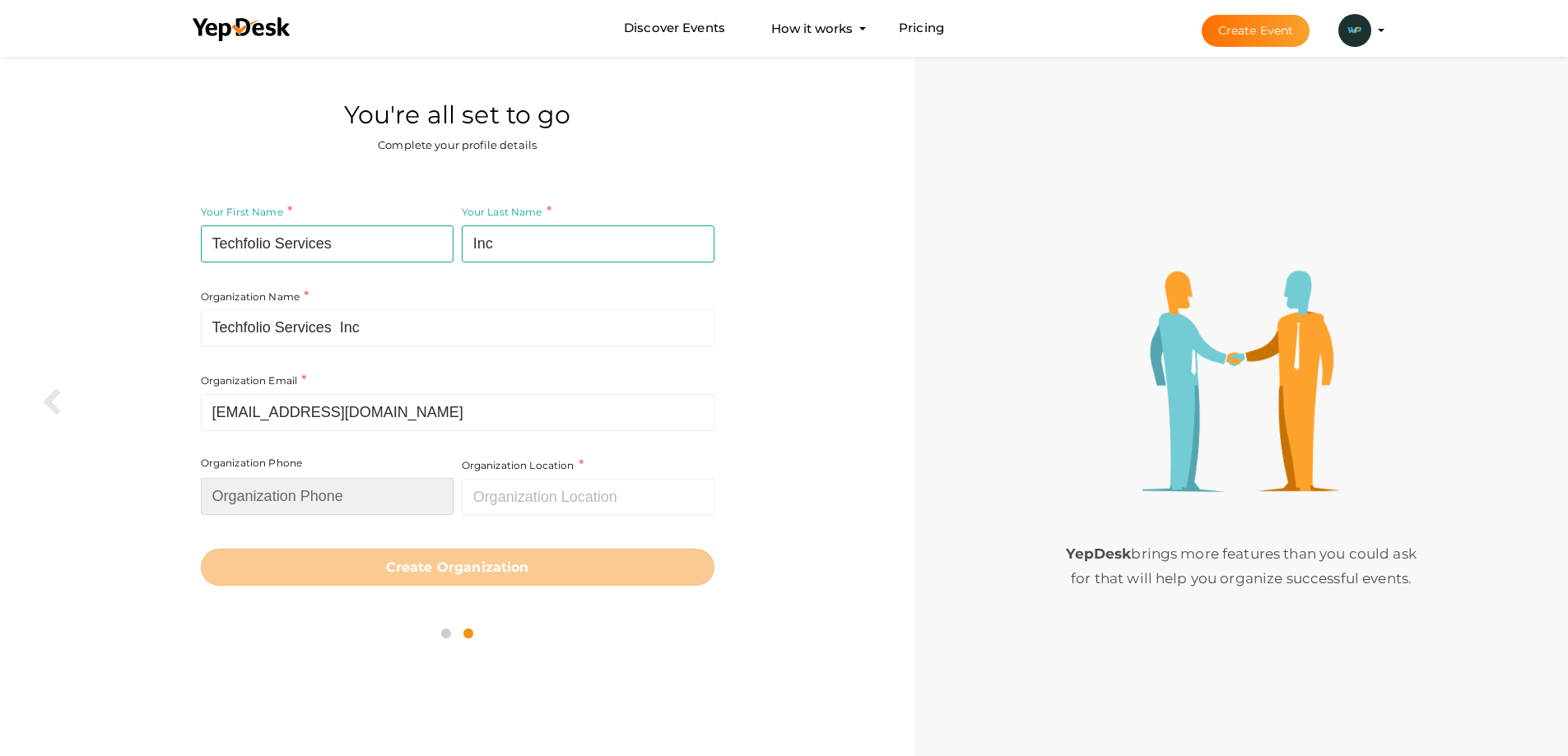
type input "6479948963"
type input "[GEOGRAPHIC_DATA]"
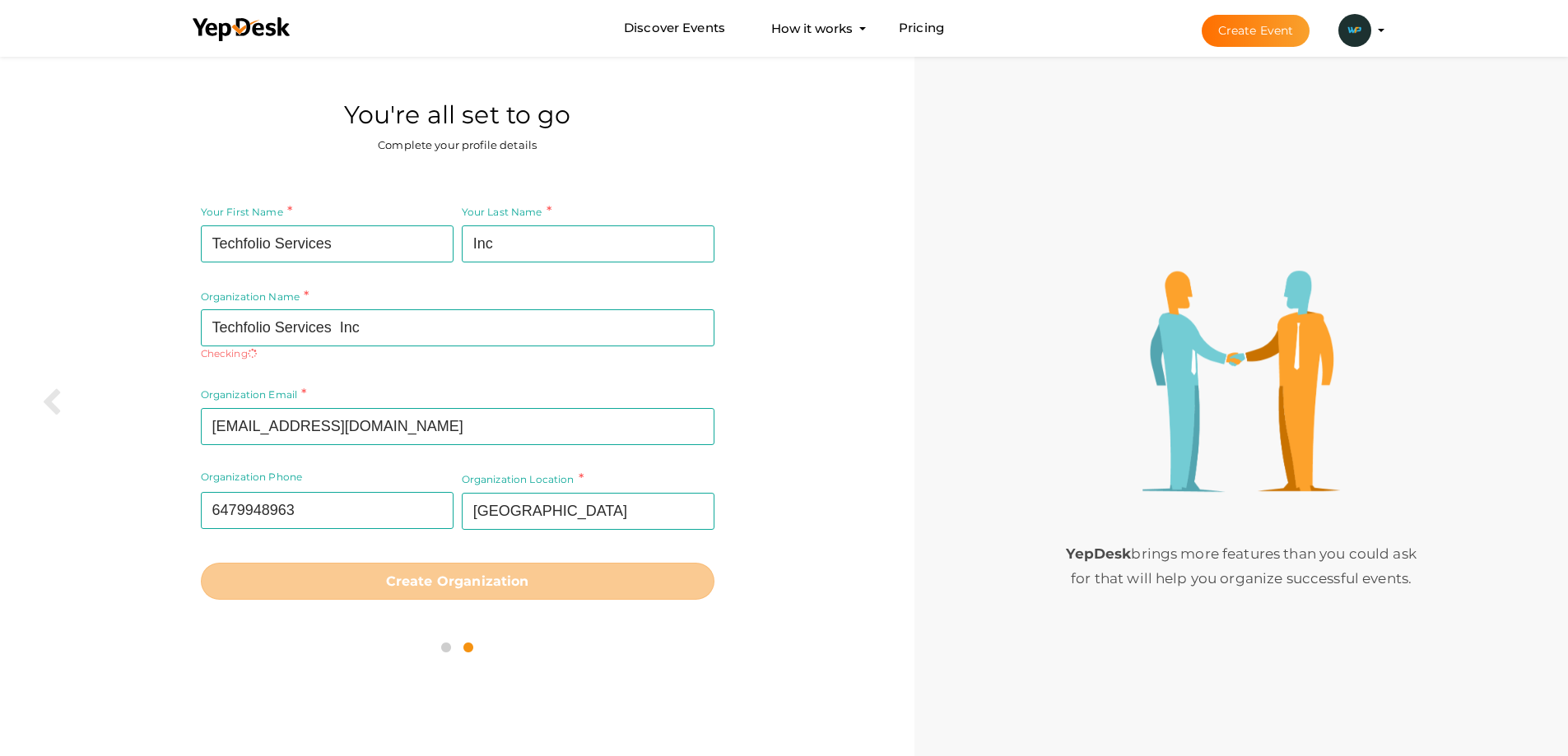
click at [442, 552] on form "Your First Name Techfolio Services Required. Must contain letters only. Must be…" at bounding box center [458, 401] width 514 height 398
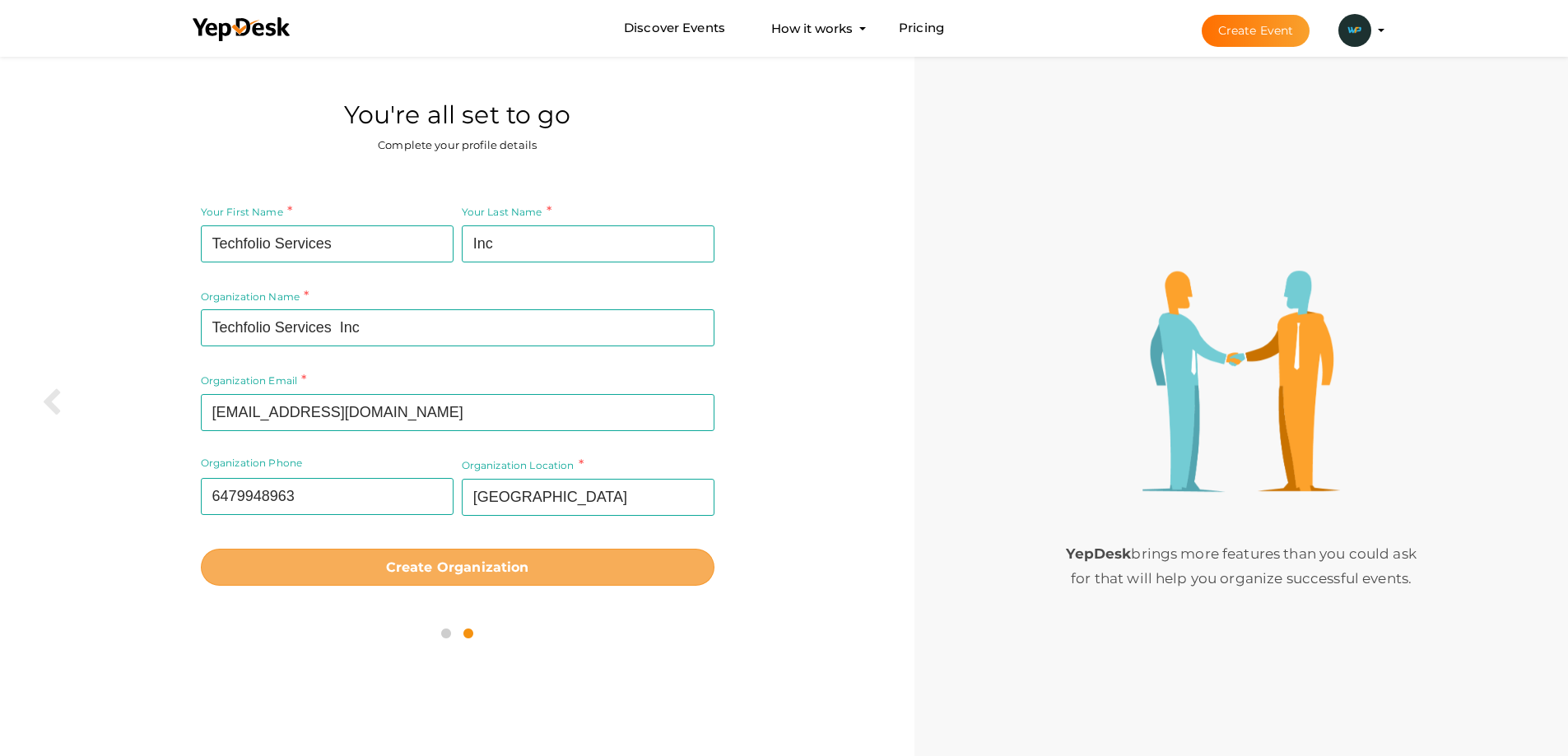
click at [389, 562] on b "Create Organization" at bounding box center [458, 568] width 143 height 16
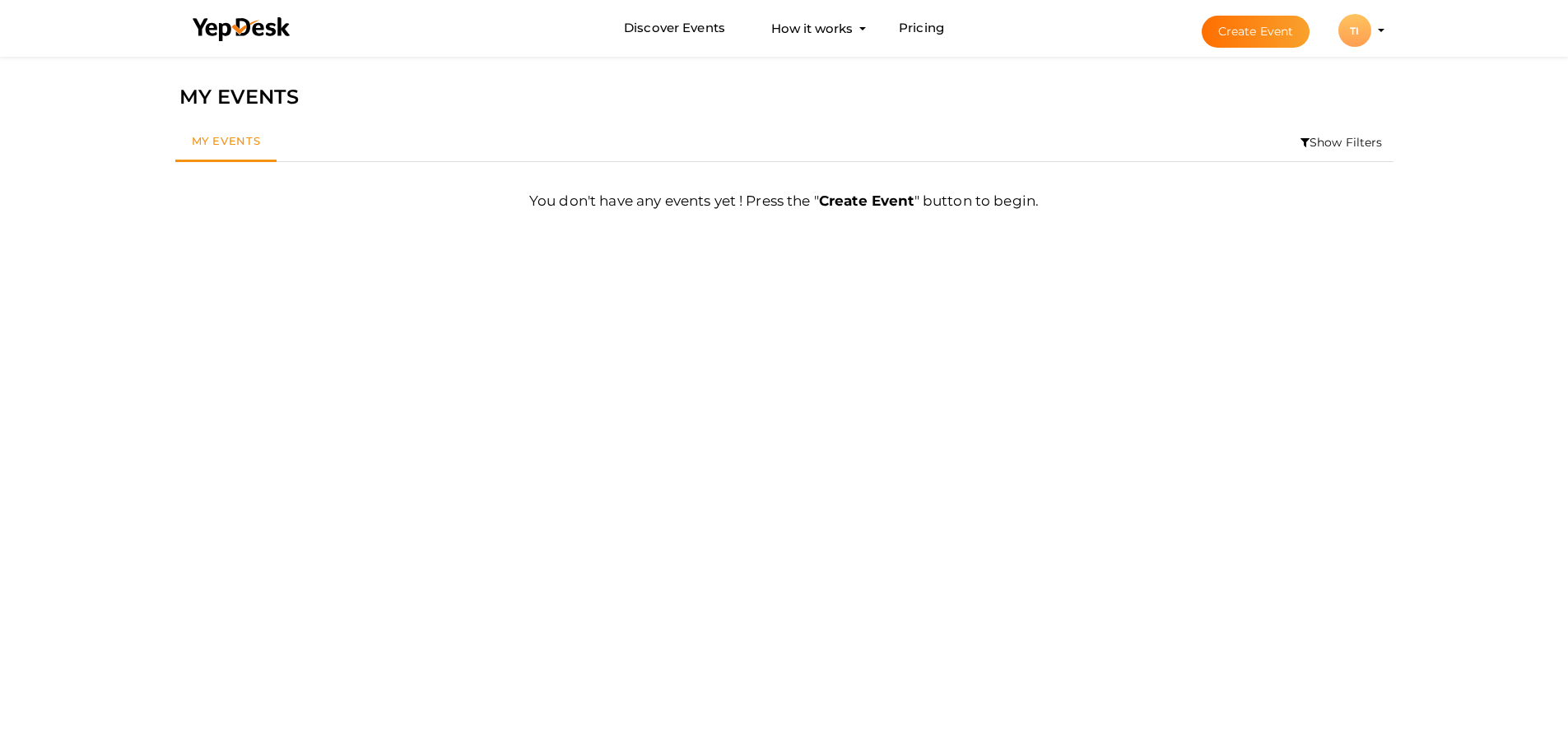
click at [1360, 34] on div "TI" at bounding box center [1354, 30] width 33 height 33
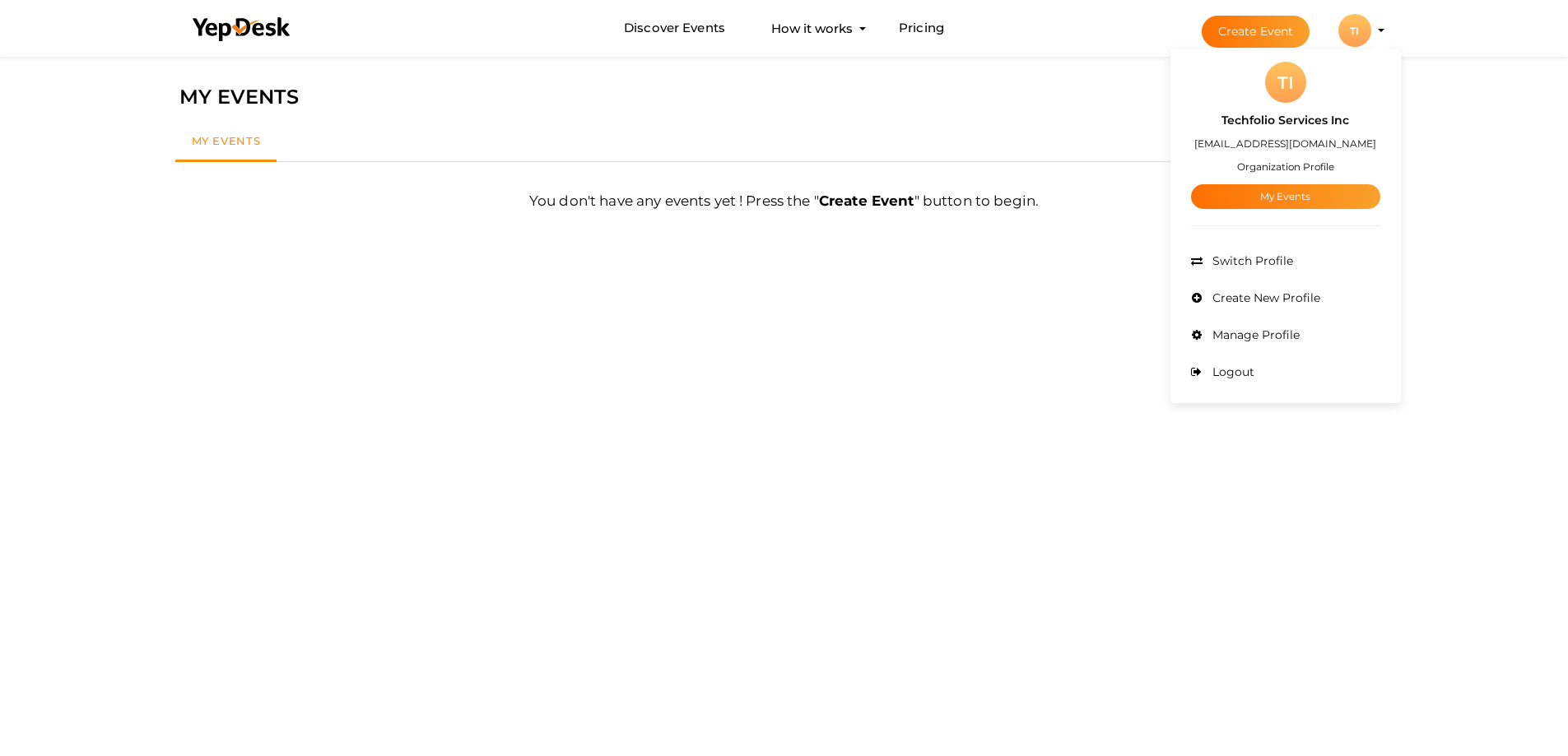
click at [1277, 122] on label "Techfolio Services Inc" at bounding box center [1285, 121] width 128 height 19
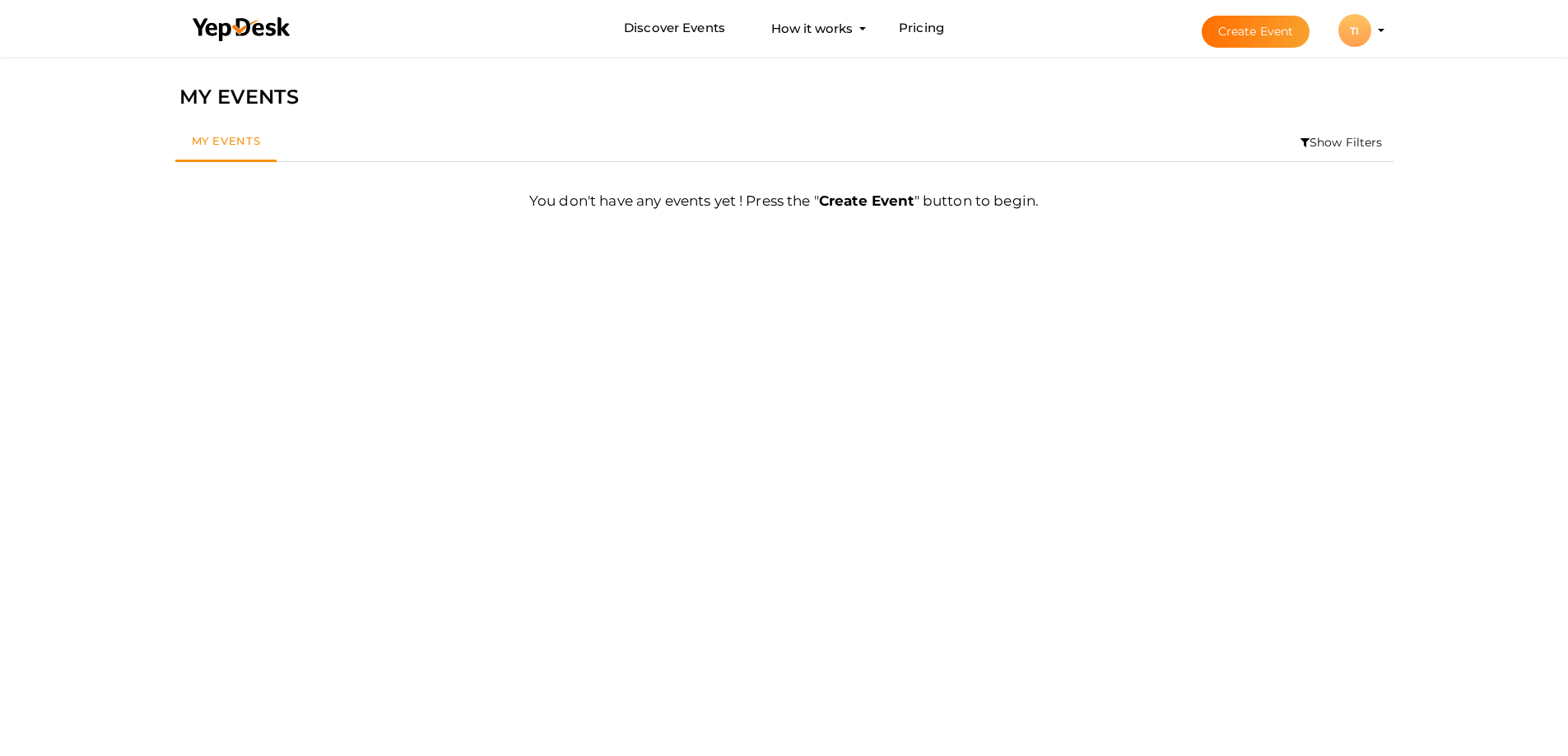
click at [1343, 43] on div "TI" at bounding box center [1354, 30] width 33 height 33
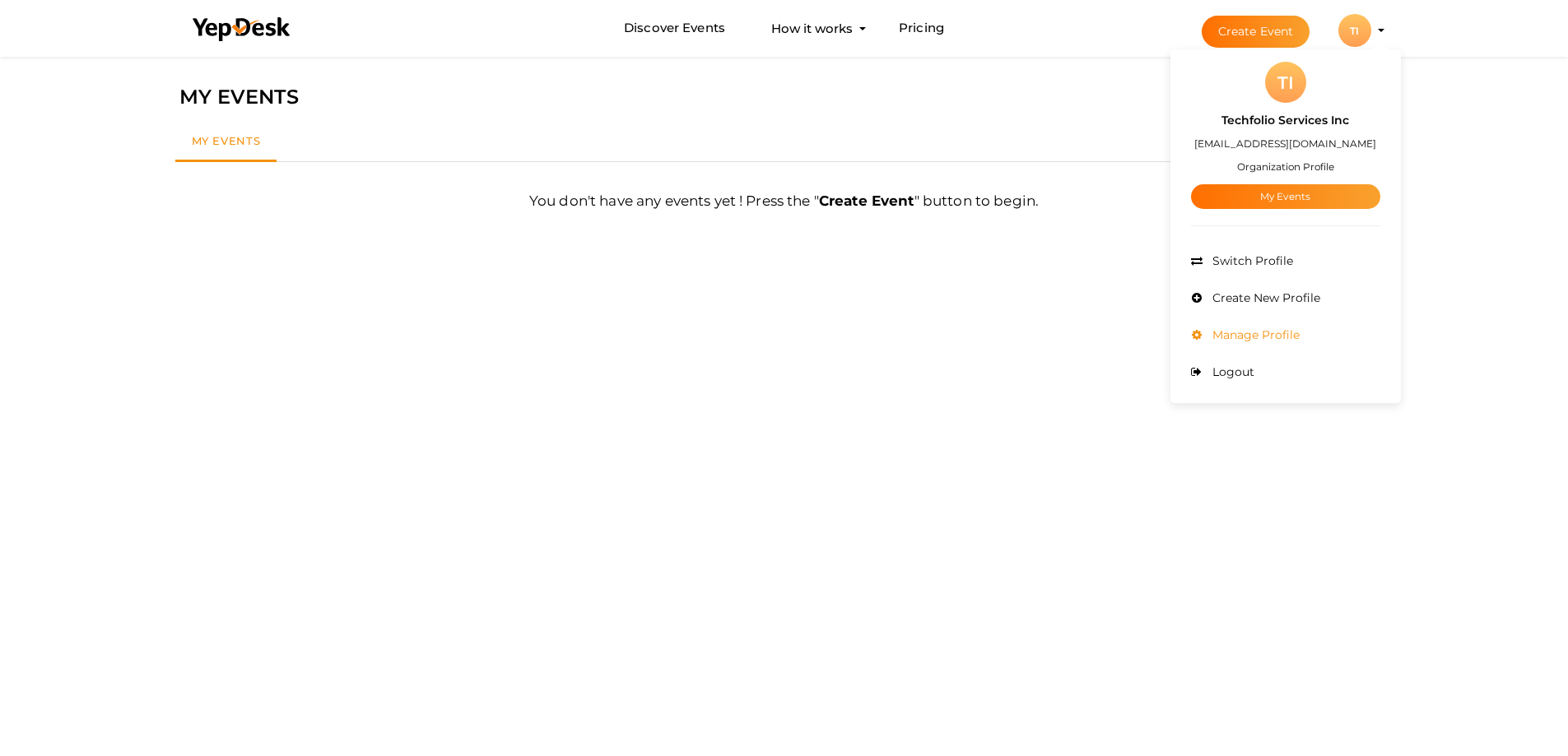
click at [1249, 335] on span "Manage Profile" at bounding box center [1254, 334] width 91 height 15
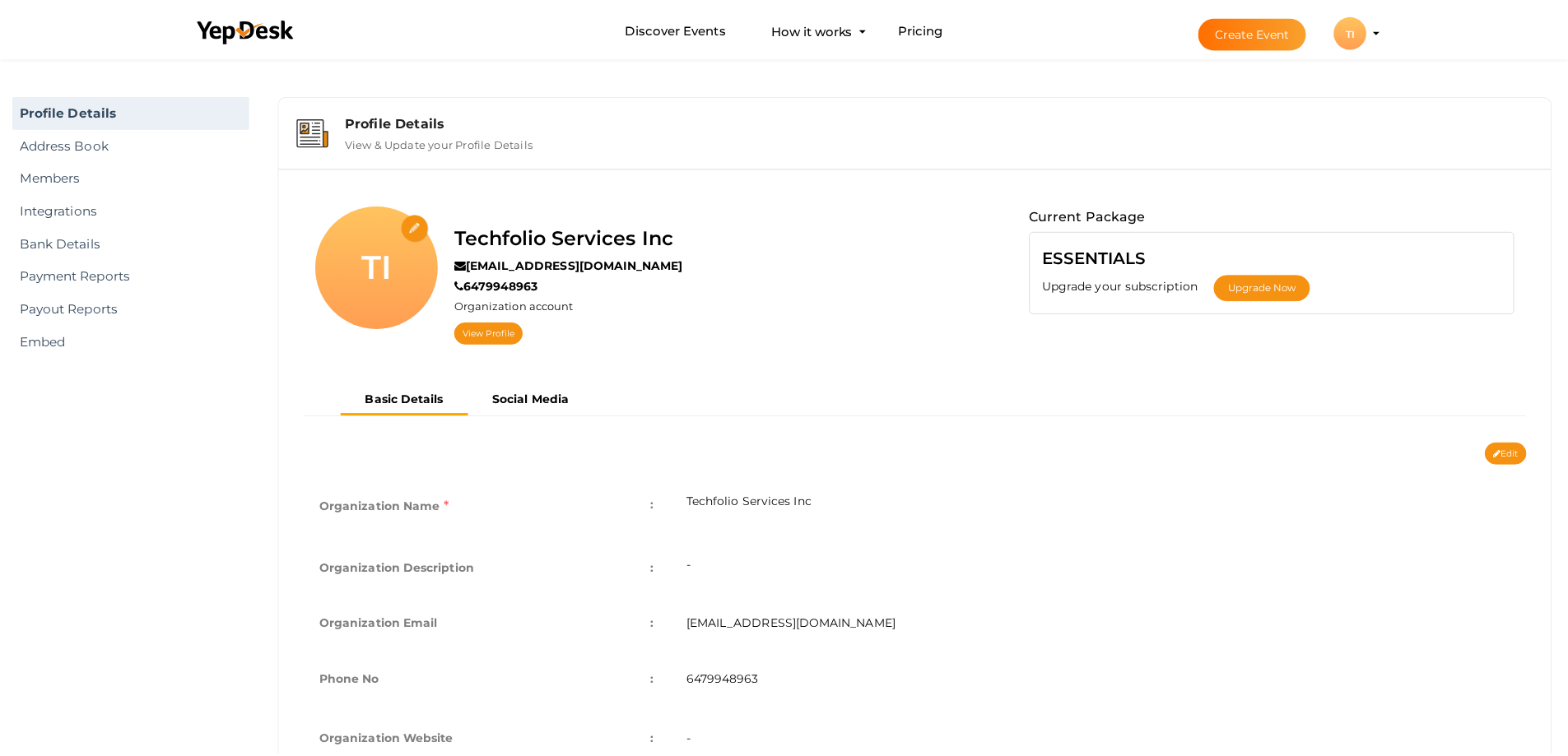
scroll to position [53, 0]
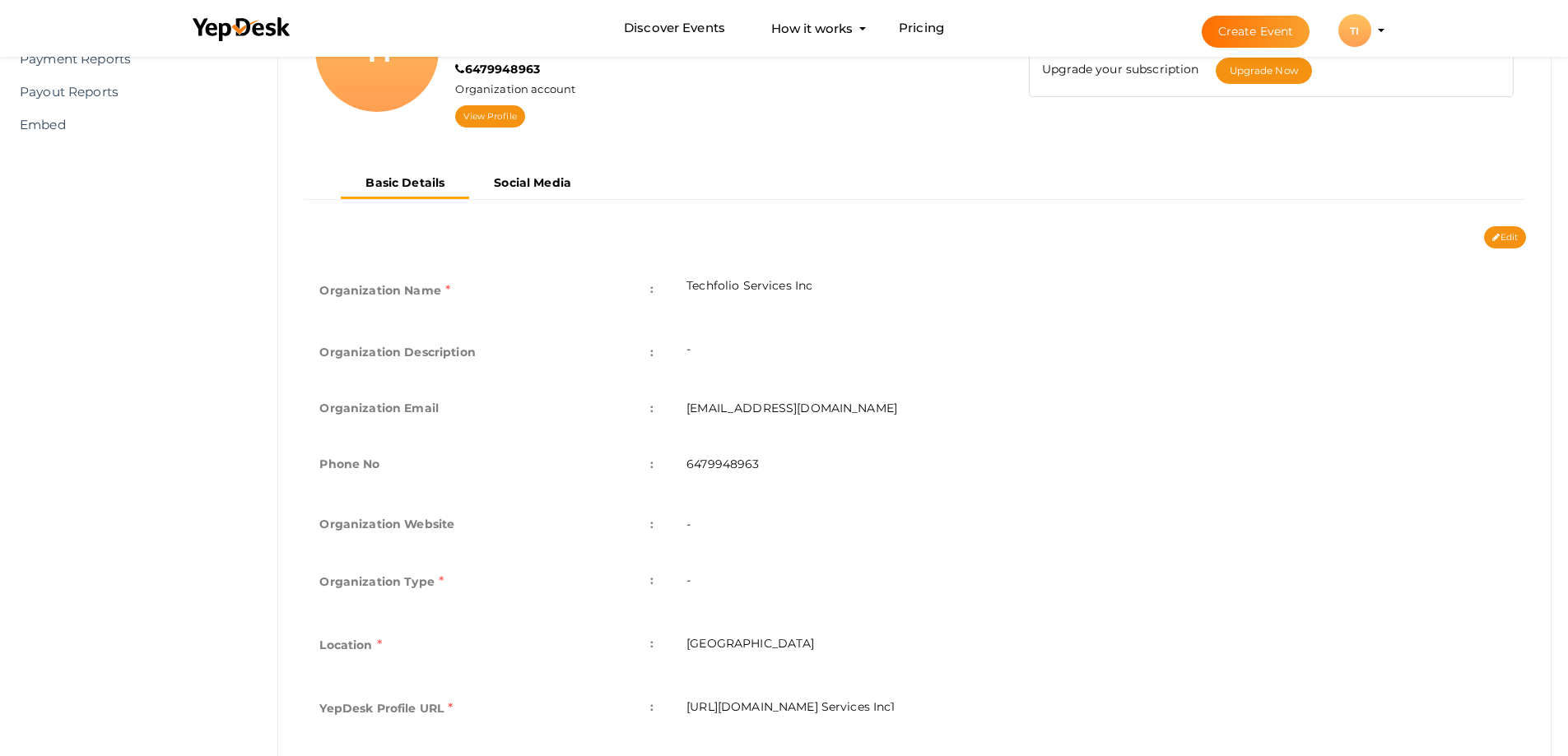
scroll to position [266, 0]
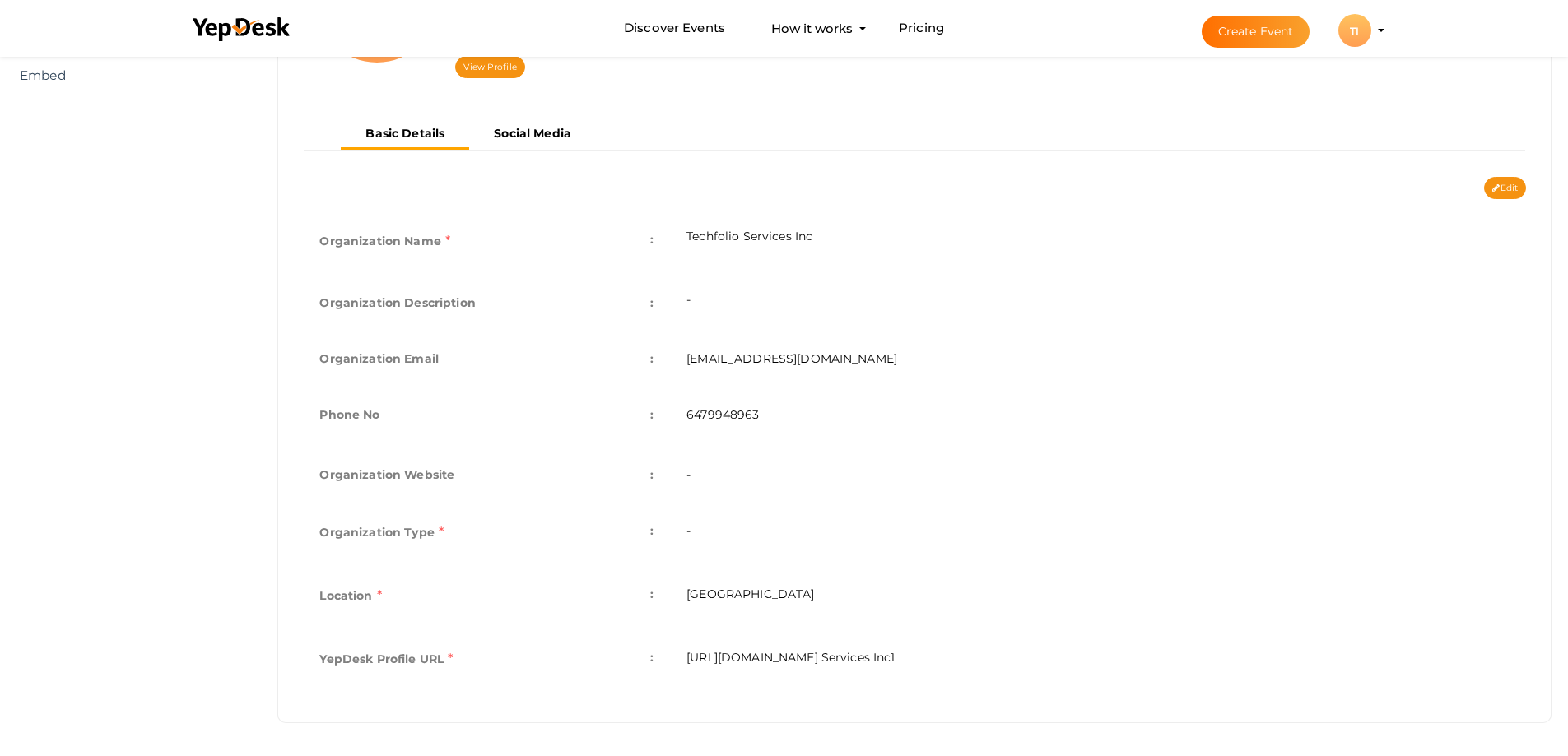
click at [736, 648] on td "[URL][DOMAIN_NAME] Services Inc1" at bounding box center [1098, 661] width 856 height 63
copy div "[URL][DOMAIN_NAME] Services Inc1 Organization Name e.g. "YepDesk Technologies I…"
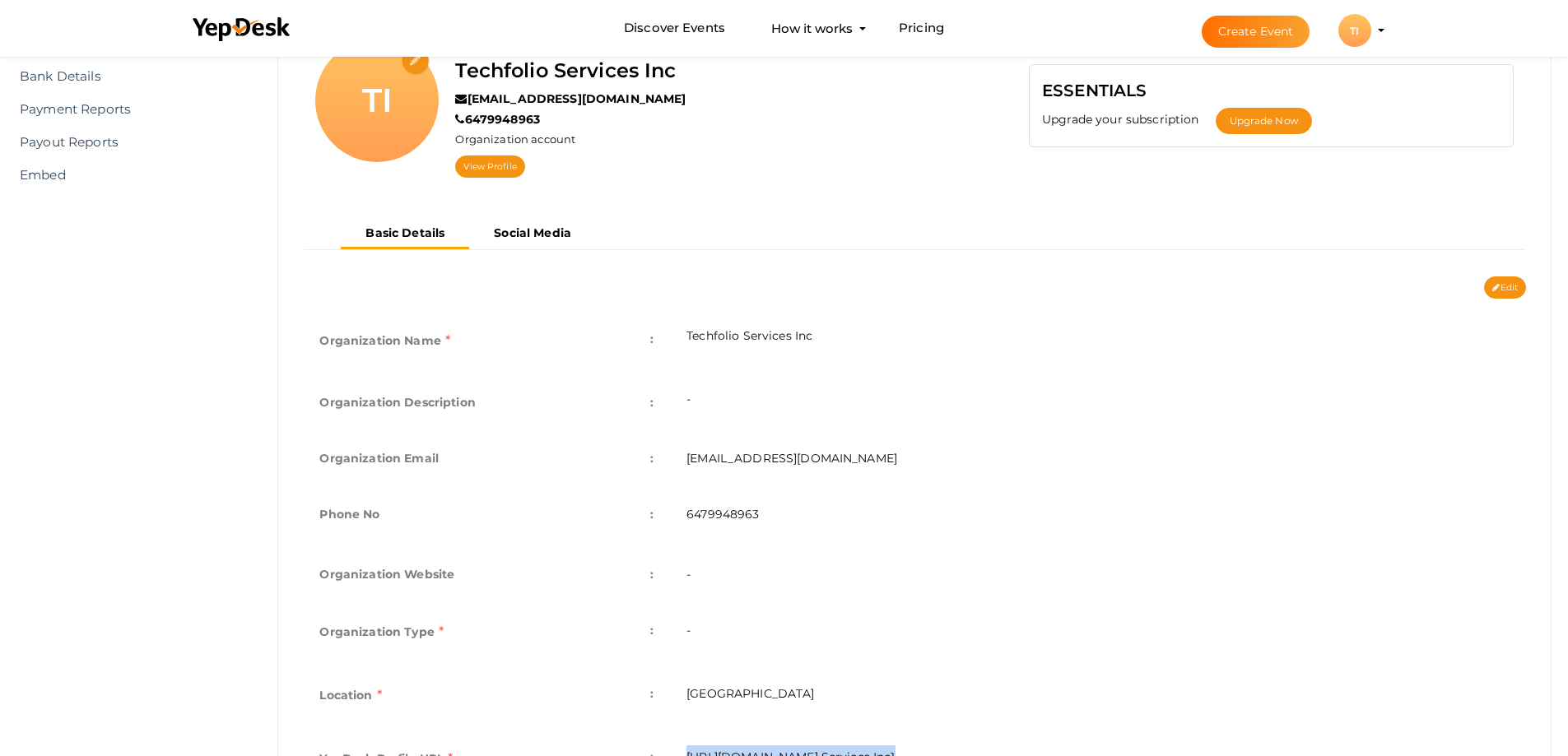
scroll to position [19, 0]
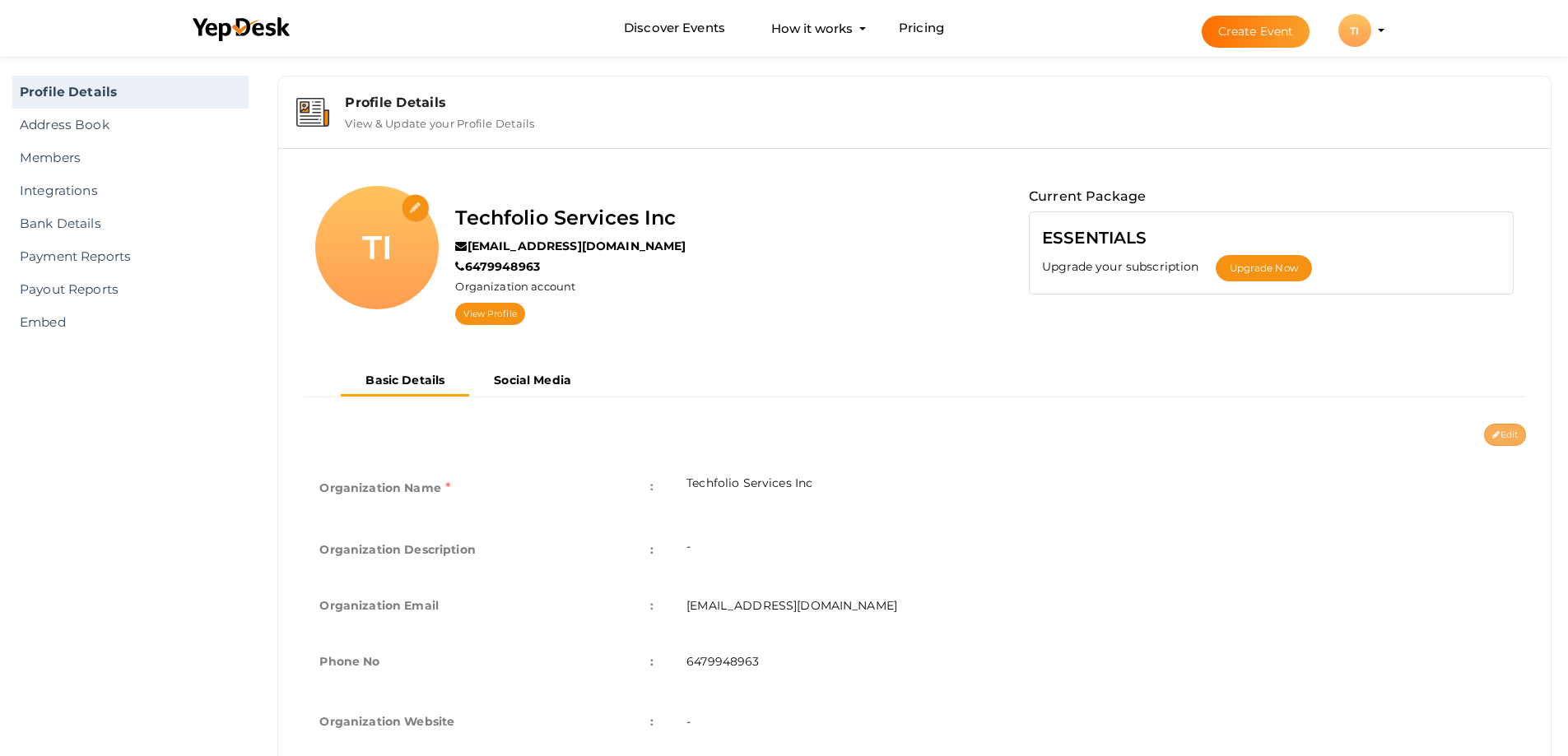
click at [1500, 432] on button "Edit" at bounding box center [1505, 435] width 42 height 23
type input "Techfolio Services Inc"
type input "wordpressfolioweb@gmail.com"
type input "6479948963"
select select "9"
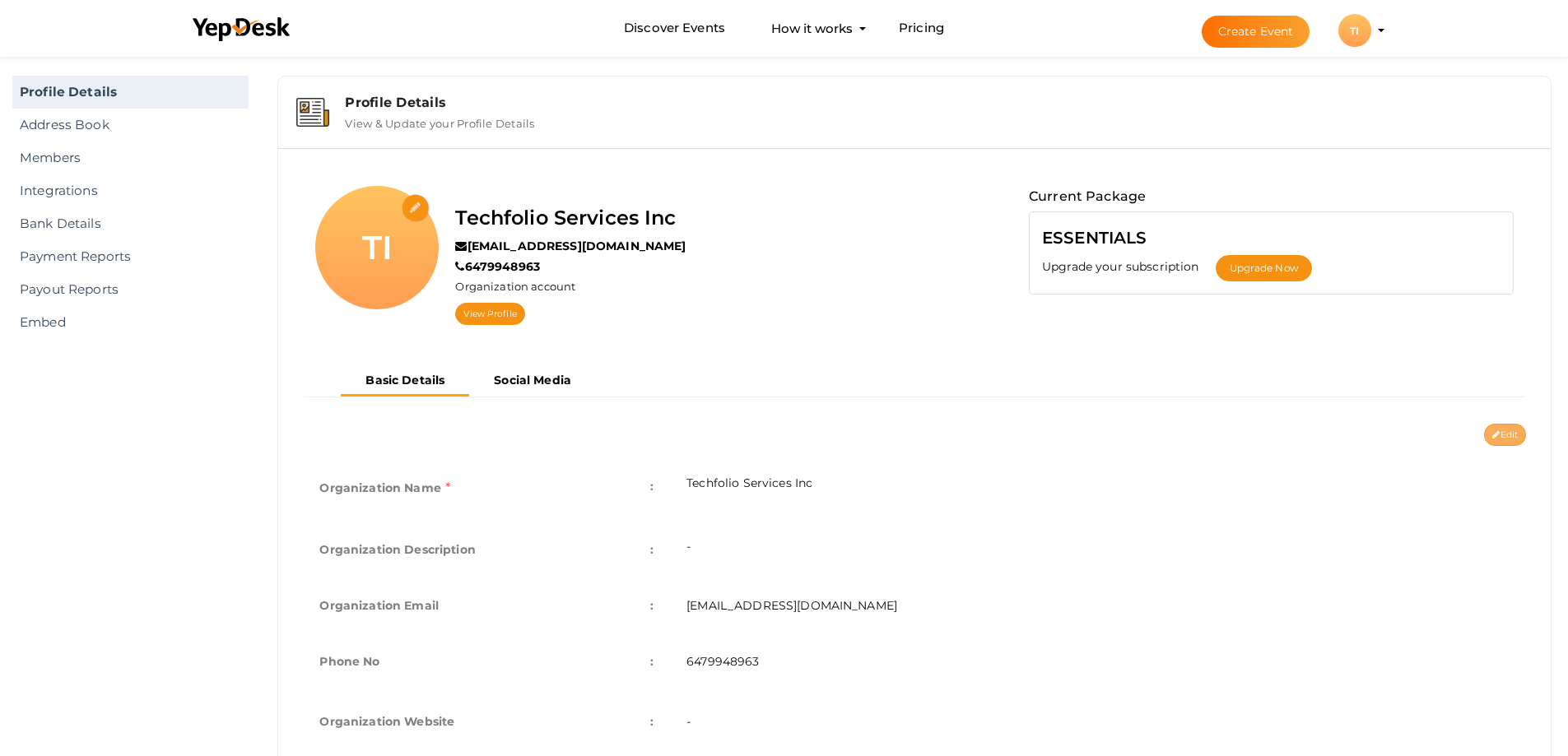
type input "[GEOGRAPHIC_DATA]"
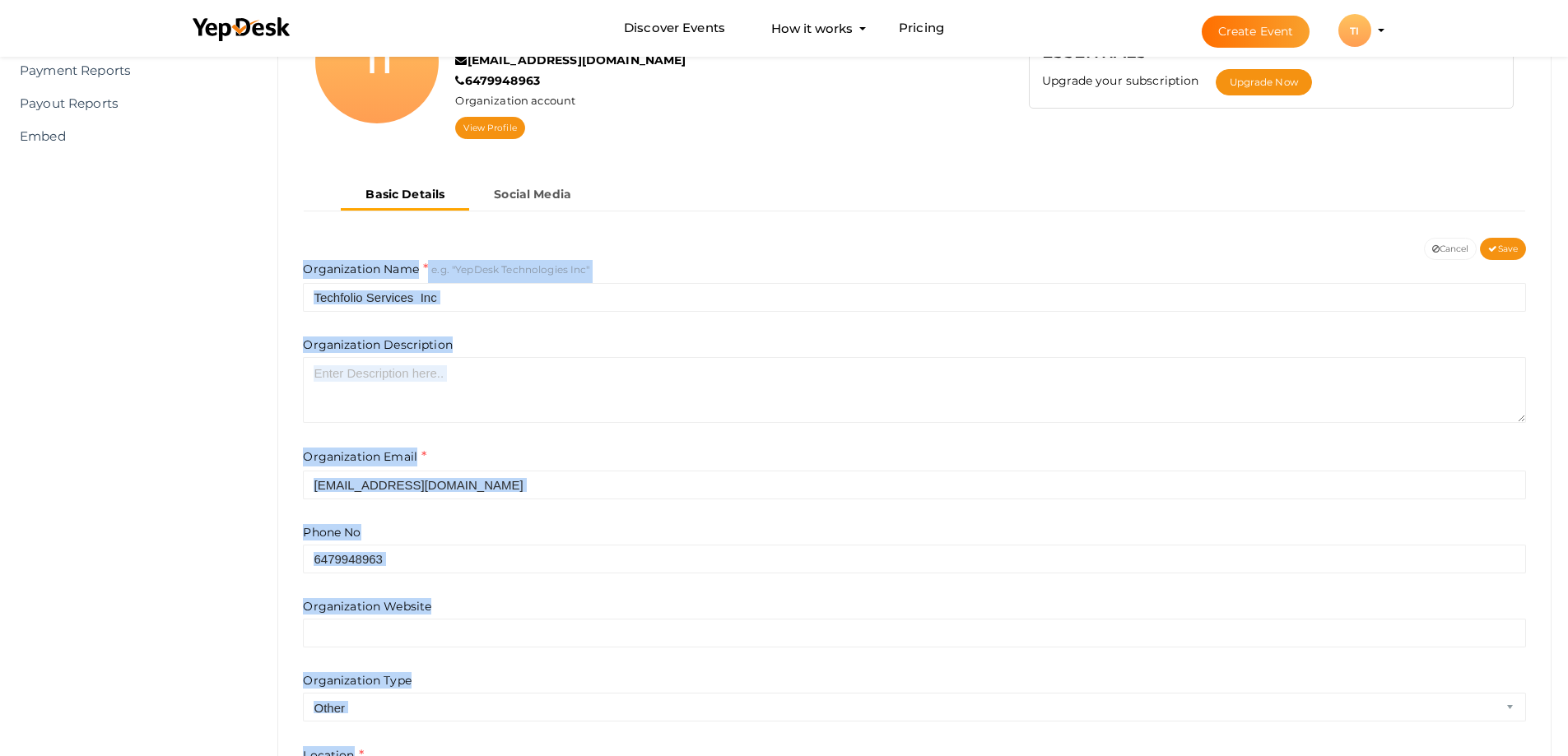
scroll to position [416, 0]
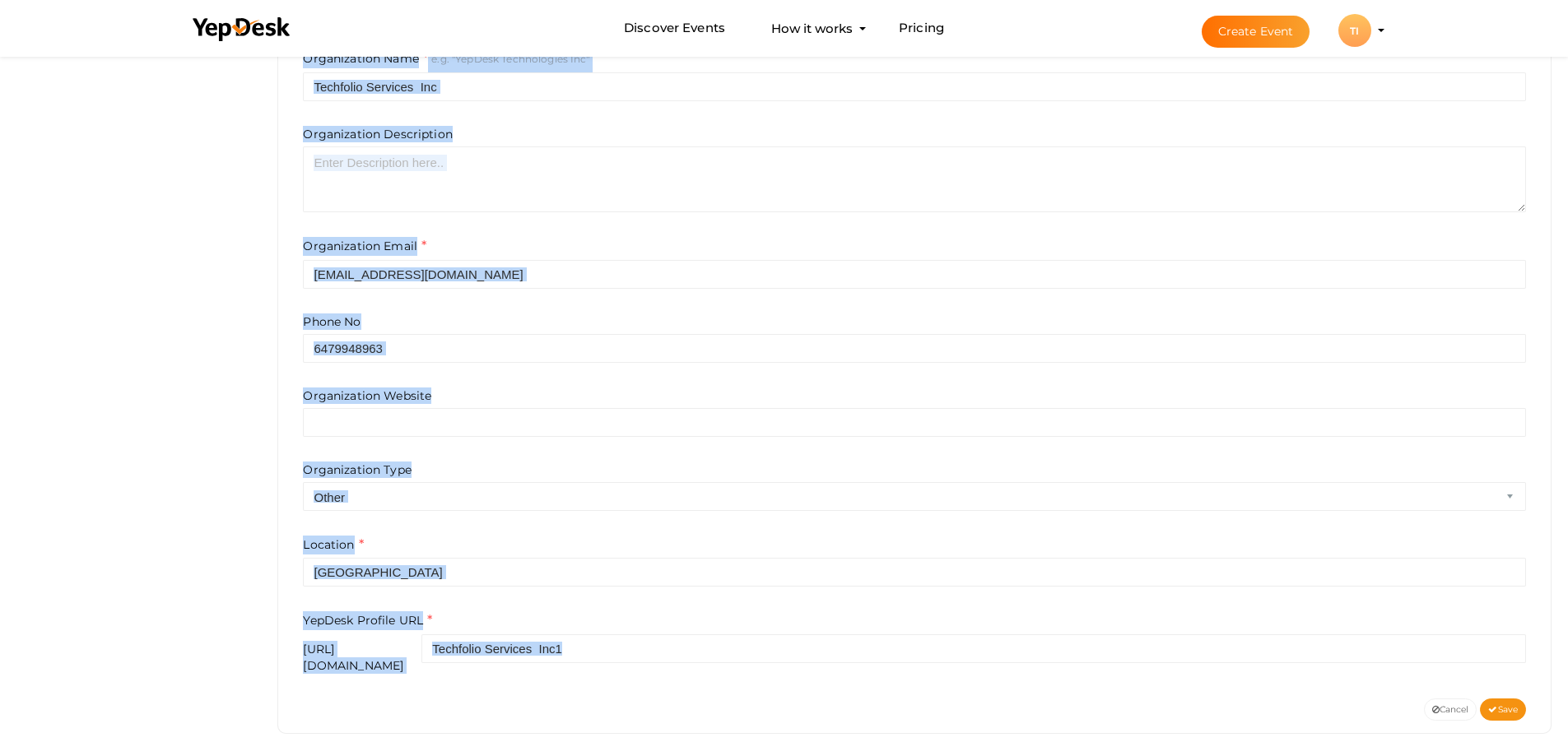
drag, startPoint x: 509, startPoint y: 518, endPoint x: 530, endPoint y: 538, distance: 29.0
click at [509, 517] on form "Organization Name e.g. "YepDesk Technologies Inc" Techfolio Services Inc Organi…" at bounding box center [914, 362] width 1223 height 625
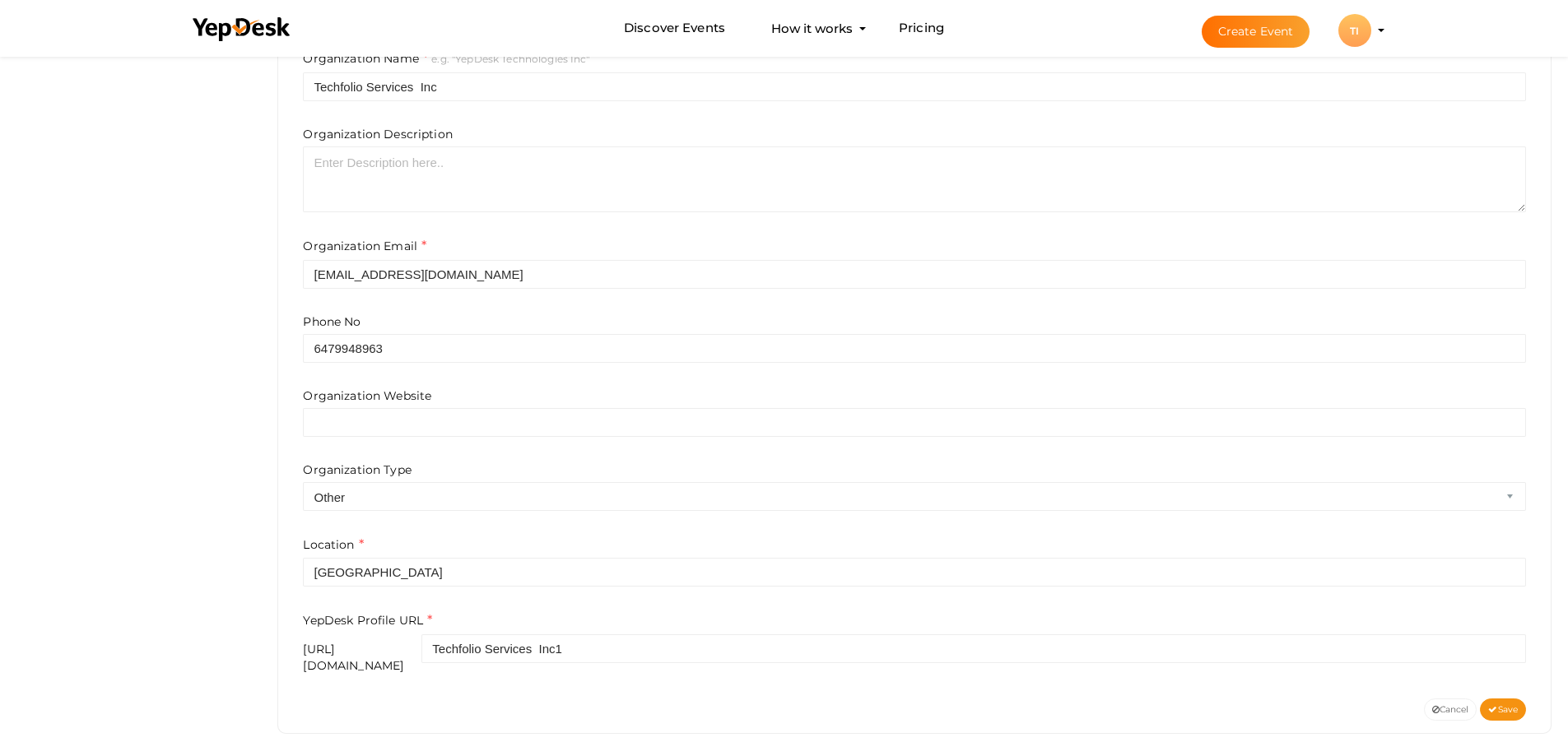
drag, startPoint x: 94, startPoint y: 424, endPoint x: 118, endPoint y: 408, distance: 28.8
click at [421, 654] on div "https://www.yepdesk.com/profile/" at bounding box center [362, 658] width 119 height 33
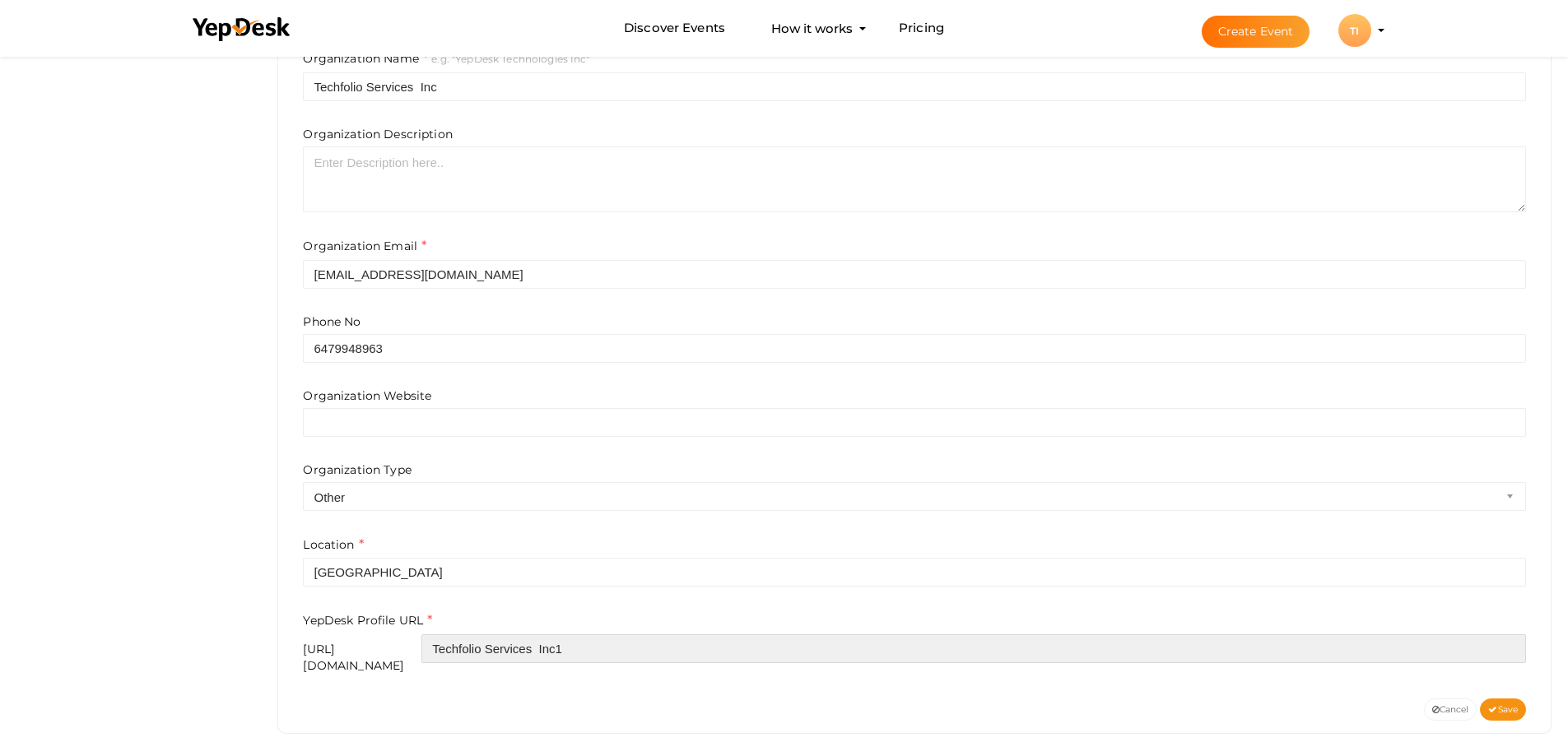
click at [520, 641] on input "Techfolio Services Inc1" at bounding box center [973, 648] width 1104 height 29
click at [634, 648] on input "Techfolio Services Inc1" at bounding box center [973, 648] width 1104 height 29
drag, startPoint x: 673, startPoint y: 648, endPoint x: 598, endPoint y: 648, distance: 75.0
click at [598, 648] on input "Techfolio Services Inc1" at bounding box center [973, 648] width 1104 height 29
paste input "wordpressfolio"
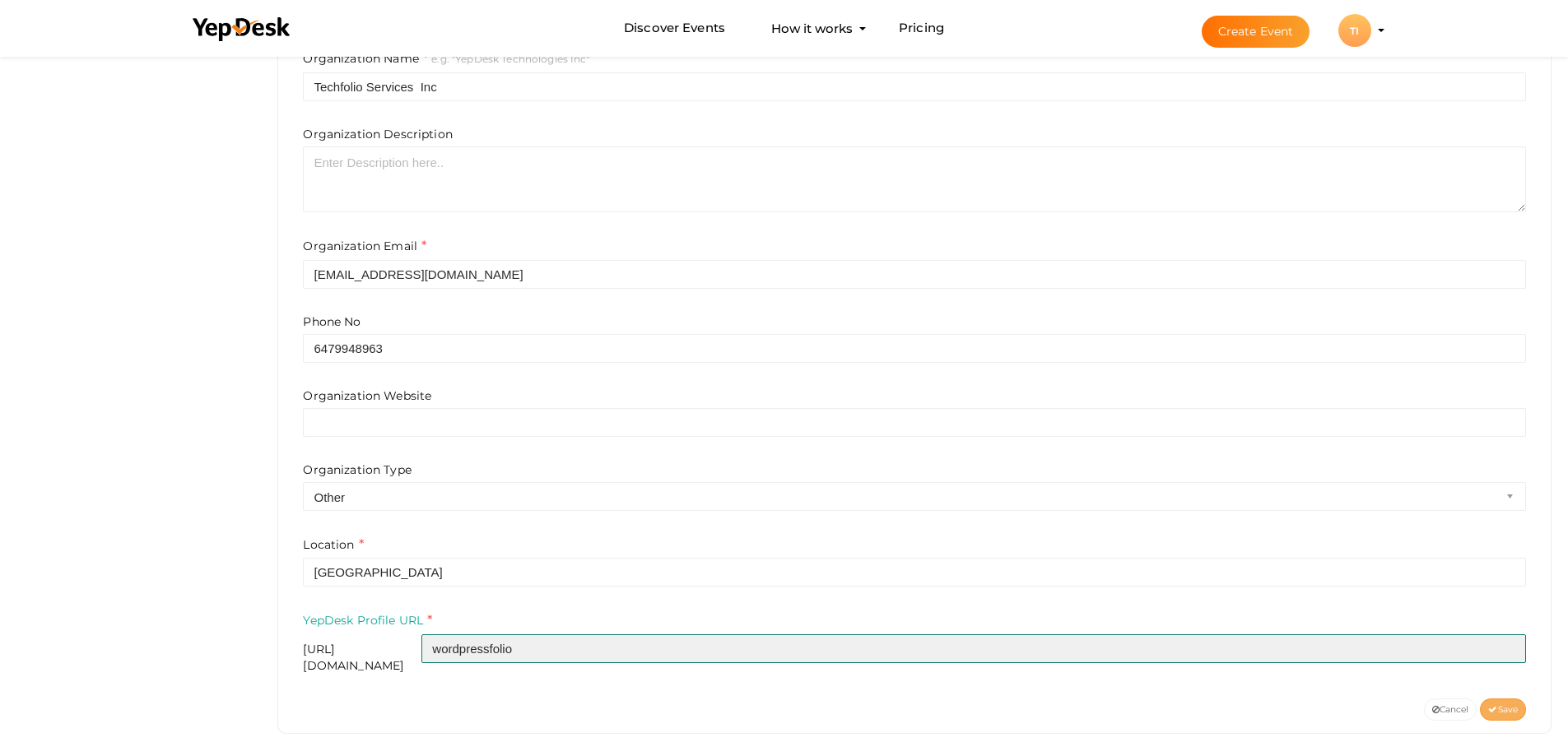
type input "wordpressfolio"
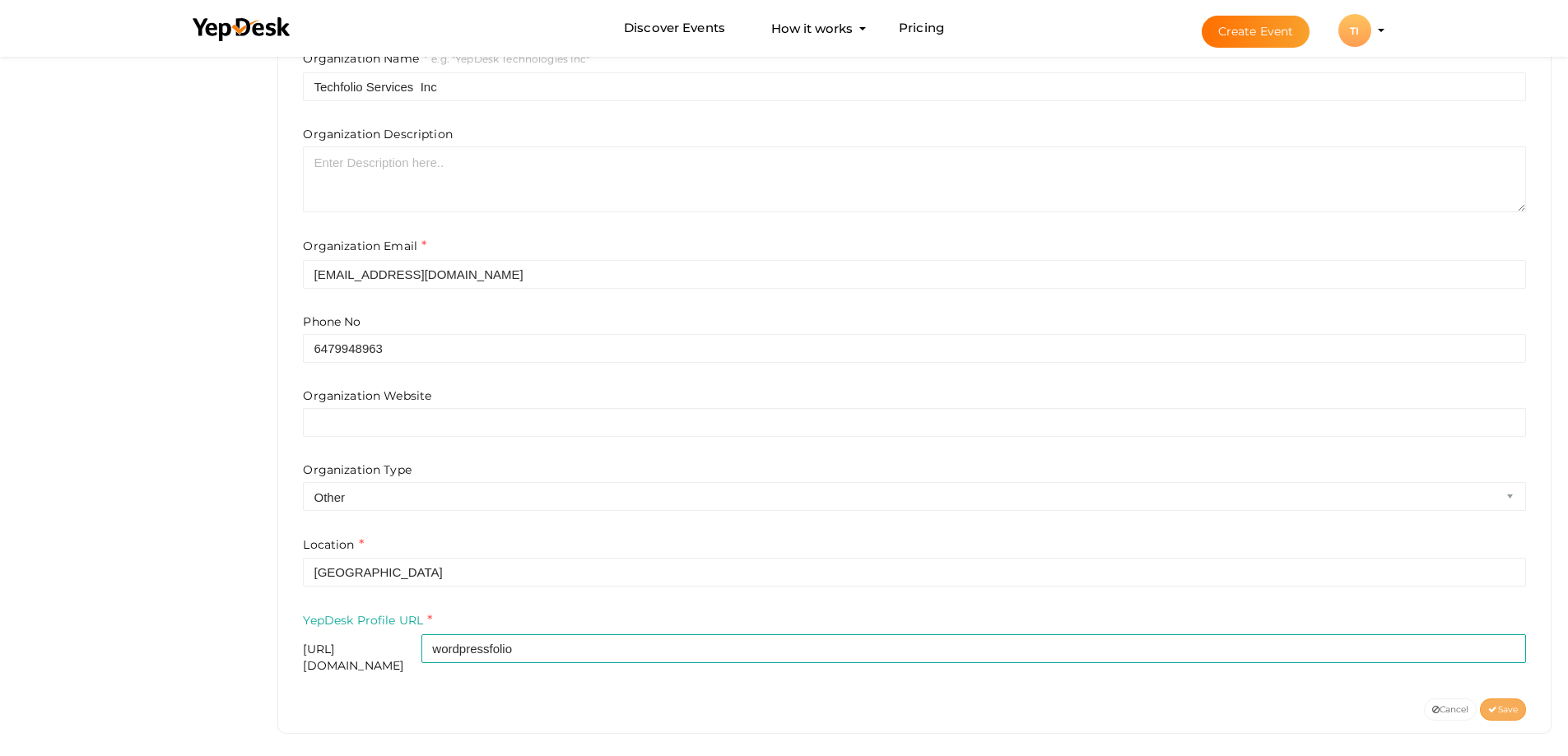
click at [1510, 705] on span "Save" at bounding box center [1503, 710] width 30 height 10
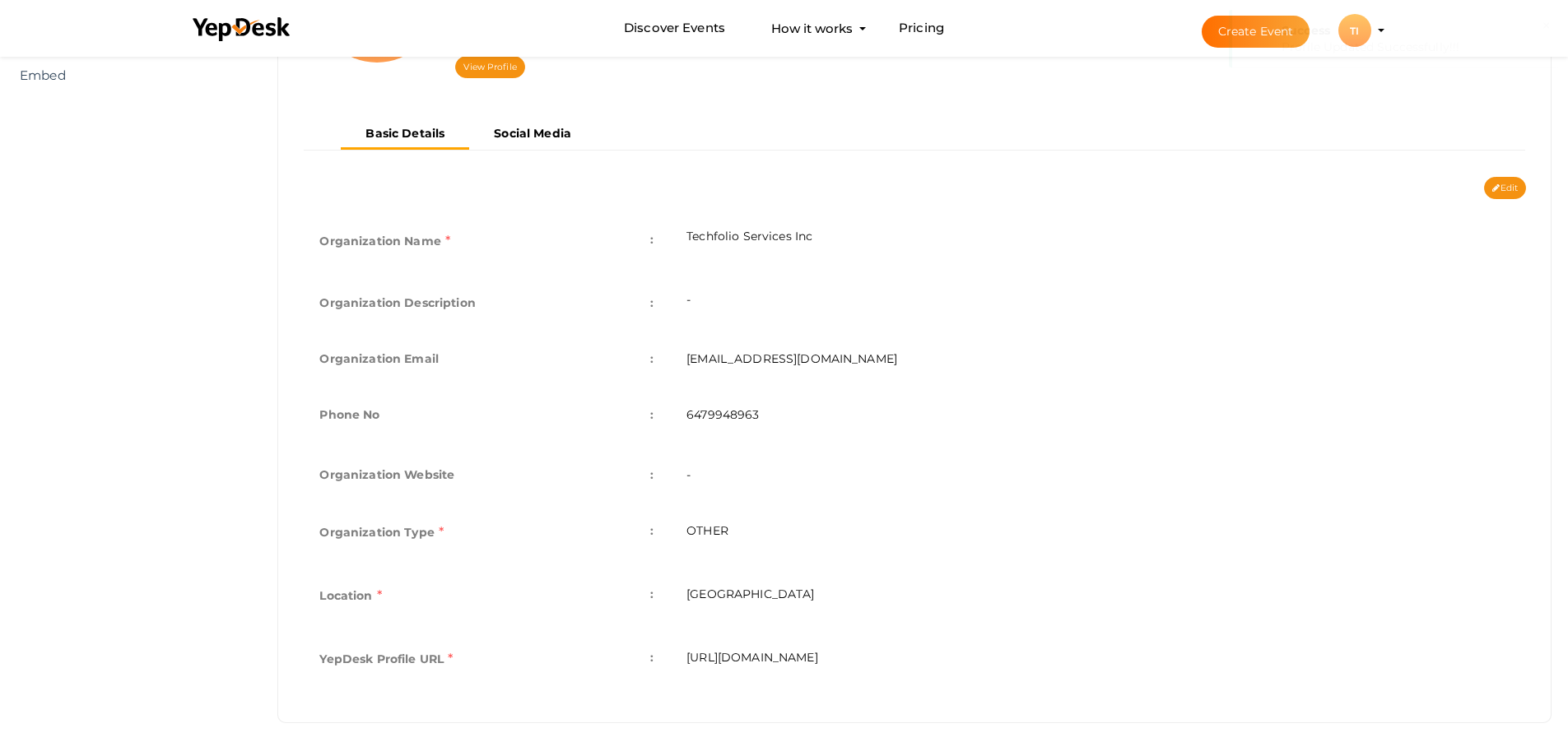
scroll to position [266, 0]
click at [815, 646] on td "[URL][DOMAIN_NAME]" at bounding box center [1098, 661] width 856 height 63
copy div "https://www.yepdesk.com/profile/wordpressfolio Organization Name e.g. "YepDesk …"
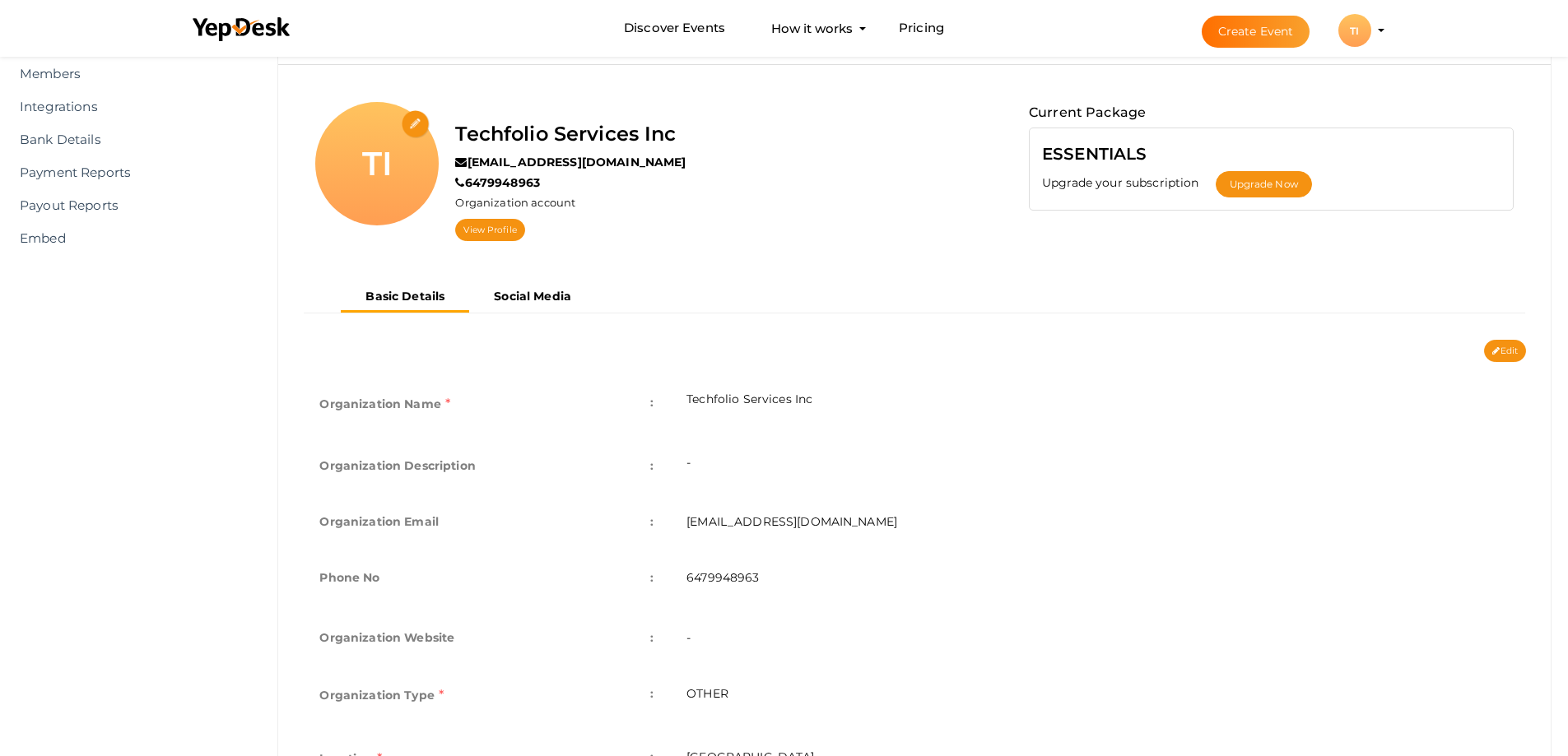
scroll to position [102, 0]
click at [1499, 348] on button "Edit" at bounding box center [1505, 352] width 42 height 23
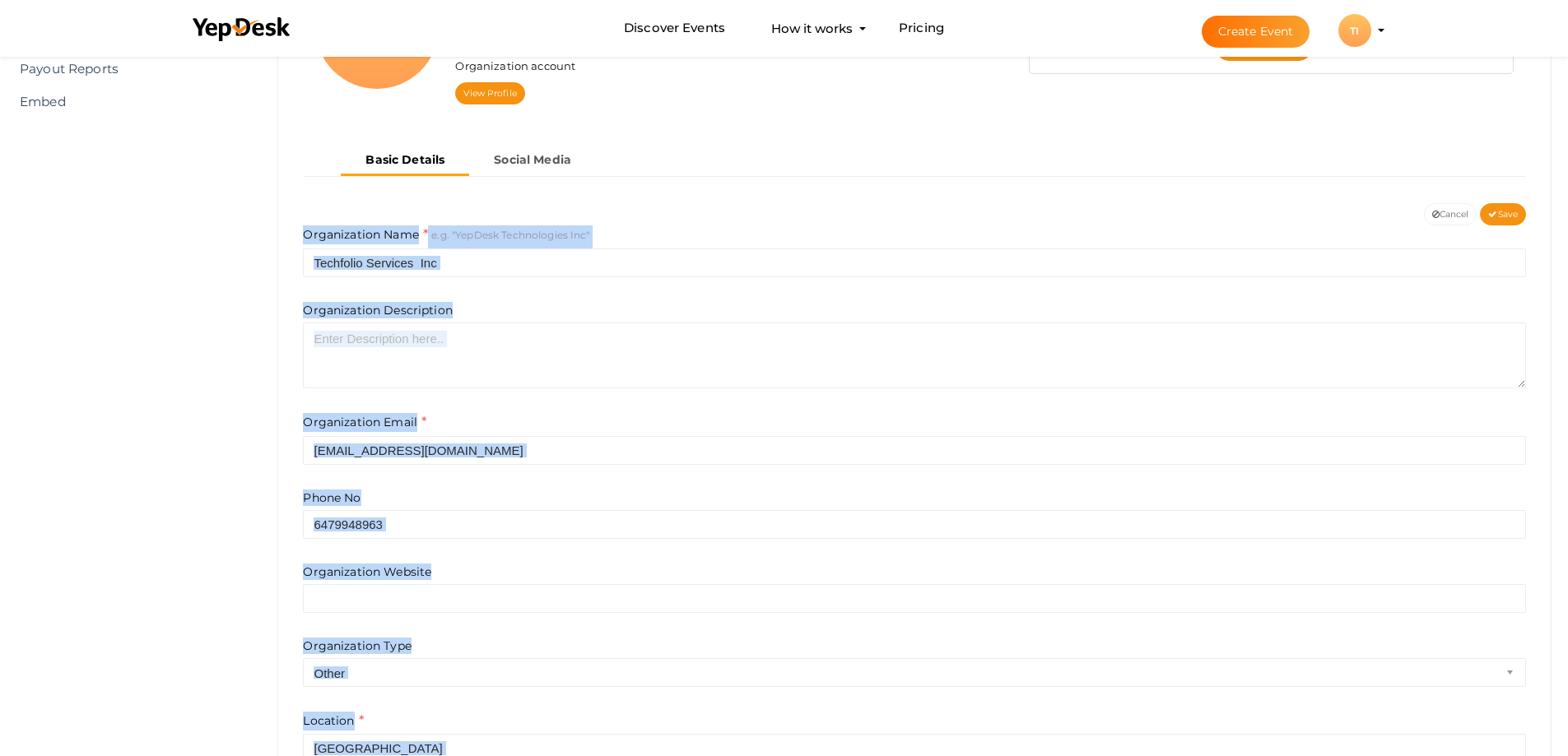
scroll to position [416, 0]
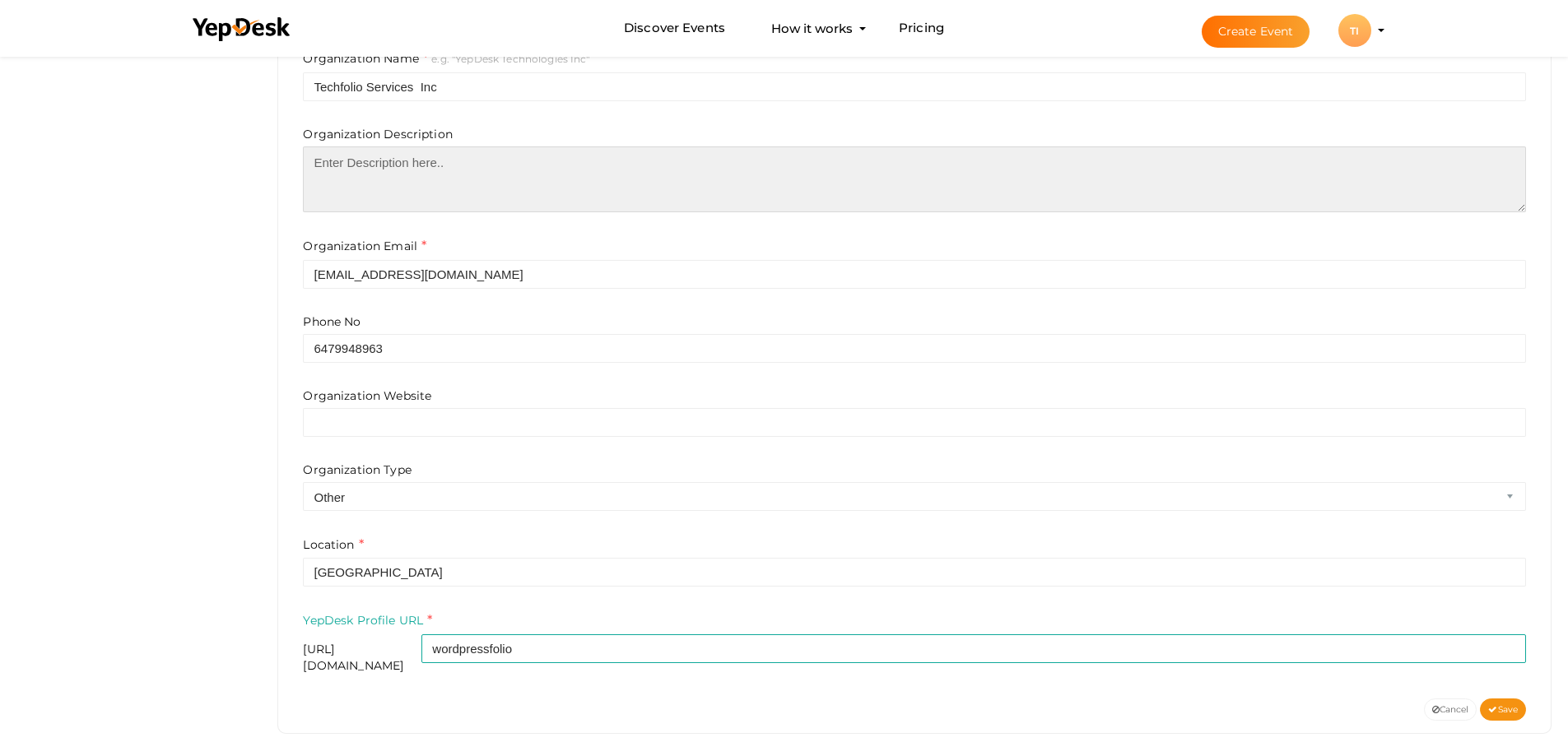
click at [318, 175] on textarea at bounding box center [914, 180] width 1223 height 66
paste textarea "Drive growth through WP Business Development California solutions that match yo…"
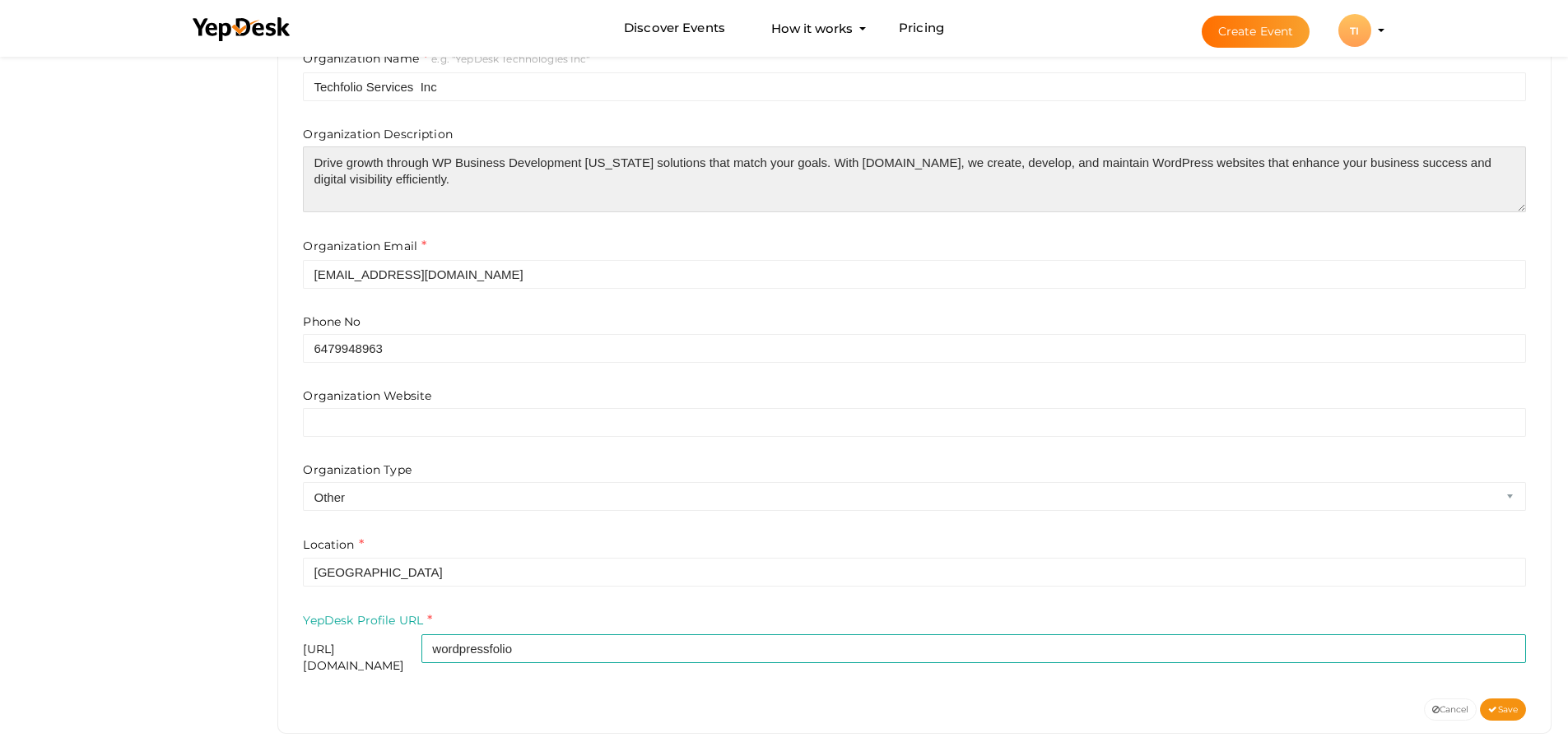
scroll to position [8, 0]
paste textarea "[URL][DOMAIN_NAME]"
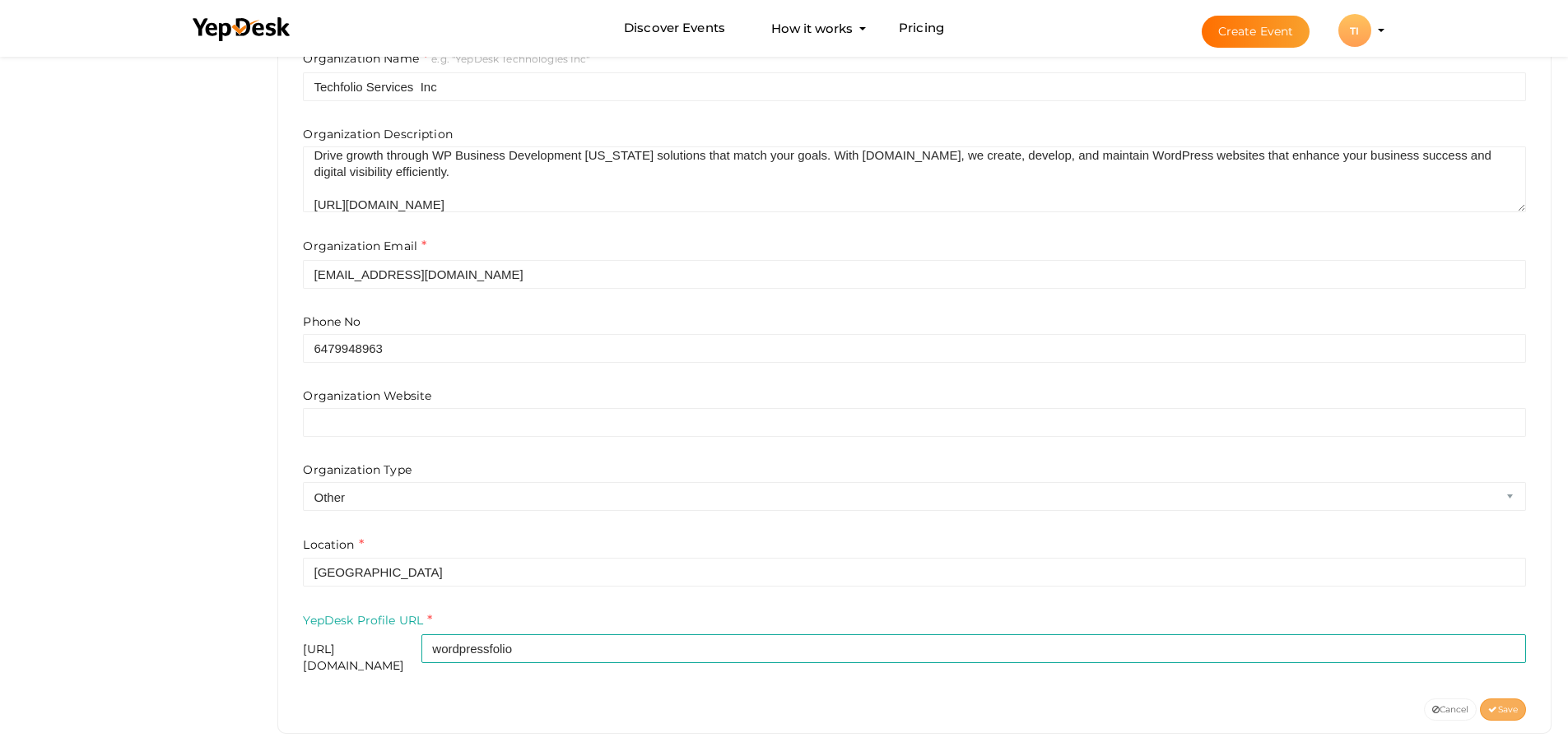
click at [1505, 705] on button "Save" at bounding box center [1503, 710] width 46 height 23
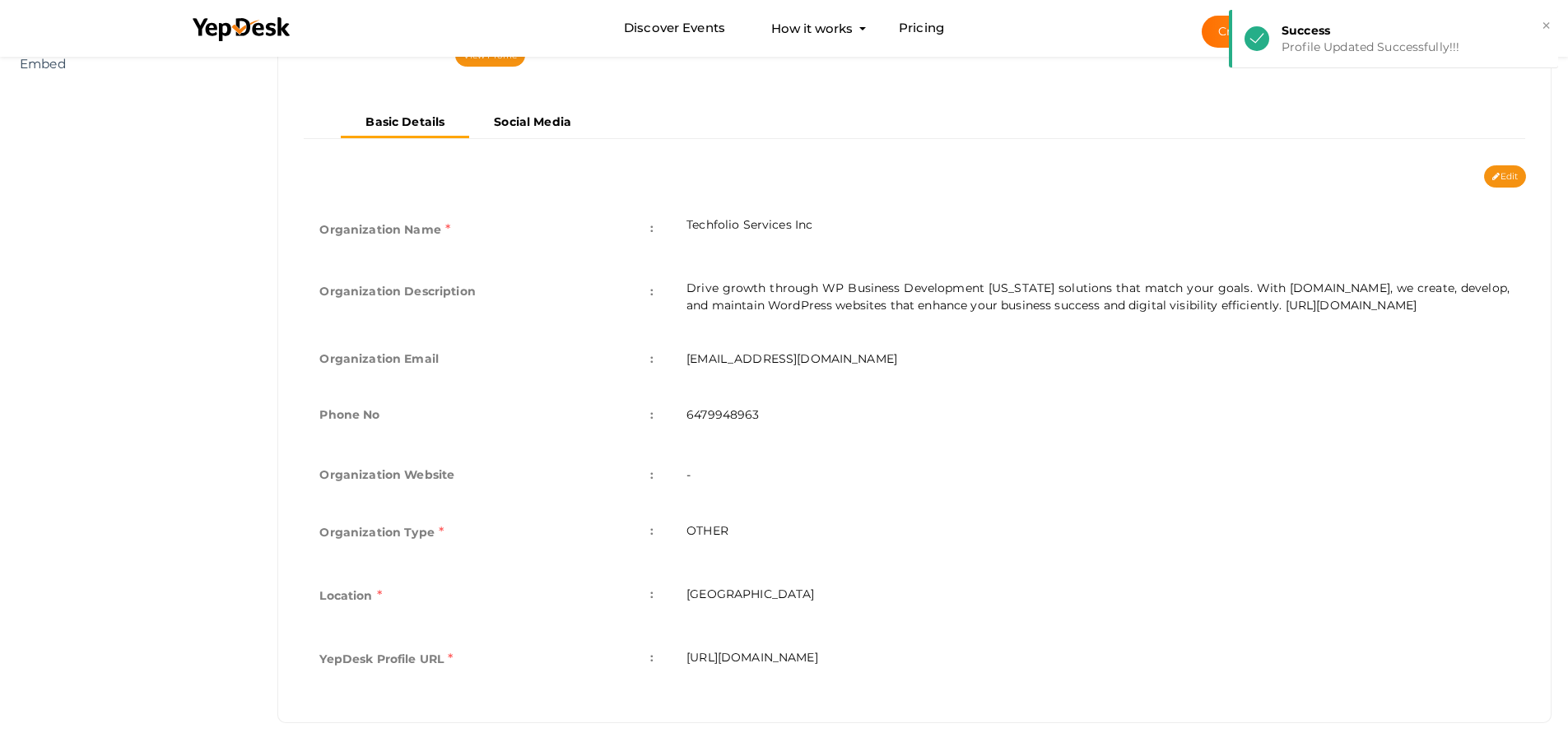
click at [784, 654] on td "[URL][DOMAIN_NAME]" at bounding box center [1098, 661] width 856 height 63
copy div "https://www.yepdesk.com/profile/wordpressfolio Organization Name e.g. "YepDesk …"
click at [1488, 166] on button "Edit" at bounding box center [1505, 177] width 42 height 23
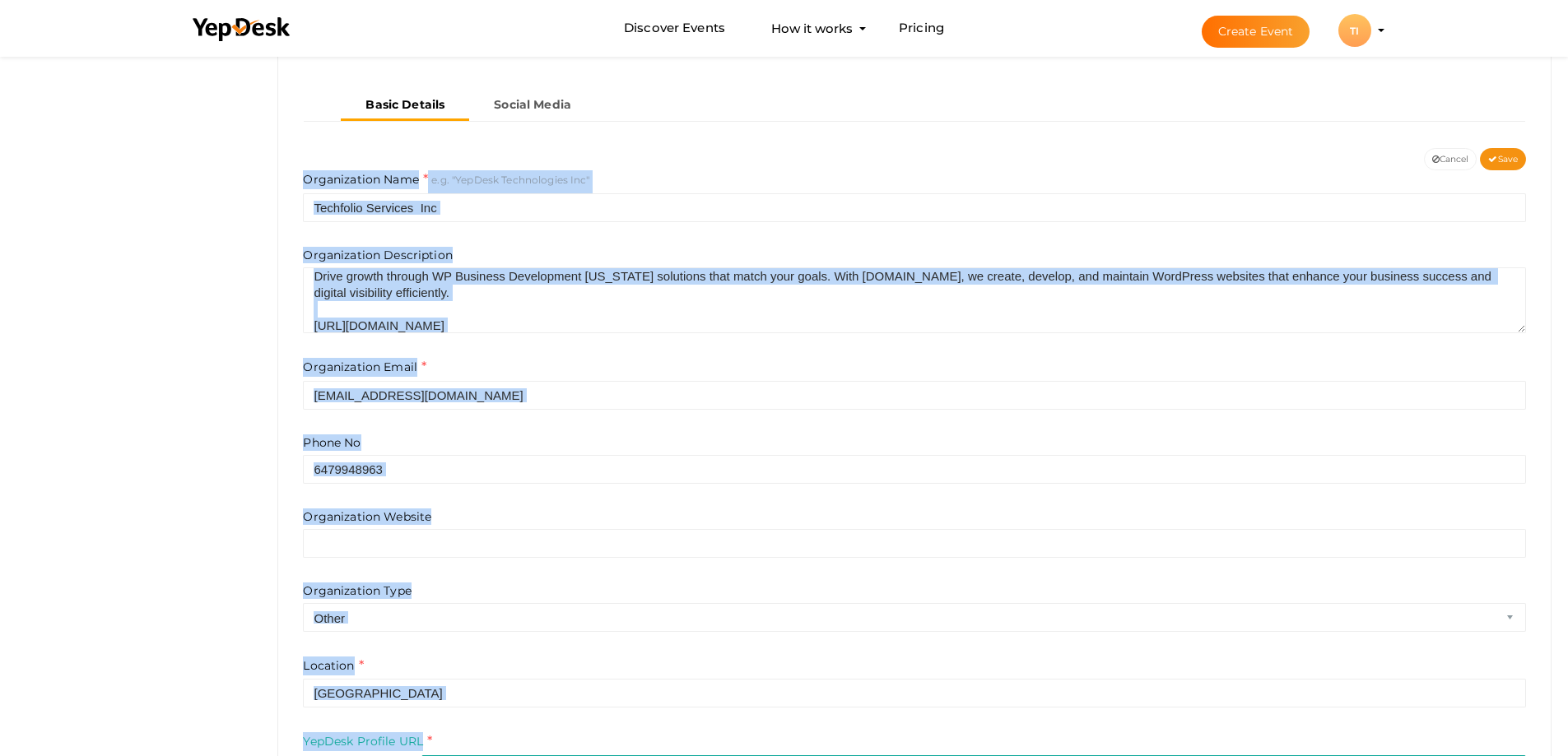
click at [533, 345] on div "Organization Name e.g. "YepDesk Technologies Inc" Techfolio Services Inc Organi…" at bounding box center [914, 290] width 1223 height 240
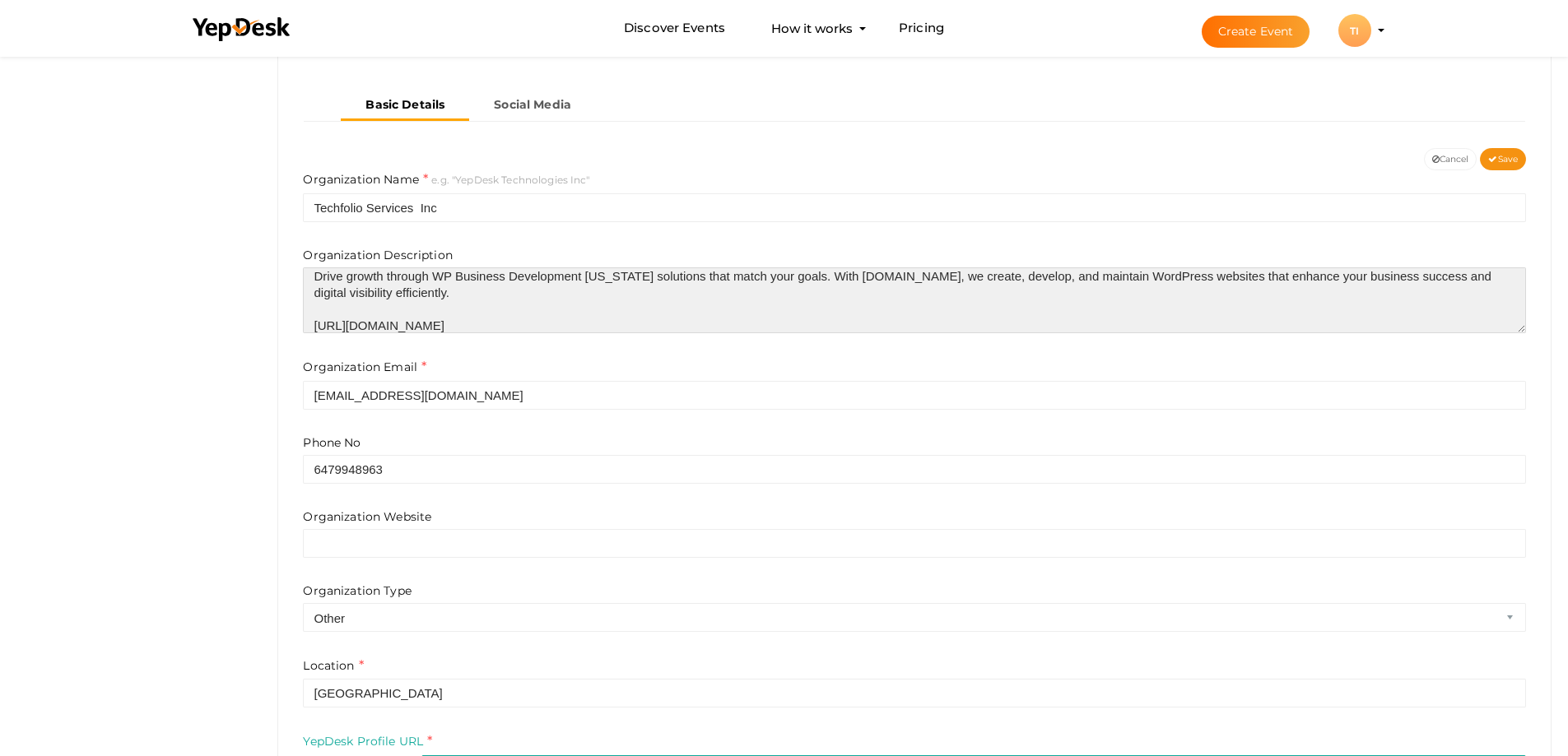
click at [325, 332] on textarea "Drive growth through WP Business Development California solutions that match yo…" at bounding box center [914, 300] width 1223 height 66
click at [313, 323] on textarea "Drive growth through WP Business Development California solutions that match yo…" at bounding box center [914, 300] width 1223 height 66
type textarea "Drive growth through WP Business Development [US_STATE] solutions that match yo…"
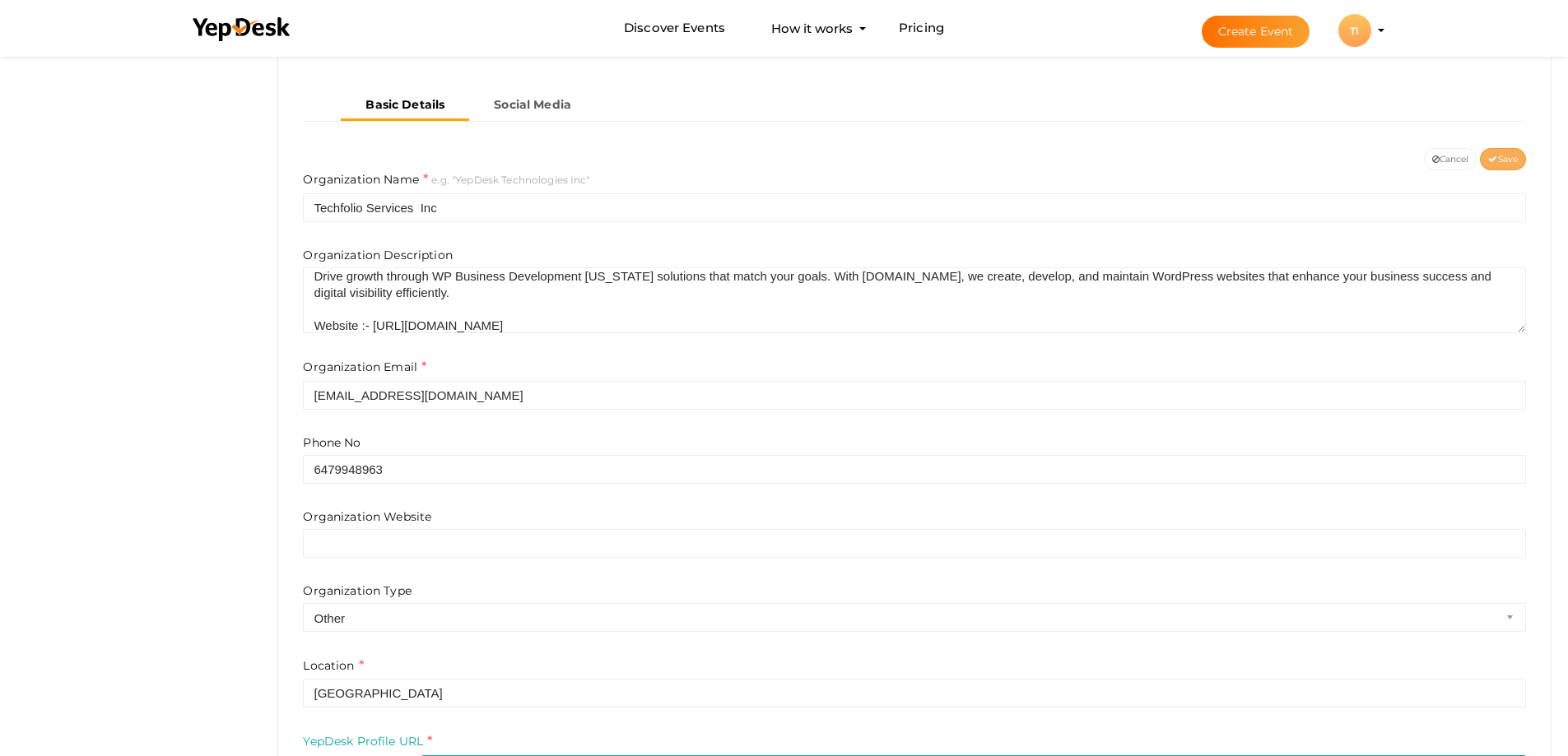
click at [1494, 155] on icon at bounding box center [1492, 160] width 9 height 9
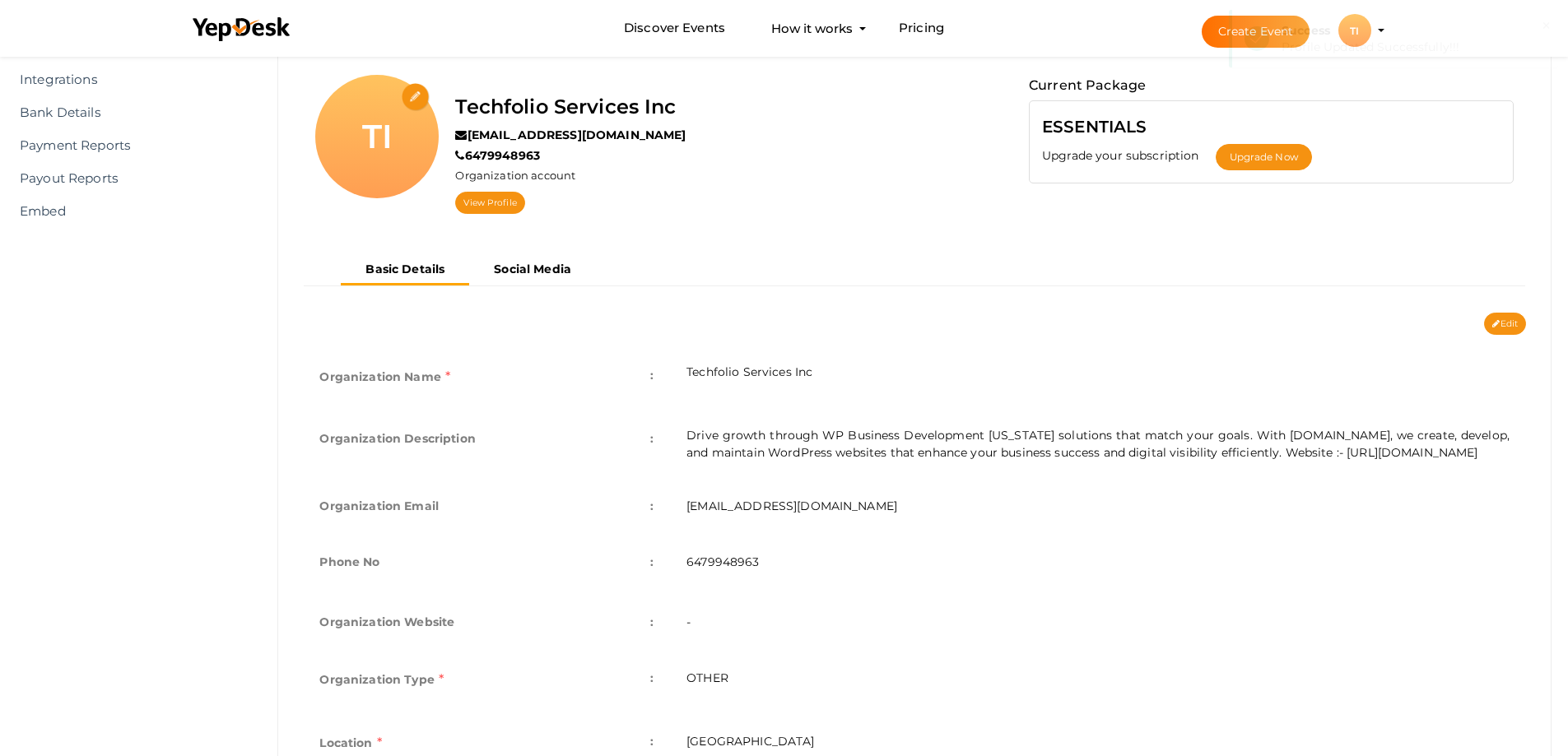
click at [416, 87] on input "file" at bounding box center [416, 97] width 29 height 29
type input "C:\fakepath\400 400.png"
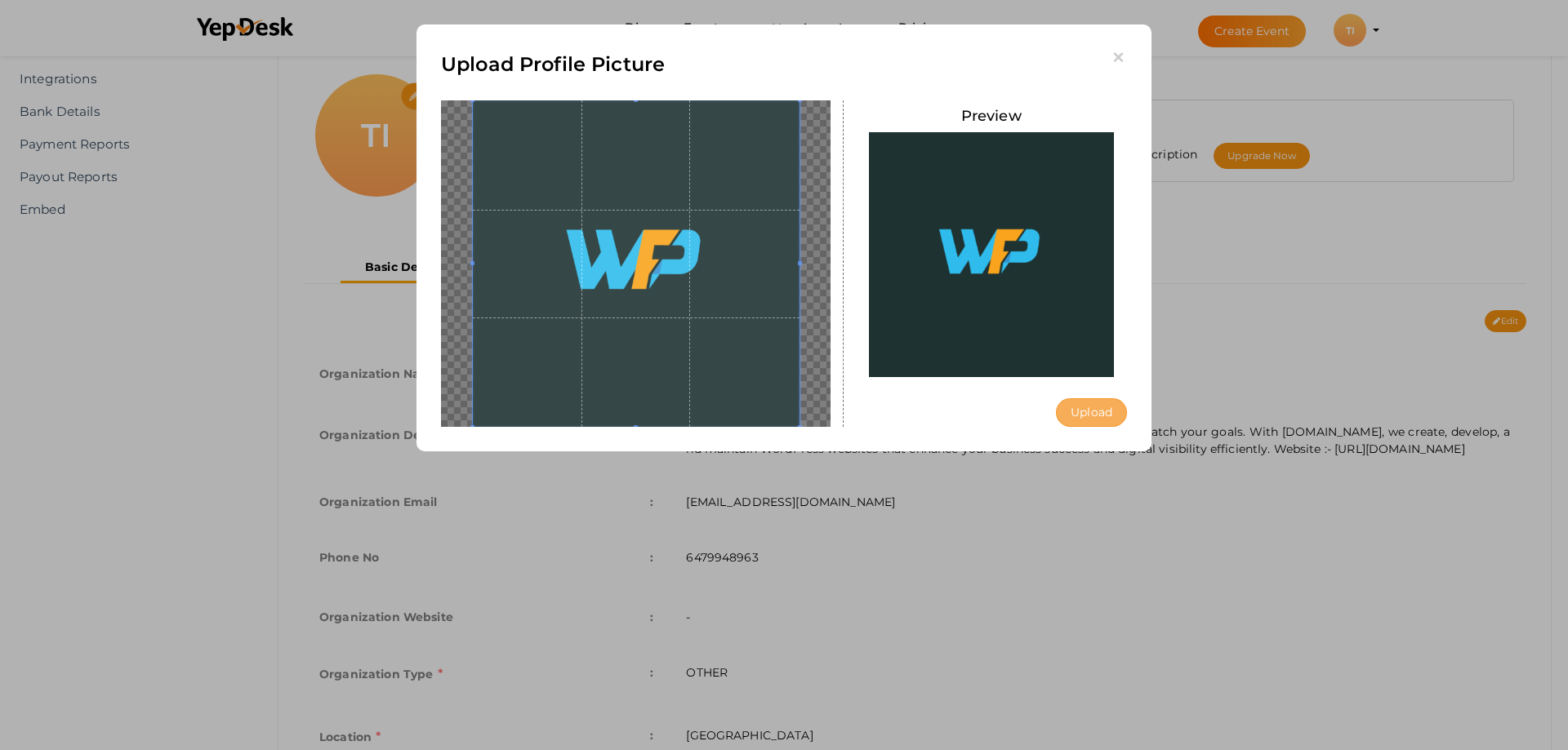
click at [1097, 424] on button "Upload" at bounding box center [1092, 412] width 71 height 28
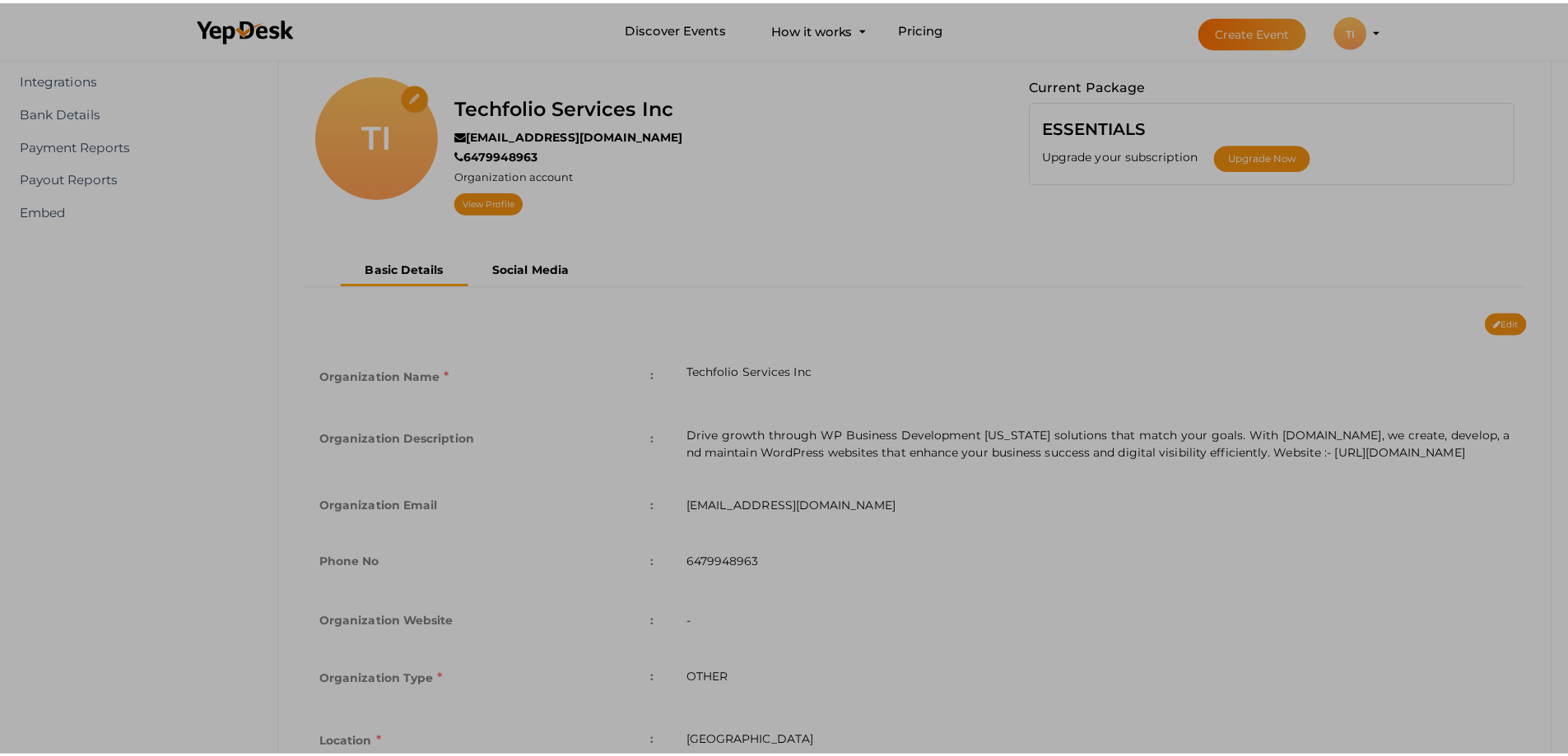
scroll to position [0, 0]
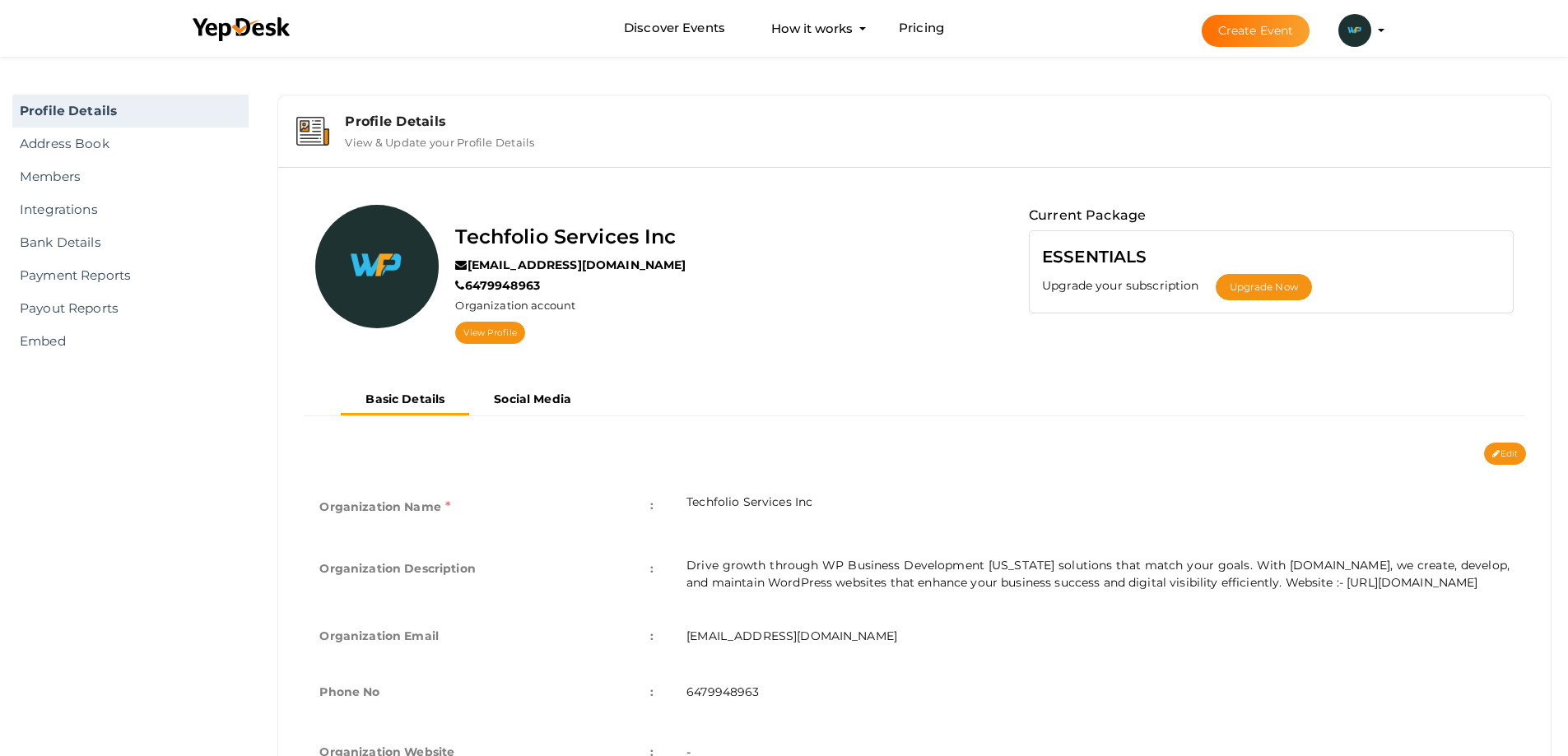
scroll to position [294, 0]
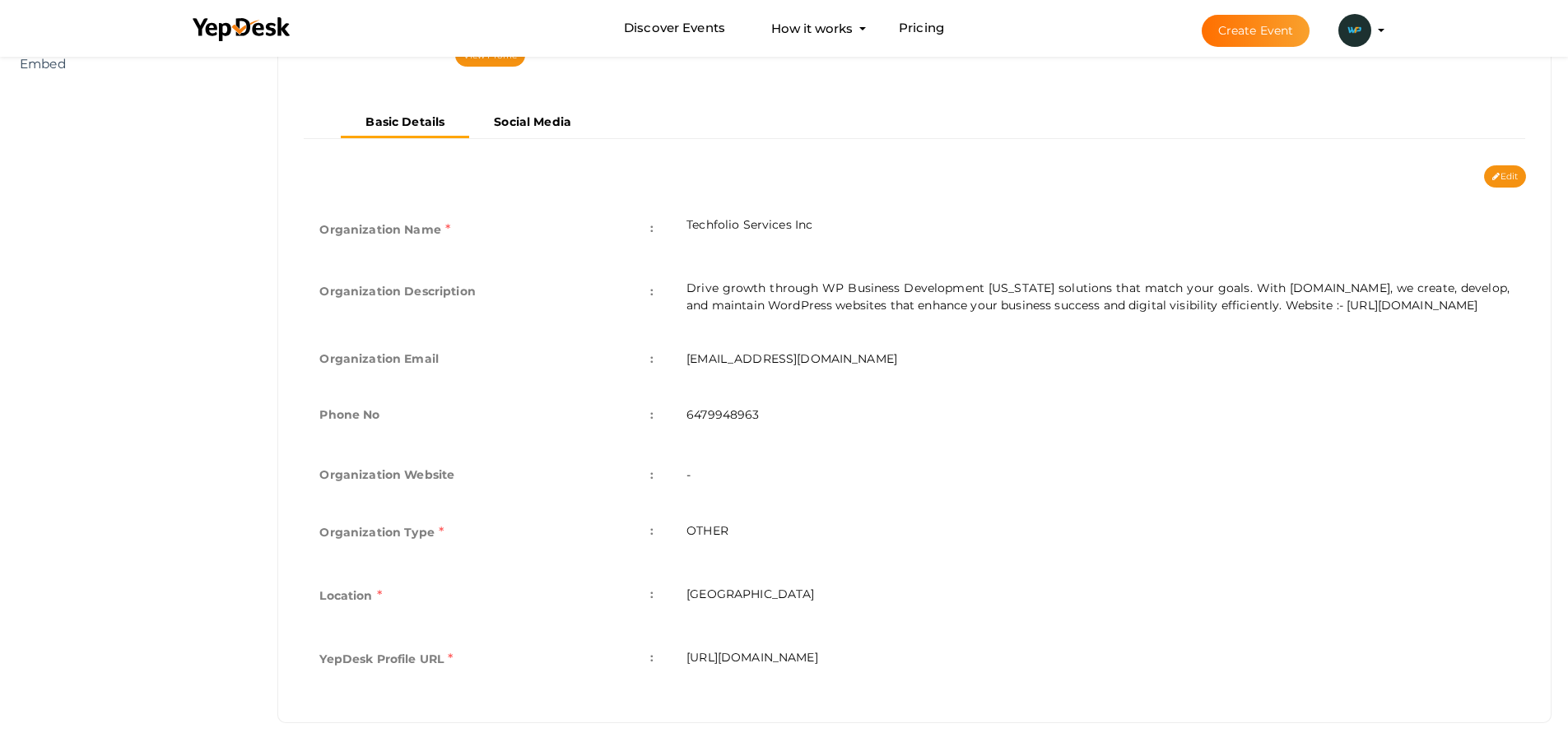
drag, startPoint x: 1341, startPoint y: 284, endPoint x: 1337, endPoint y: 321, distance: 37.2
click at [1337, 321] on td "Drive growth through WP Business Development [US_STATE] solutions that match yo…" at bounding box center [1098, 297] width 856 height 68
copy td "[URL][DOMAIN_NAME]"
